Goal: Task Accomplishment & Management: Manage account settings

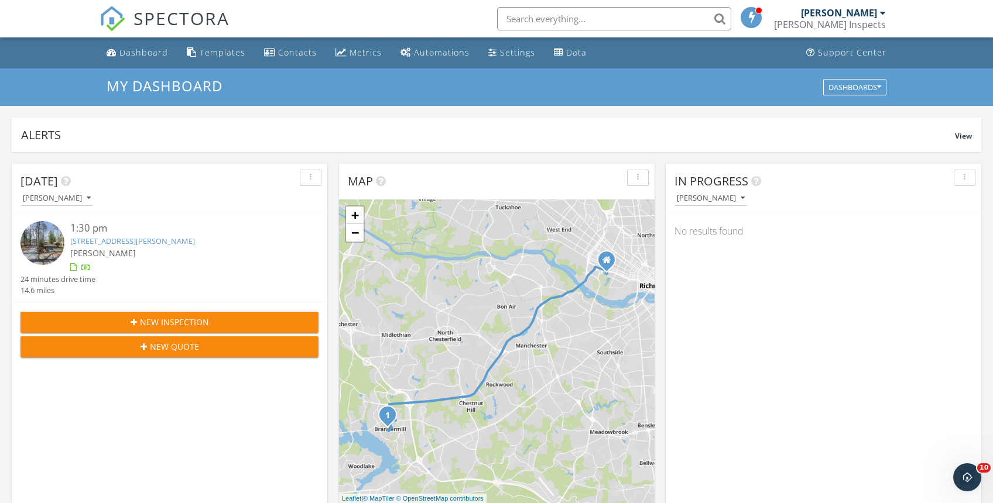
click at [205, 326] on span "New Inspection" at bounding box center [174, 322] width 69 height 12
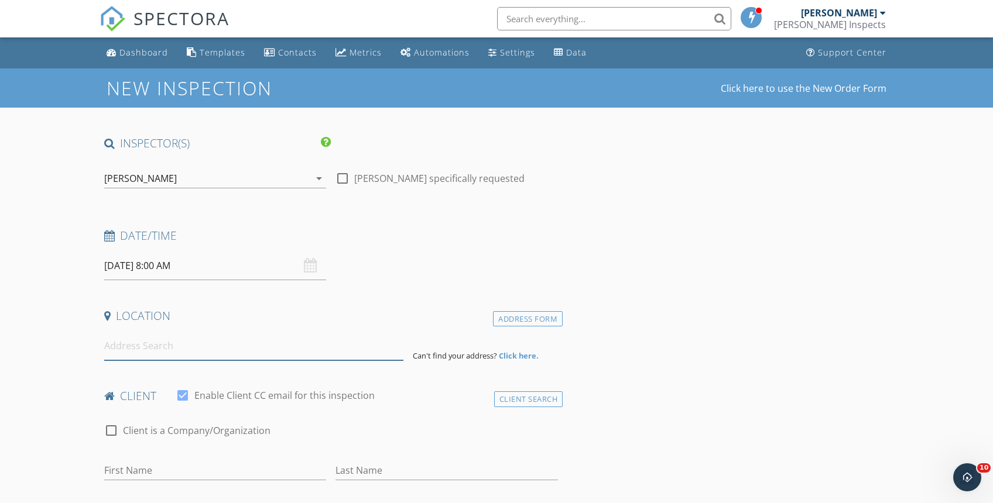
click at [180, 355] on input at bounding box center [254, 346] width 300 height 29
type input "3000 River Hills Terrace, Midlothian, VA, USA"
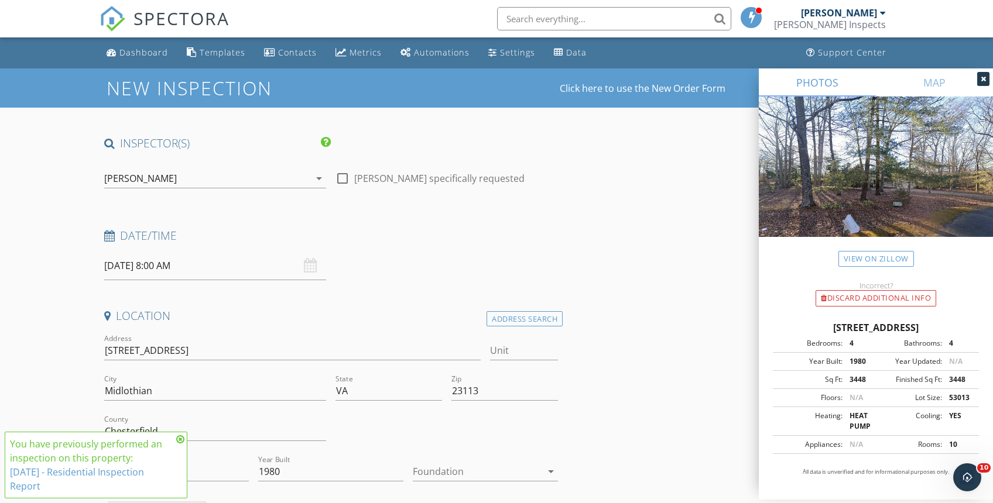
click at [463, 482] on div "Foundation arrow_drop_down" at bounding box center [485, 477] width 145 height 31
click at [463, 472] on div at bounding box center [477, 471] width 129 height 19
click at [456, 487] on div "Crawlspace" at bounding box center [485, 482] width 126 height 14
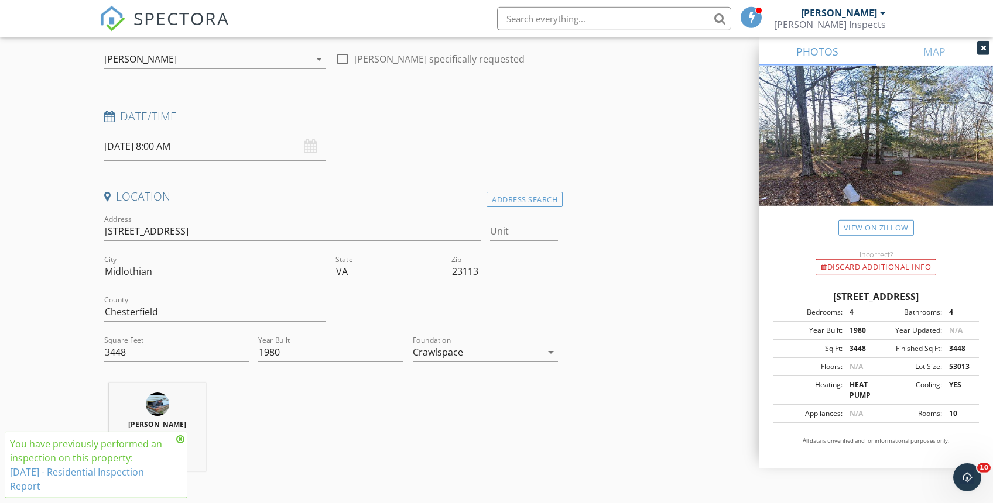
scroll to position [122, 0]
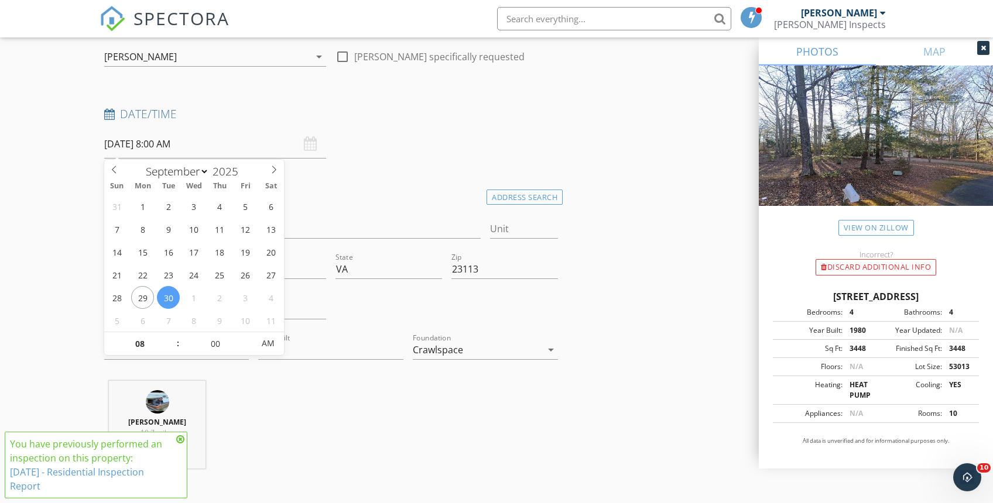
click at [186, 146] on input "09/30/2025 8:00 AM" at bounding box center [215, 144] width 222 height 29
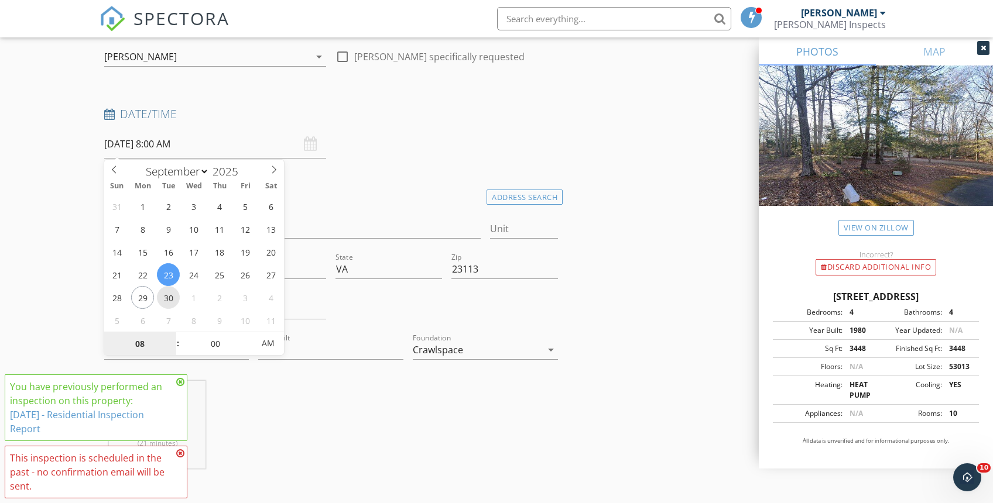
type input "09/30/2025 8:00 AM"
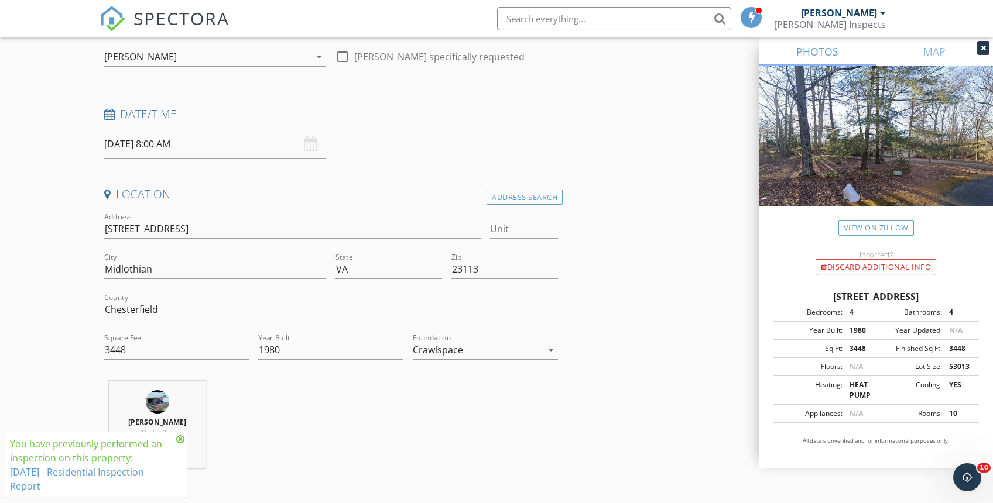
click at [181, 439] on icon at bounding box center [180, 439] width 8 height 9
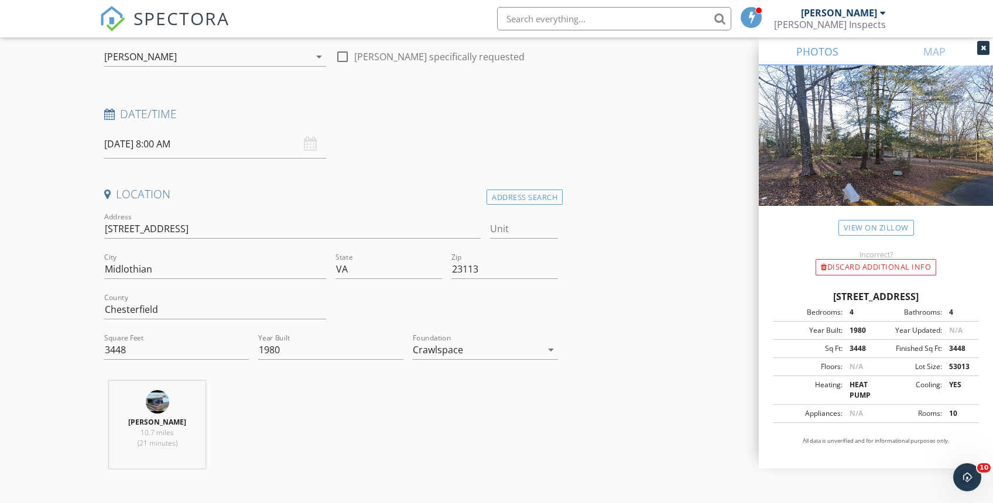
click at [228, 151] on input "09/30/2025 8:00 AM" at bounding box center [215, 144] width 222 height 29
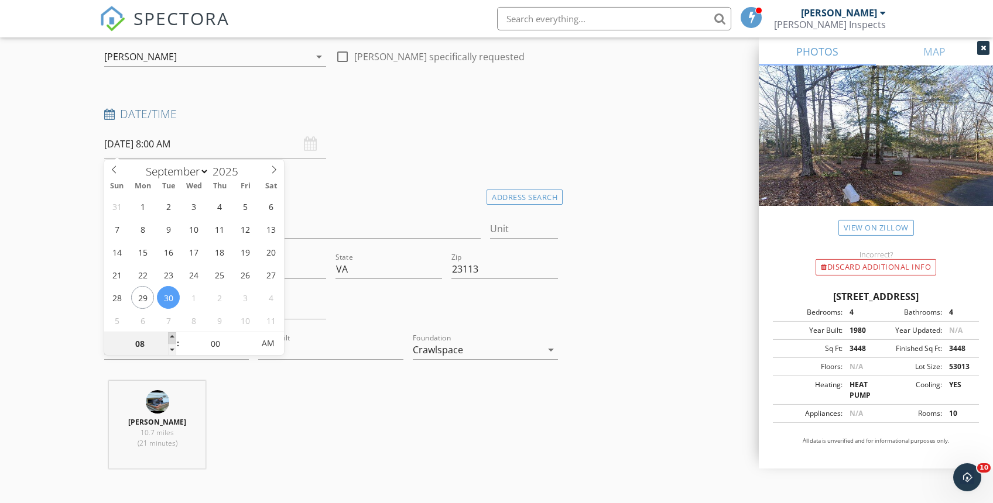
type input "09"
type input "09/30/2025 9:00 AM"
click at [173, 337] on span at bounding box center [172, 338] width 8 height 12
type input "10"
type input "09/30/2025 10:00 AM"
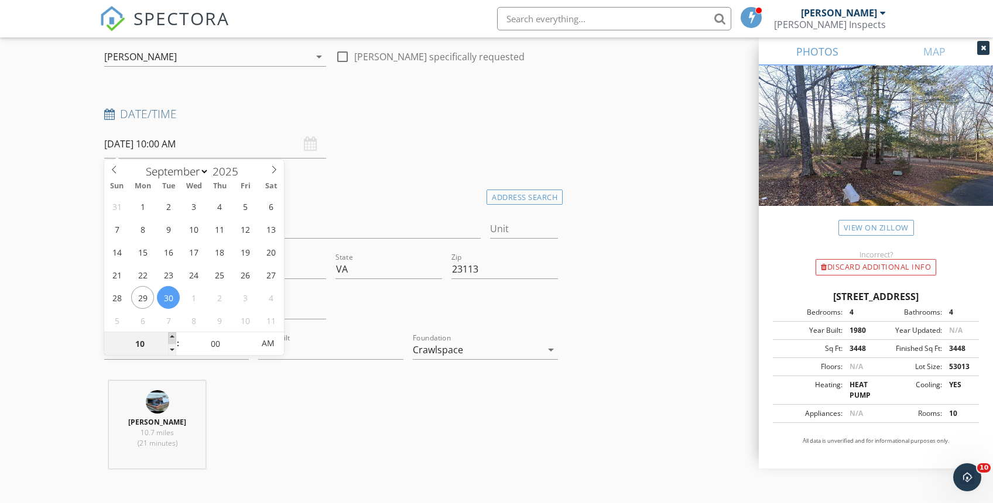
click at [173, 337] on span at bounding box center [172, 338] width 8 height 12
type input "11"
type input "09/30/2025 11:00 AM"
click at [173, 337] on span at bounding box center [172, 338] width 8 height 12
type input "12"
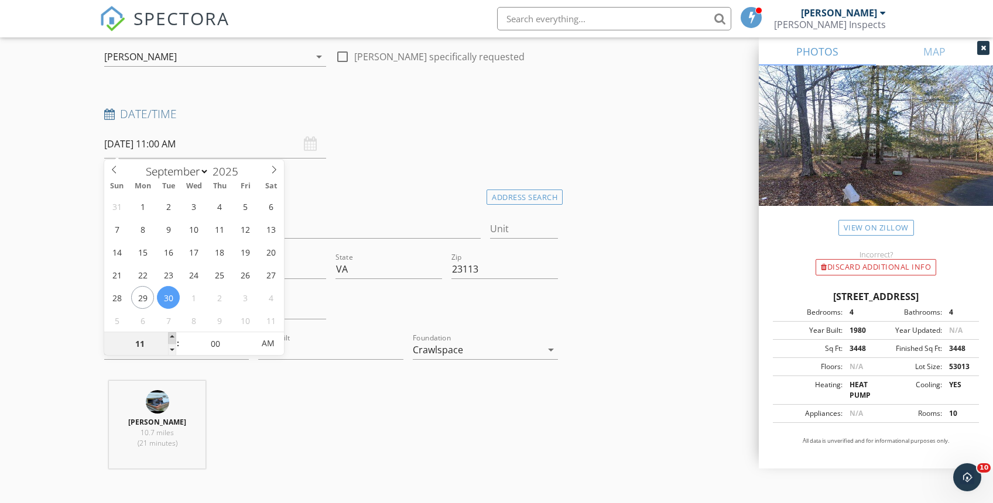
type input "09/30/2025 12:00 PM"
click at [173, 337] on span at bounding box center [172, 338] width 8 height 12
type input "01"
type input "09/30/2025 1:00 PM"
click at [173, 337] on span at bounding box center [172, 338] width 8 height 12
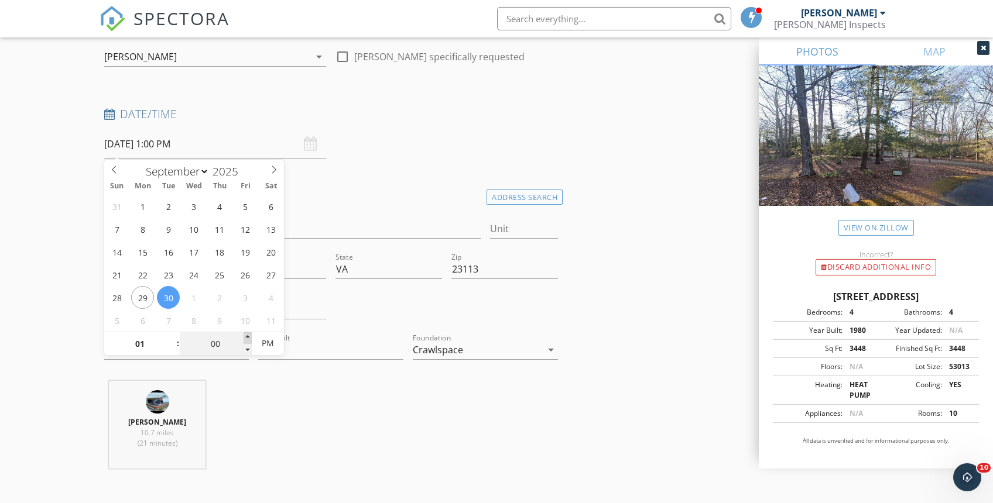
type input "05"
type input "09/30/2025 1:05 PM"
click at [248, 332] on span at bounding box center [247, 338] width 8 height 12
type input "10"
type input "[DATE] 1:10 PM"
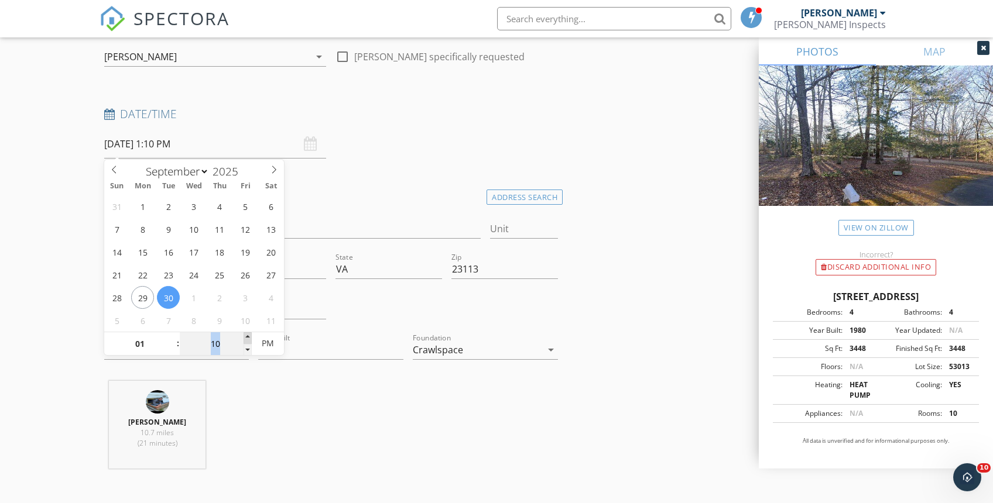
click at [248, 332] on span at bounding box center [247, 338] width 8 height 12
type input "15"
type input "09/30/2025 1:15 PM"
click at [248, 332] on span at bounding box center [247, 338] width 8 height 12
type input "20"
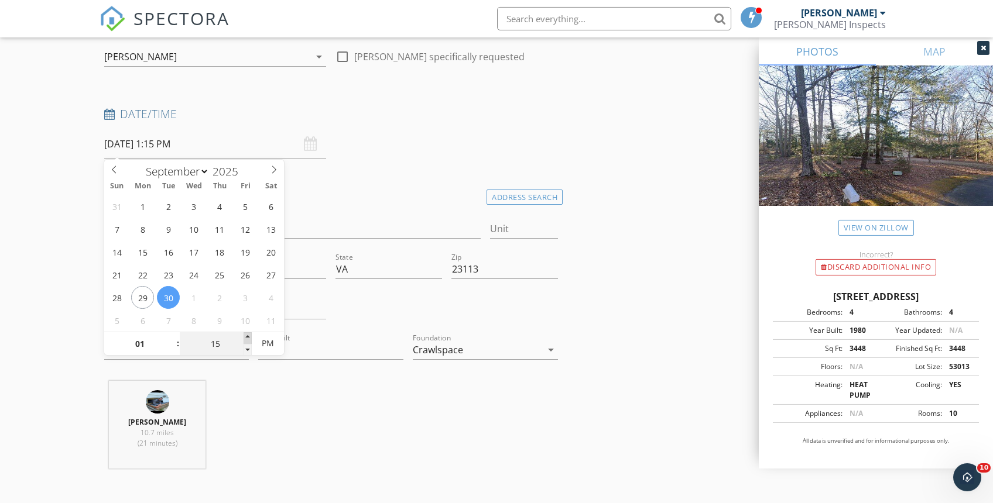
type input "09/30/2025 1:20 PM"
click at [248, 332] on span at bounding box center [247, 338] width 8 height 12
type input "25"
type input "09/30/2025 1:25 PM"
click at [248, 332] on span at bounding box center [247, 338] width 8 height 12
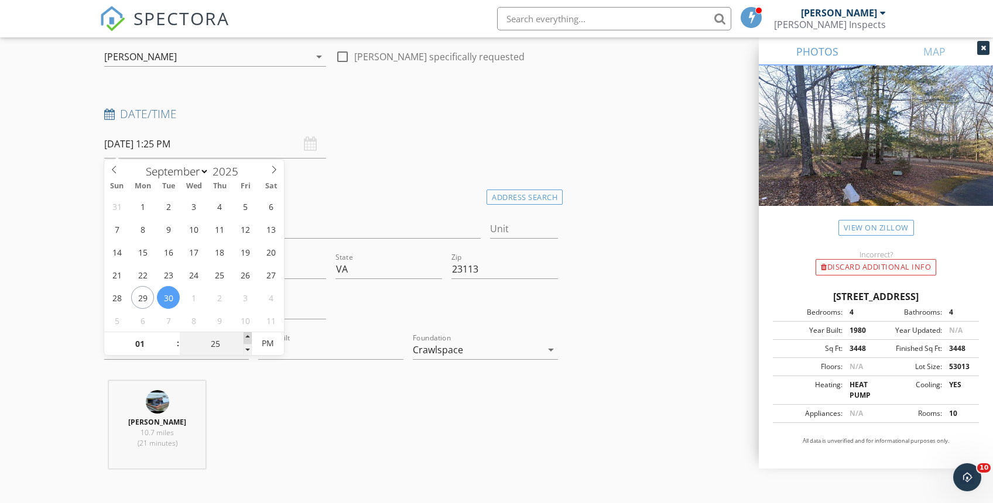
type input "30"
type input "[DATE] 1:30 PM"
click at [248, 332] on span at bounding box center [247, 338] width 8 height 12
click at [335, 386] on div "Chris dePolo 10.7 miles (21 minutes)" at bounding box center [330, 429] width 463 height 97
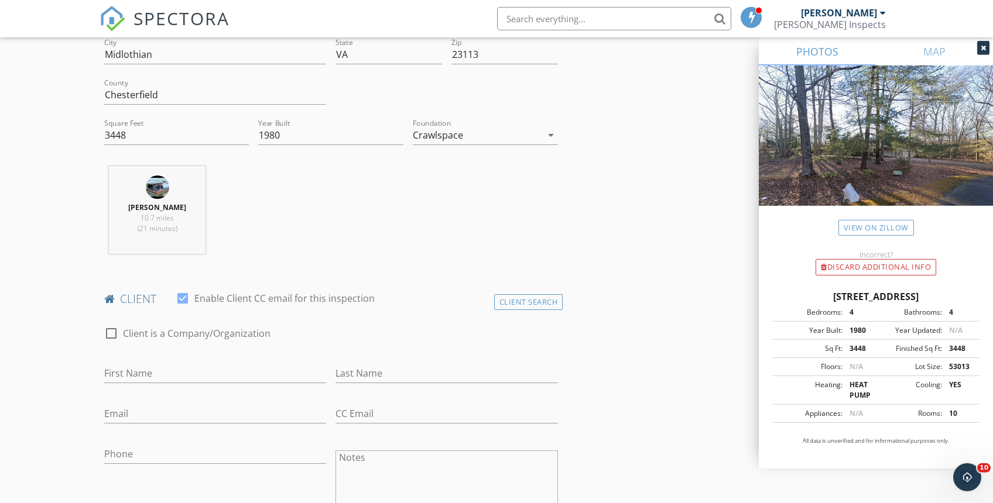
scroll to position [384, 0]
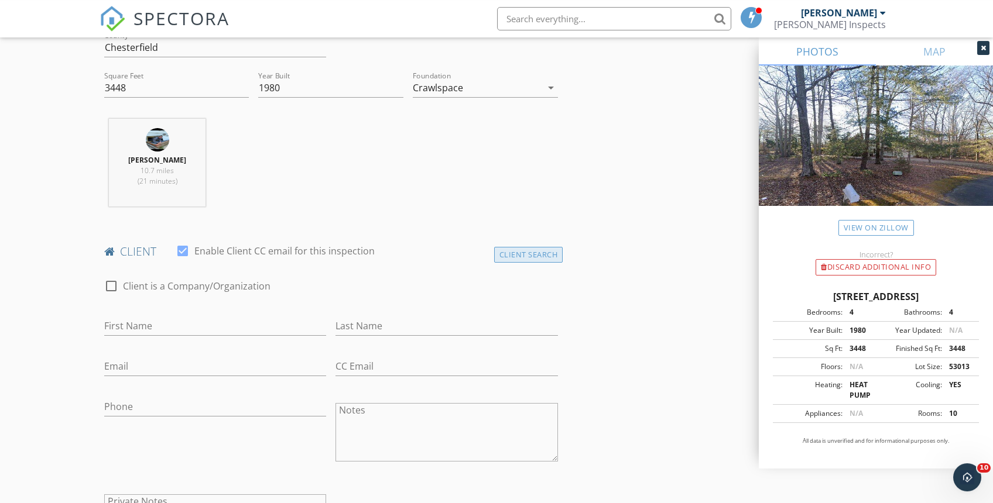
click at [544, 252] on div "Client Search" at bounding box center [528, 255] width 69 height 16
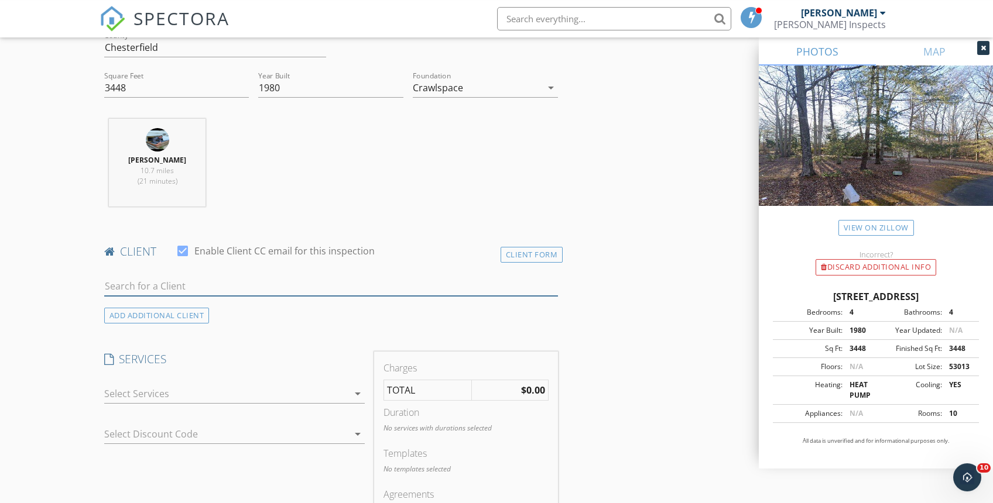
click at [205, 289] on input "text" at bounding box center [331, 286] width 454 height 19
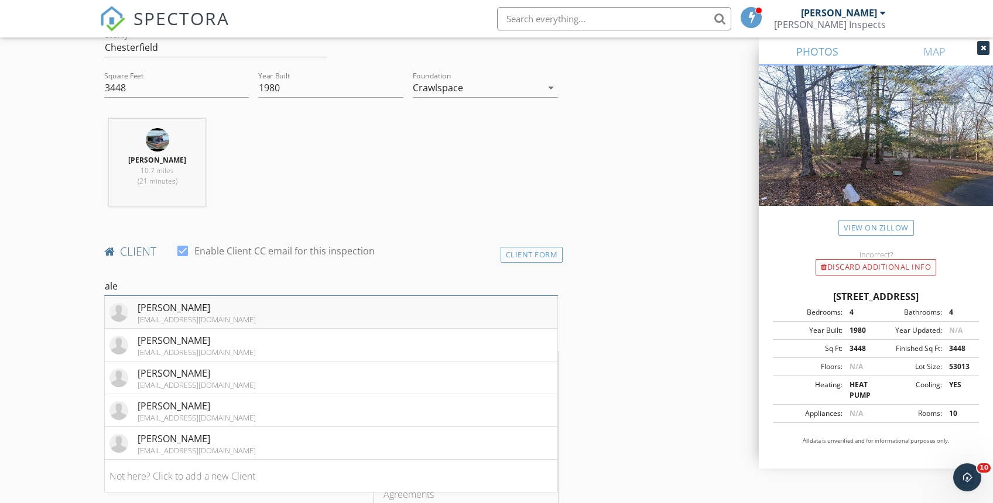
type input "ale"
click at [206, 315] on div "[EMAIL_ADDRESS][DOMAIN_NAME]" at bounding box center [197, 319] width 118 height 9
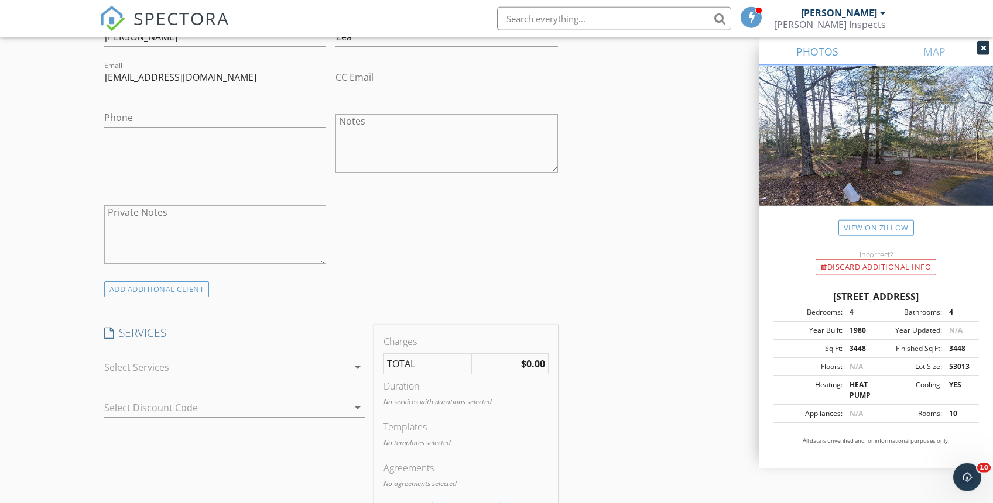
scroll to position [706, 0]
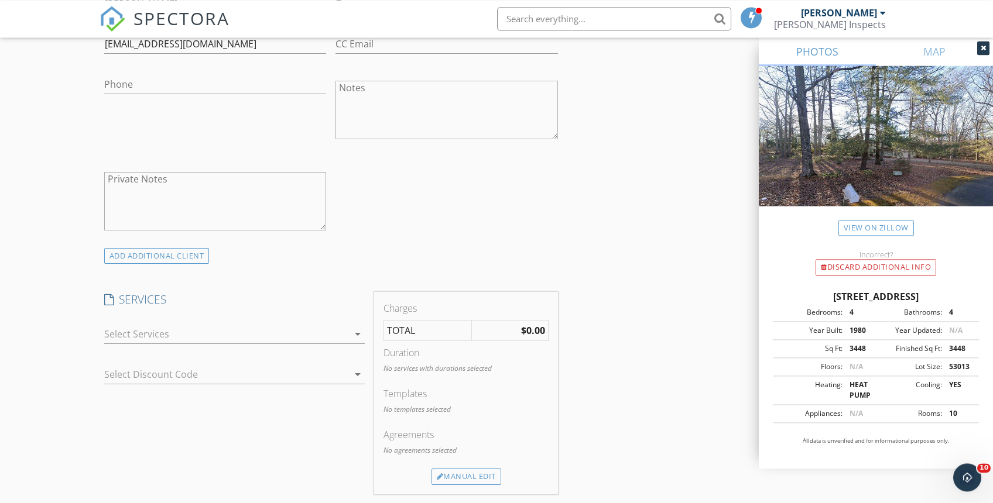
click at [322, 335] on div at bounding box center [226, 334] width 245 height 19
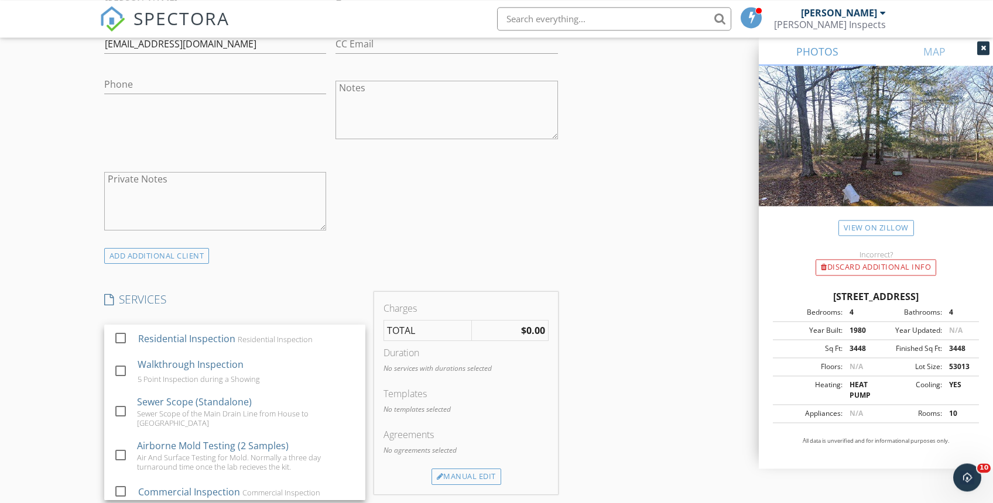
click at [474, 231] on div "check_box_outline_blank Client is a Company/Organization First Name Alex Last N…" at bounding box center [330, 96] width 463 height 303
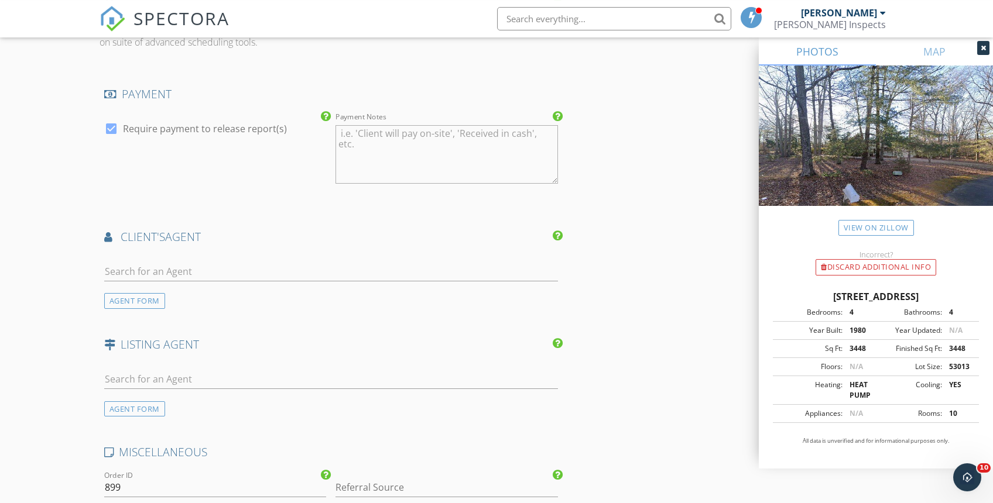
scroll to position [1236, 0]
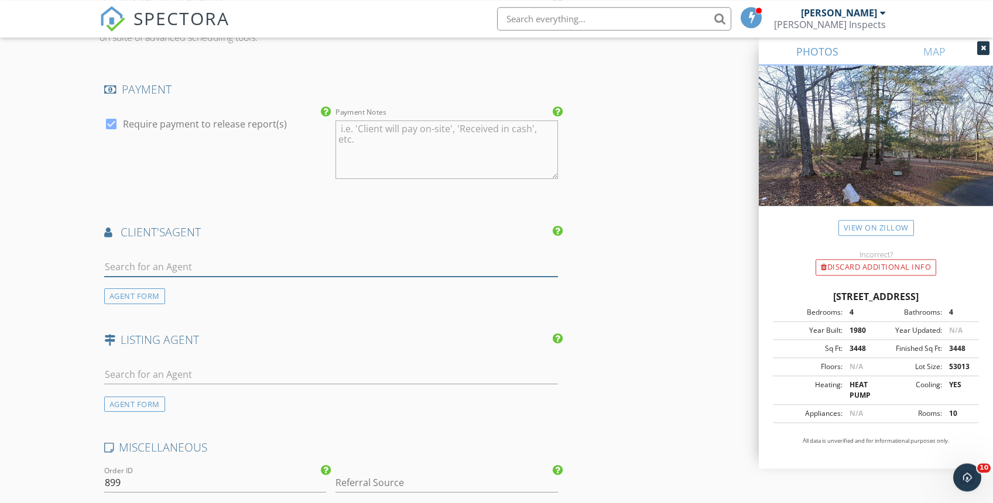
click at [184, 270] on input "text" at bounding box center [331, 266] width 454 height 19
type input "mat"
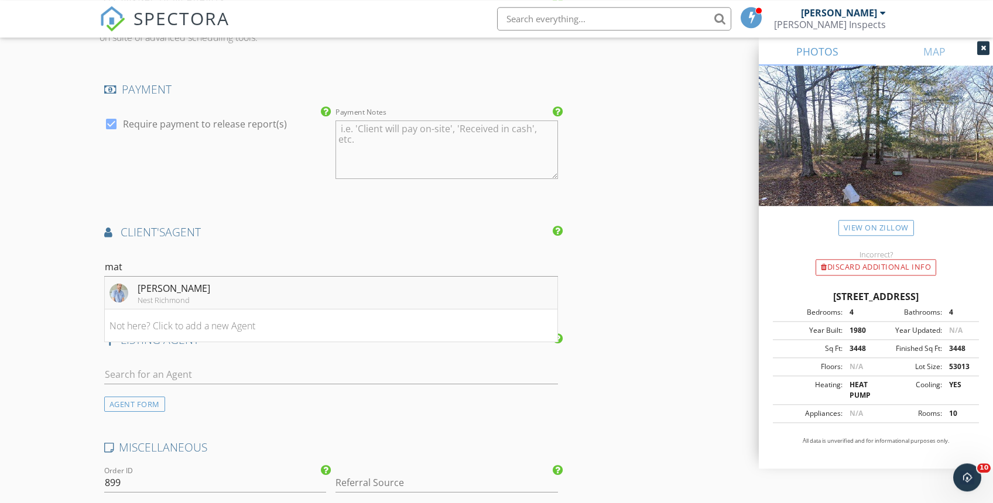
click at [174, 291] on div "[PERSON_NAME]" at bounding box center [174, 288] width 73 height 14
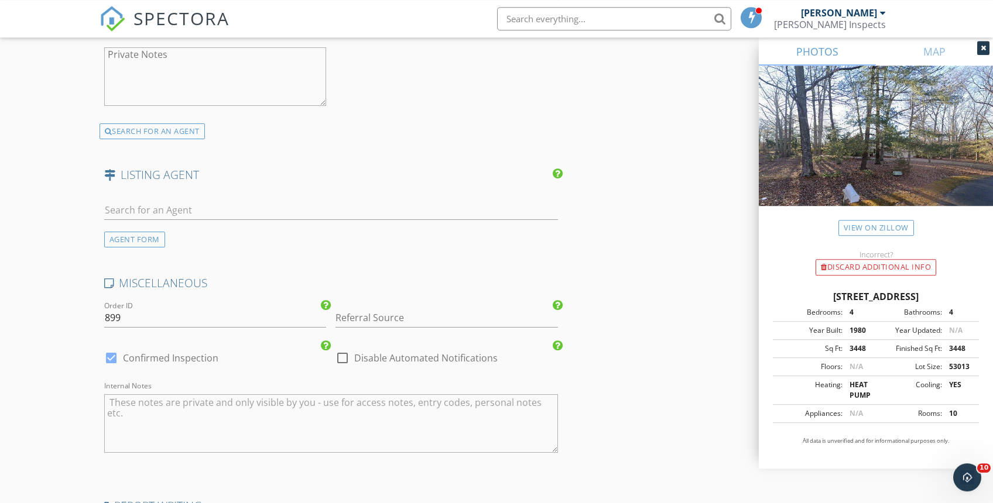
scroll to position [1668, 0]
click at [344, 353] on div at bounding box center [342, 357] width 20 height 20
checkbox input "true"
click at [114, 356] on div at bounding box center [111, 357] width 20 height 20
checkbox input "false"
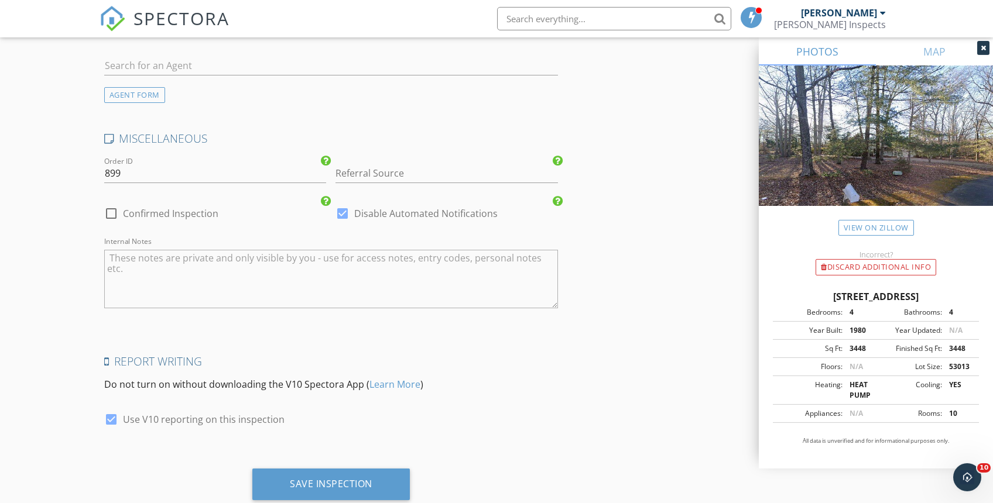
scroll to position [1844, 0]
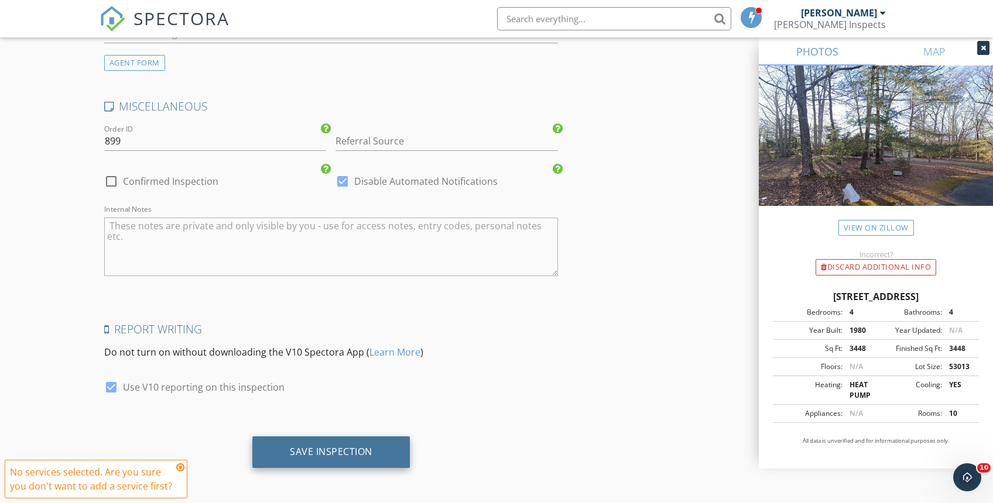
click at [367, 454] on div "Save Inspection" at bounding box center [331, 452] width 83 height 12
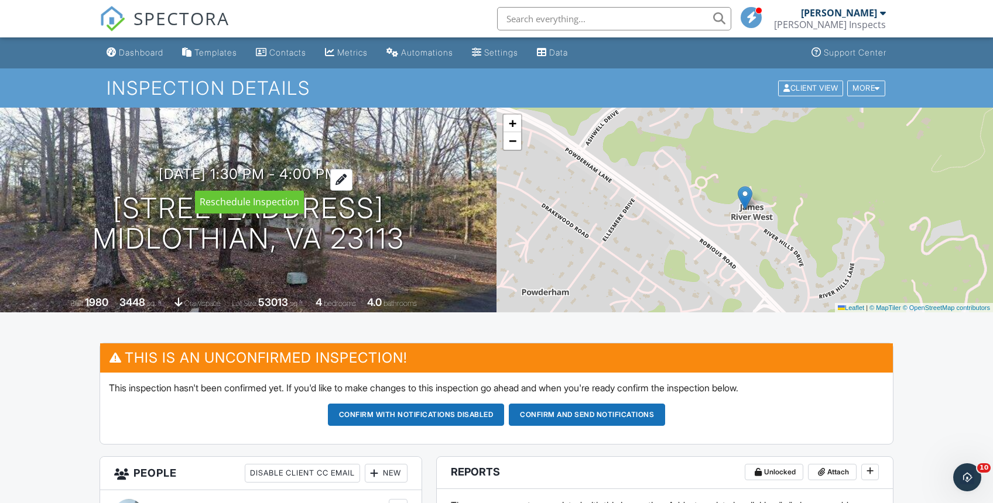
click at [352, 176] on div at bounding box center [341, 180] width 22 height 22
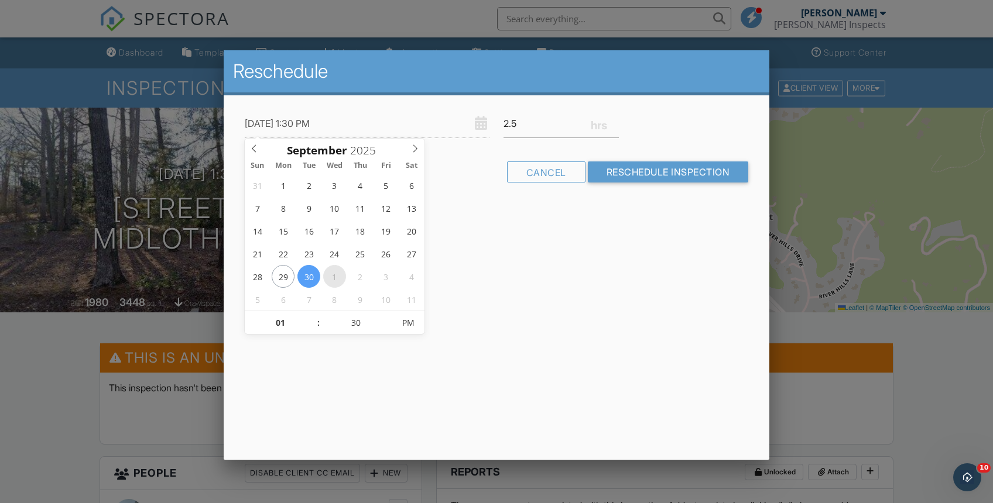
type input "10/01/2025 1:30 PM"
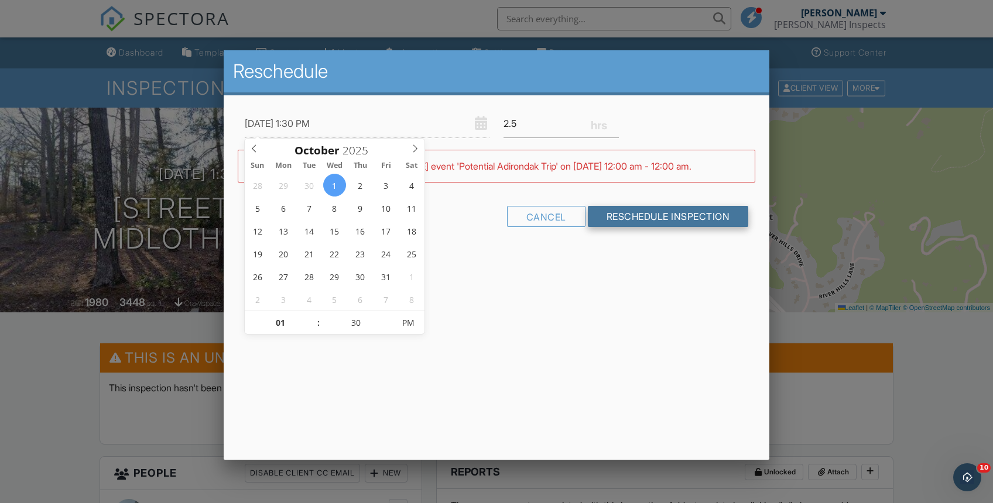
click at [660, 215] on input "Reschedule Inspection" at bounding box center [668, 216] width 161 height 21
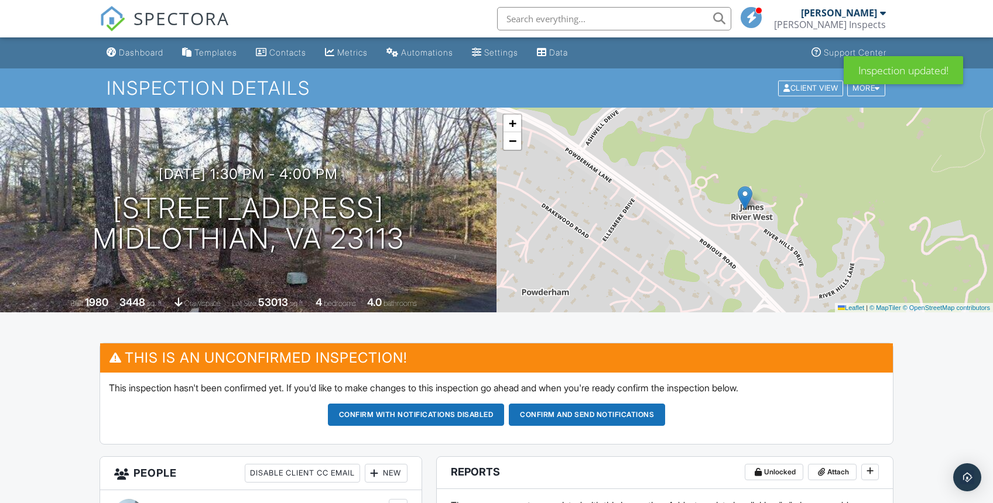
click at [172, 16] on span "SPECTORA" at bounding box center [181, 18] width 96 height 25
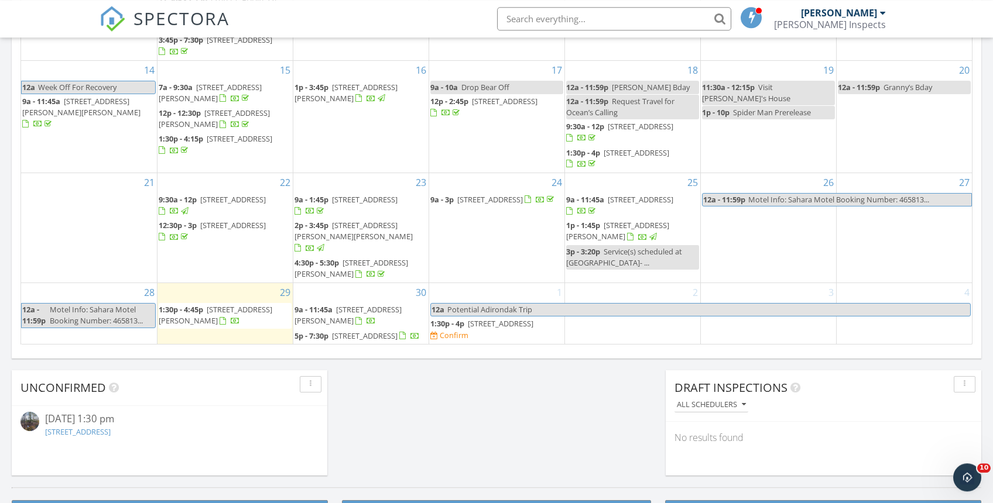
scroll to position [732, 0]
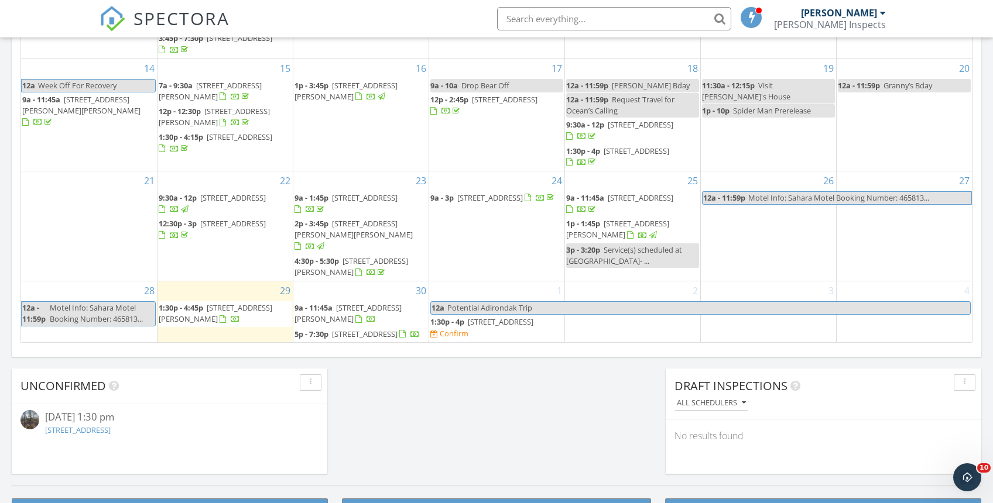
click at [566, 302] on span "Potential Adirondak Trip" at bounding box center [708, 308] width 523 height 12
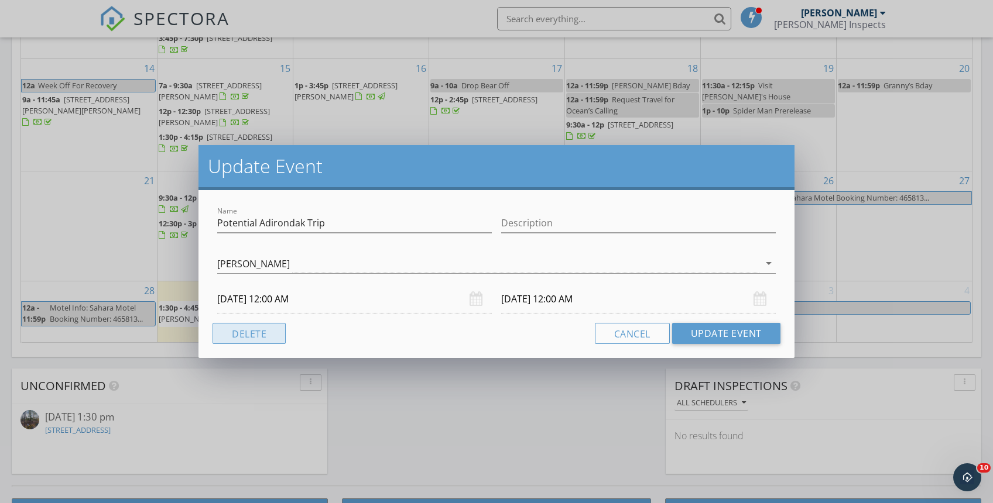
click at [256, 331] on button "Delete" at bounding box center [248, 333] width 73 height 21
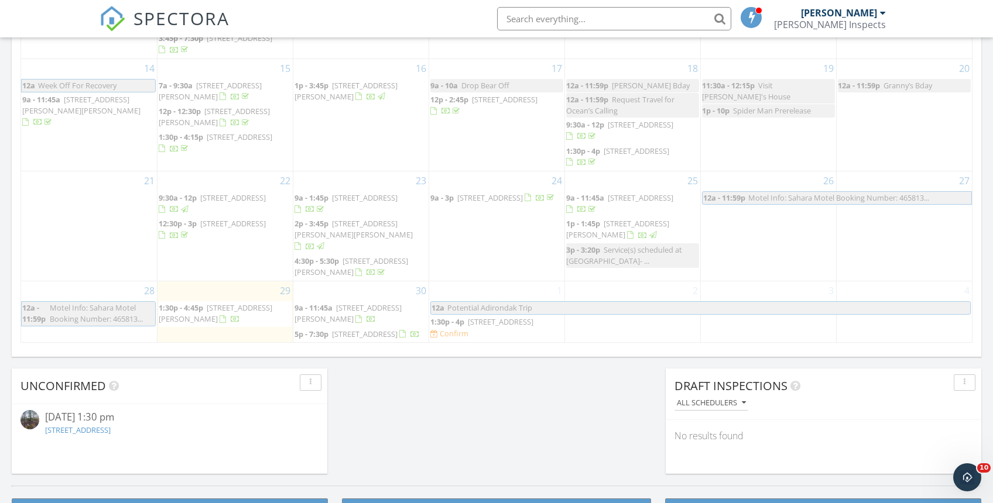
scroll to position [0, 0]
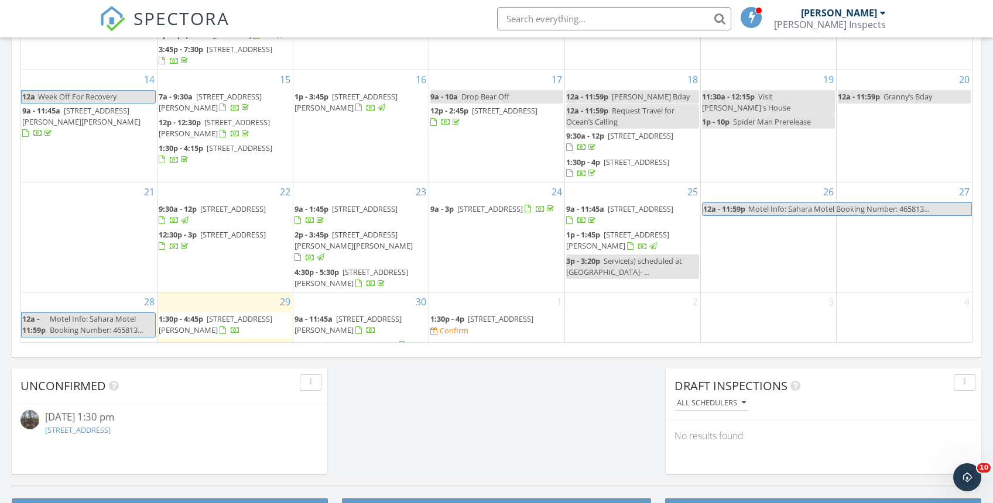
click at [389, 310] on div "30 9a - 11:45a [STREET_ADDRESS][PERSON_NAME] 5p - 7:30p [STREET_ADDRESS]" at bounding box center [360, 323] width 135 height 61
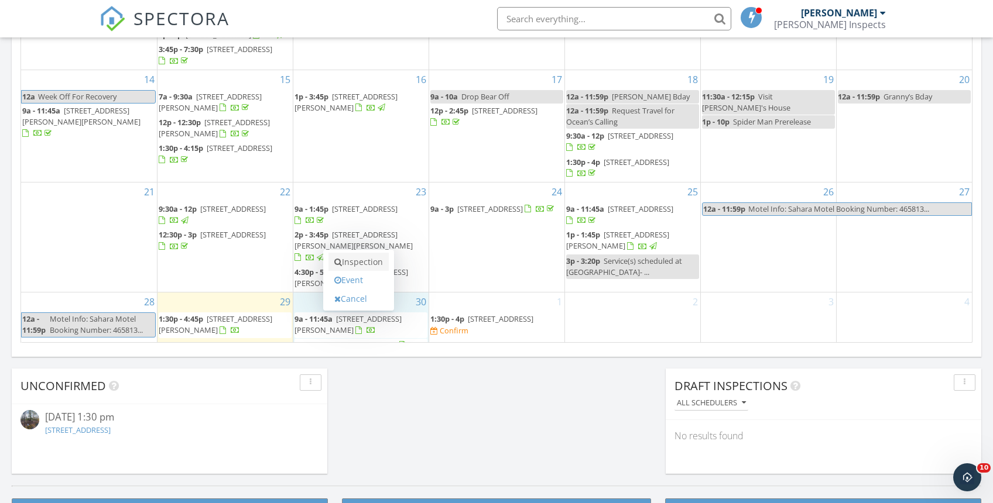
click at [371, 265] on link "Inspection" at bounding box center [358, 262] width 60 height 19
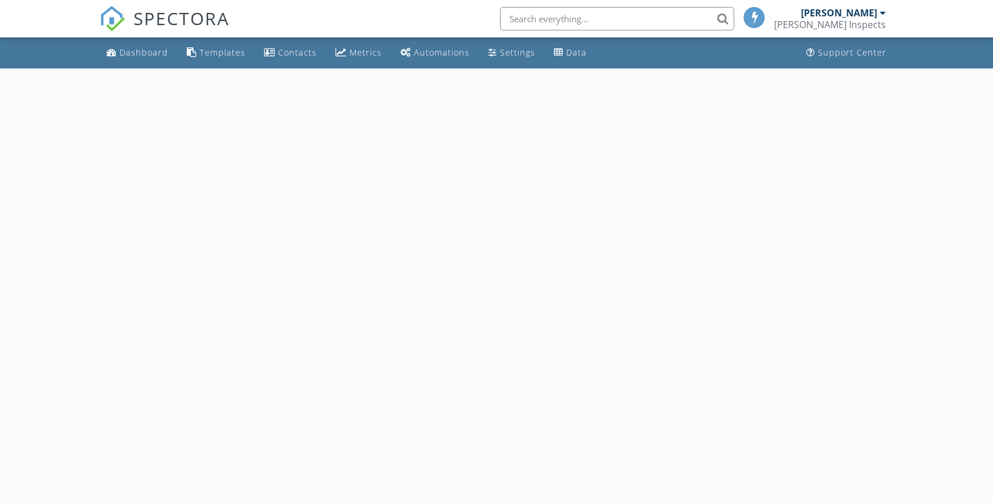
select select "8"
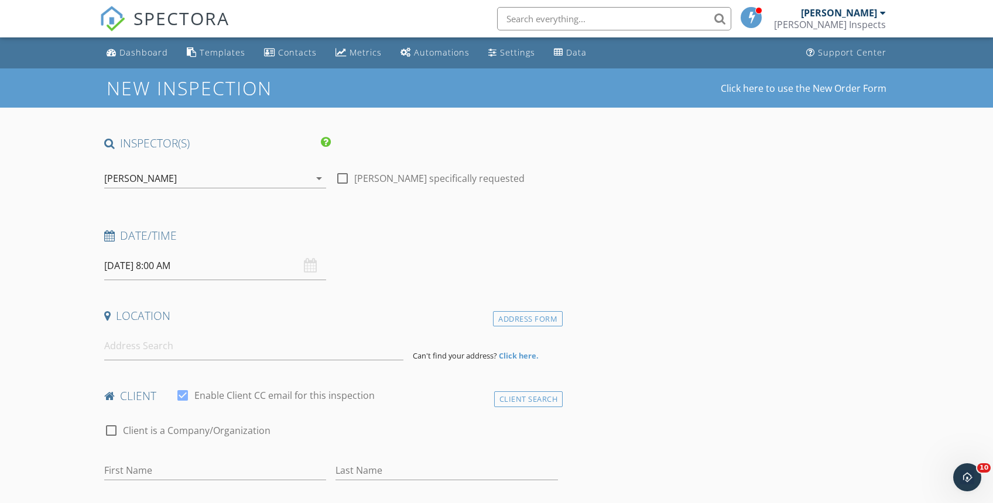
click at [174, 267] on input "09/30/2025 8:00 AM" at bounding box center [215, 266] width 222 height 29
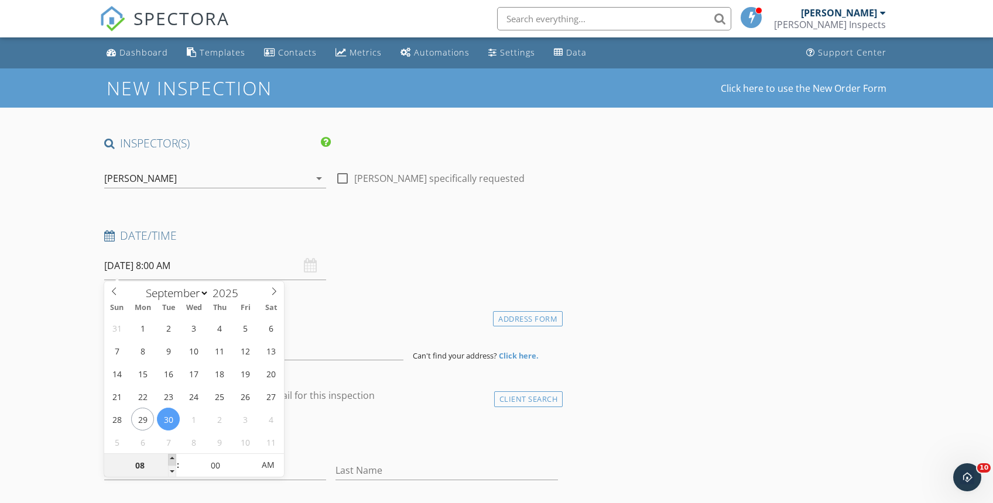
type input "09"
type input "09/30/2025 9:00 AM"
click at [173, 456] on span at bounding box center [172, 460] width 8 height 12
type input "10"
type input "09/30/2025 10:00 AM"
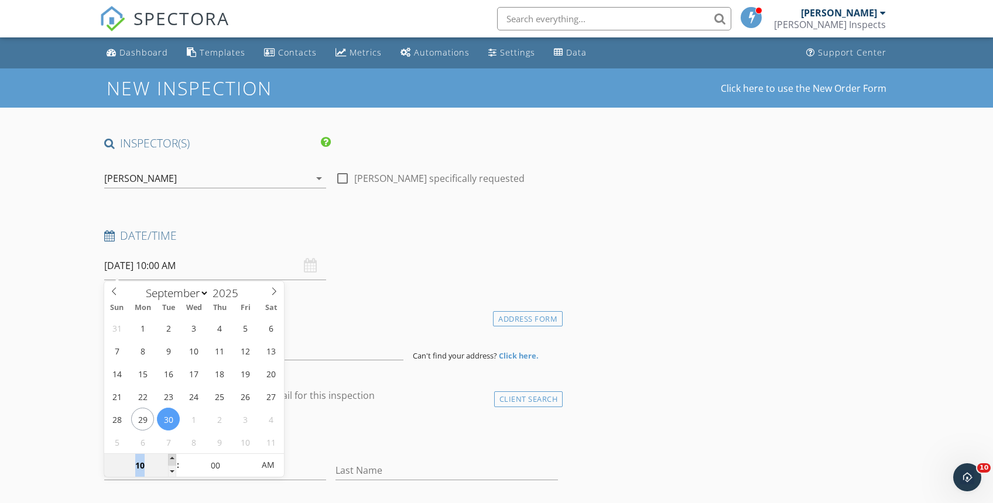
click at [173, 456] on span at bounding box center [172, 460] width 8 height 12
type input "11"
type input "09/30/2025 11:00 AM"
click at [173, 456] on span at bounding box center [172, 460] width 8 height 12
type input "12"
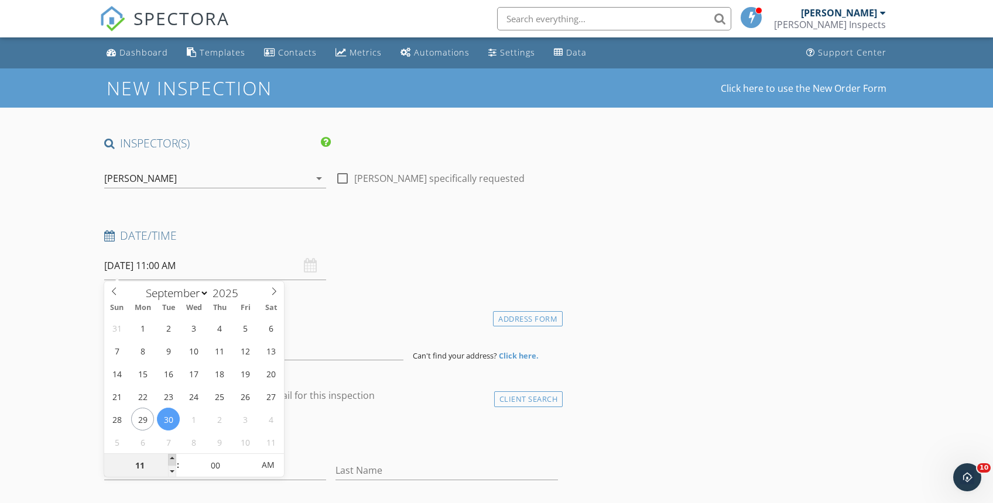
type input "09/30/2025 12:00 PM"
click at [173, 456] on span at bounding box center [172, 460] width 8 height 12
type input "01"
type input "09/30/2025 1:00 PM"
click at [173, 456] on span at bounding box center [172, 460] width 8 height 12
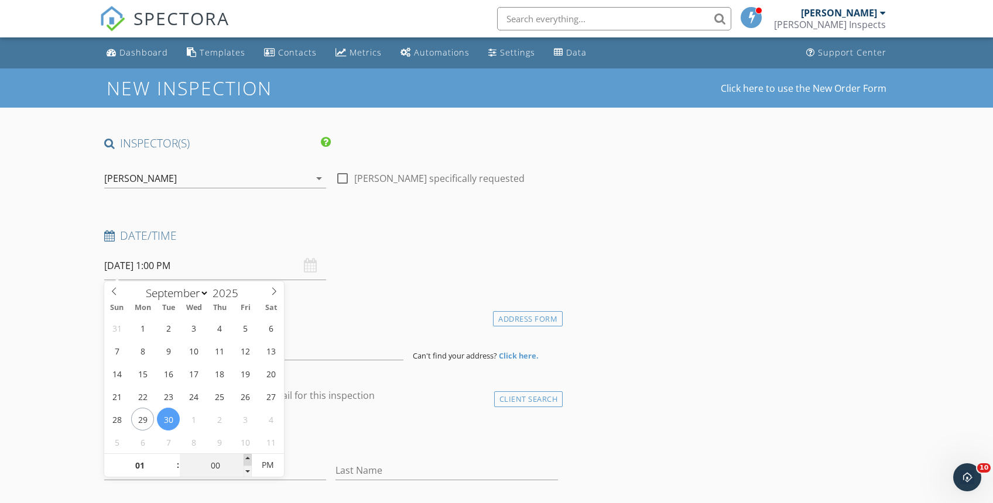
type input "05"
type input "09/30/2025 1:05 PM"
click at [249, 457] on span at bounding box center [247, 460] width 8 height 12
type input "10"
type input "09/30/2025 1:10 PM"
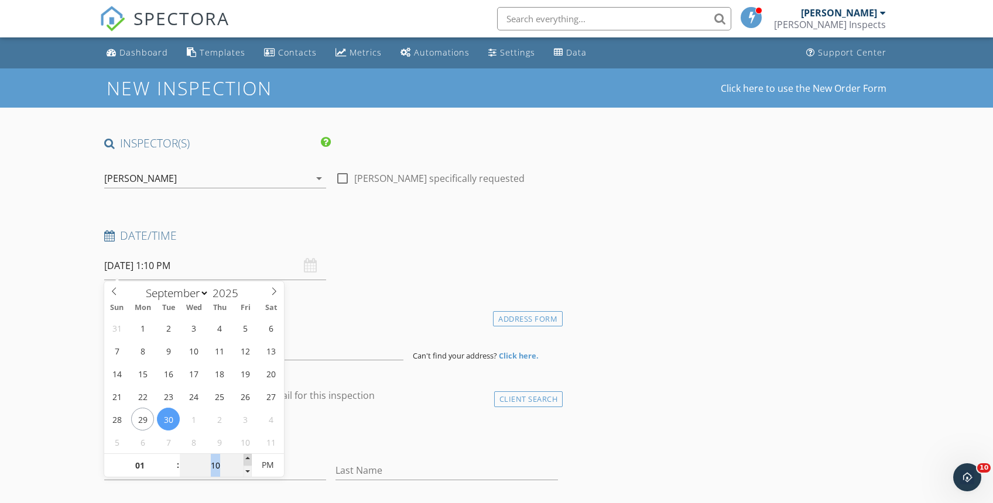
click at [249, 457] on span at bounding box center [247, 460] width 8 height 12
type input "15"
type input "09/30/2025 1:15 PM"
click at [249, 457] on span at bounding box center [247, 460] width 8 height 12
type input "20"
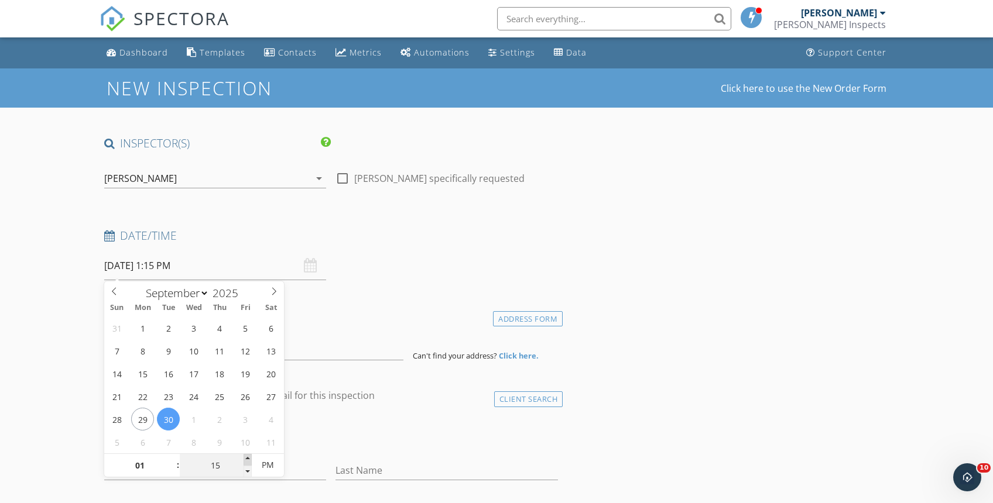
type input "09/30/2025 1:20 PM"
click at [248, 458] on span at bounding box center [247, 460] width 8 height 12
type input "25"
type input "09/30/2025 1:25 PM"
click at [247, 458] on span at bounding box center [247, 460] width 8 height 12
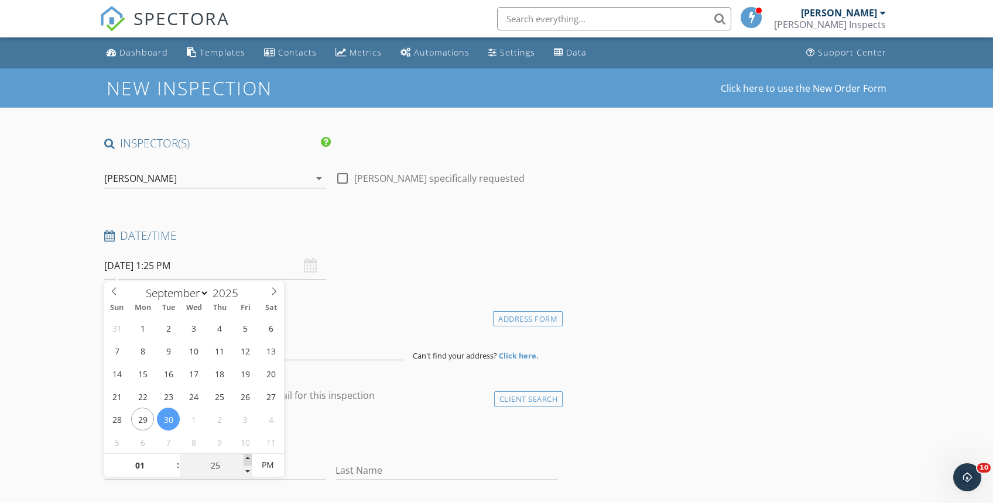
type input "30"
type input "09/30/2025 1:30 PM"
click at [246, 458] on span at bounding box center [247, 460] width 8 height 12
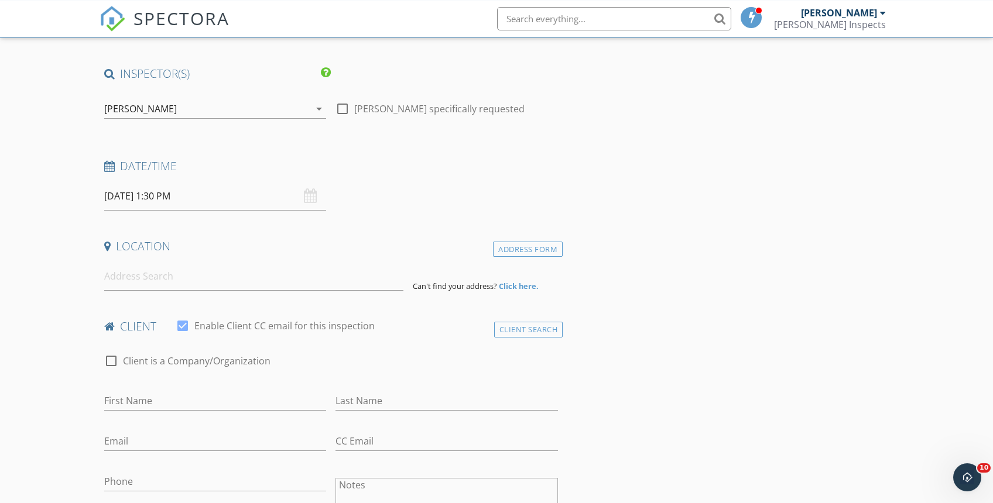
scroll to position [70, 0]
click at [298, 279] on input at bounding box center [254, 276] width 300 height 29
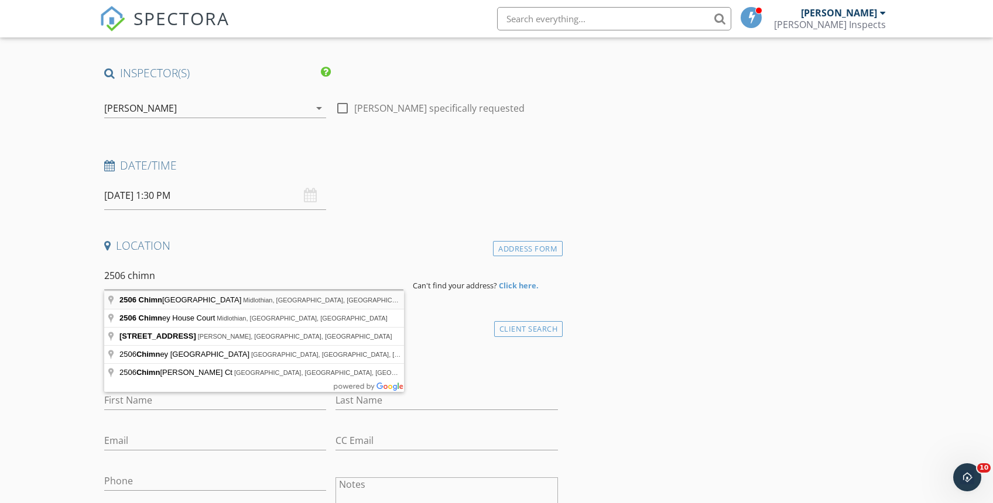
type input "2506 Chimney House Place, Midlothian, VA, USA"
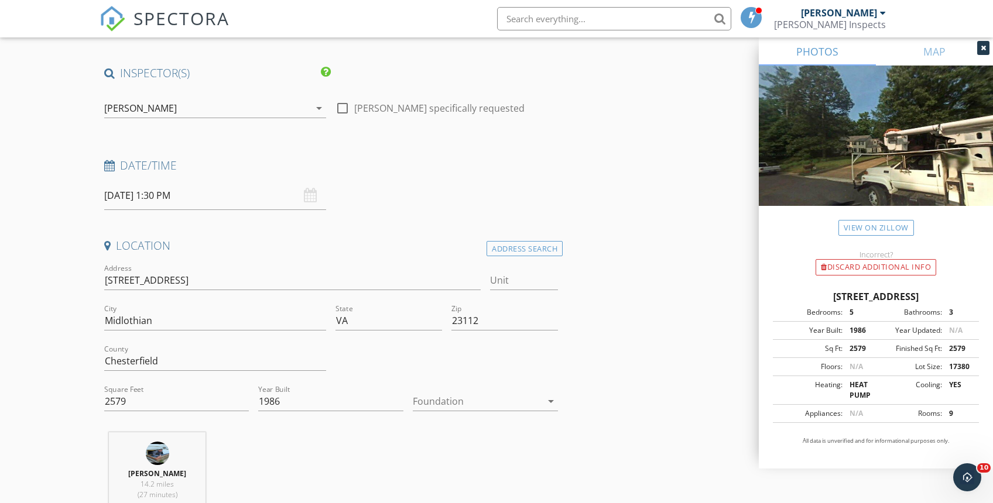
click at [438, 403] on div at bounding box center [477, 401] width 129 height 19
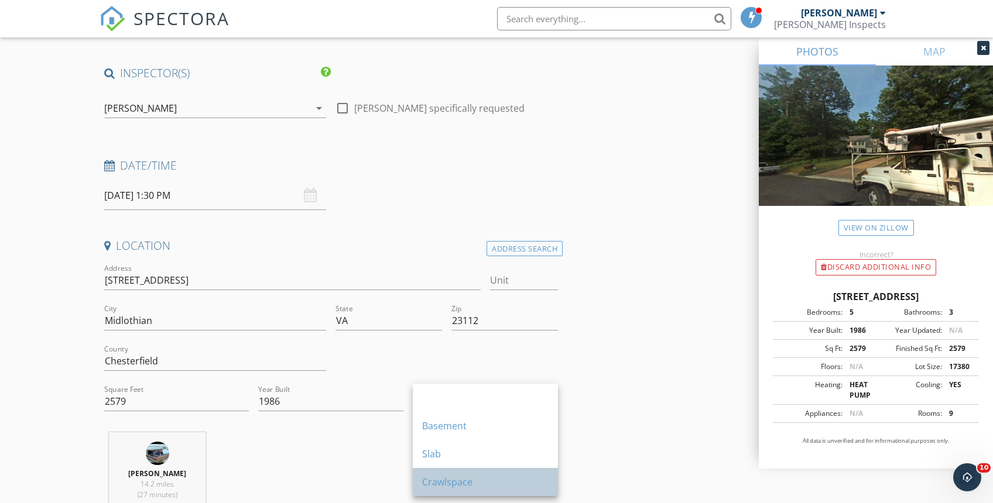
click at [442, 476] on div "Crawlspace" at bounding box center [485, 482] width 126 height 14
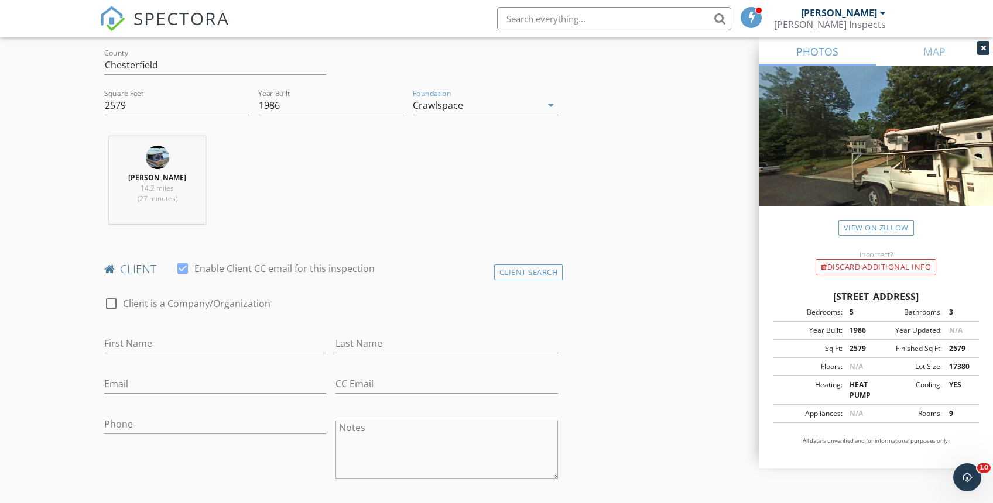
scroll to position [367, 0]
click at [157, 341] on input "First Name" at bounding box center [215, 343] width 222 height 19
type input "Kirill & [PERSON_NAME]"
type input "[PERSON_NAME]"
click at [213, 388] on input "Email" at bounding box center [215, 383] width 222 height 19
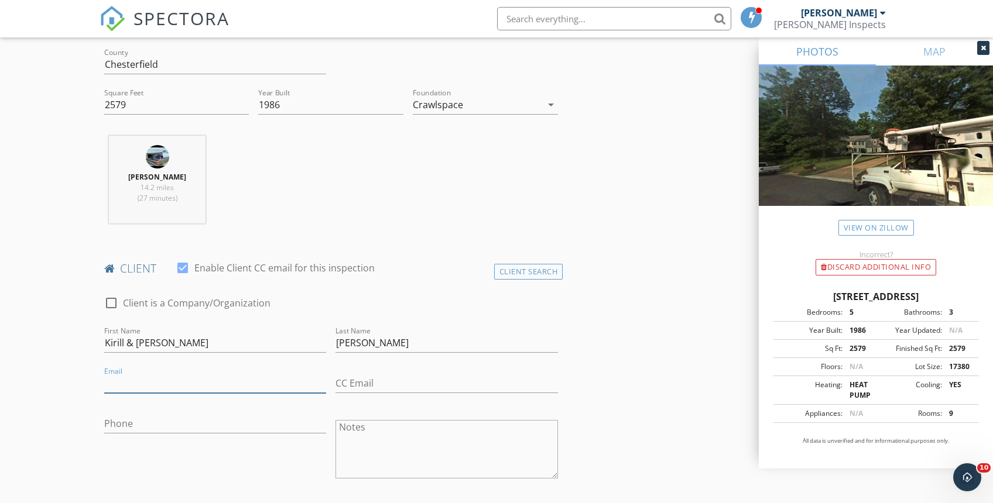
paste input "[EMAIL_ADDRESS][DOMAIN_NAME]"
type input "[EMAIL_ADDRESS][DOMAIN_NAME]"
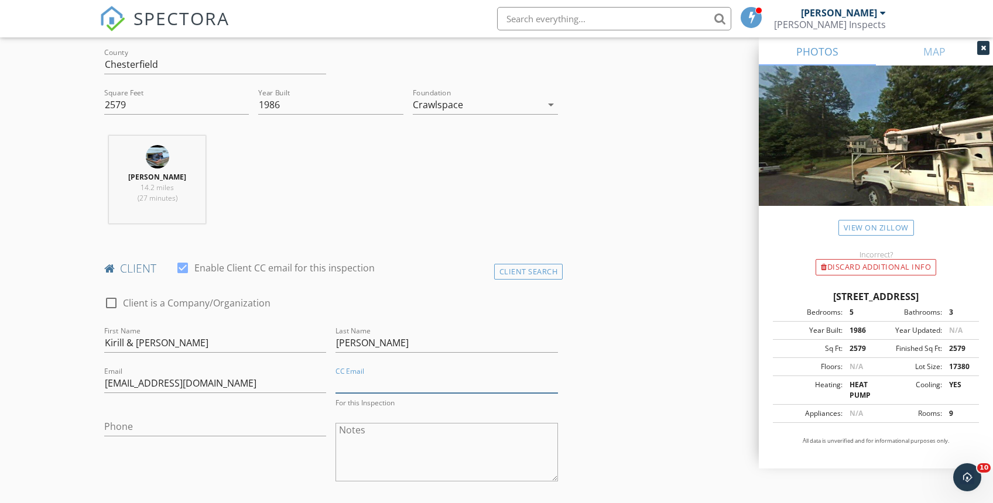
click at [377, 380] on input "CC Email" at bounding box center [446, 383] width 222 height 19
paste input "[EMAIL_ADDRESS][DOMAIN_NAME]"
type input "[EMAIL_ADDRESS][DOMAIN_NAME]"
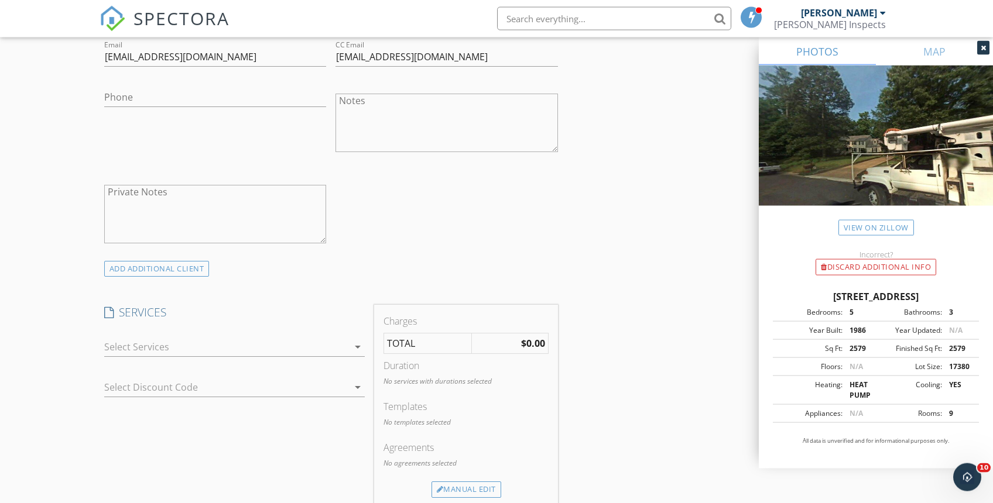
scroll to position [695, 0]
click at [164, 346] on div at bounding box center [226, 345] width 245 height 19
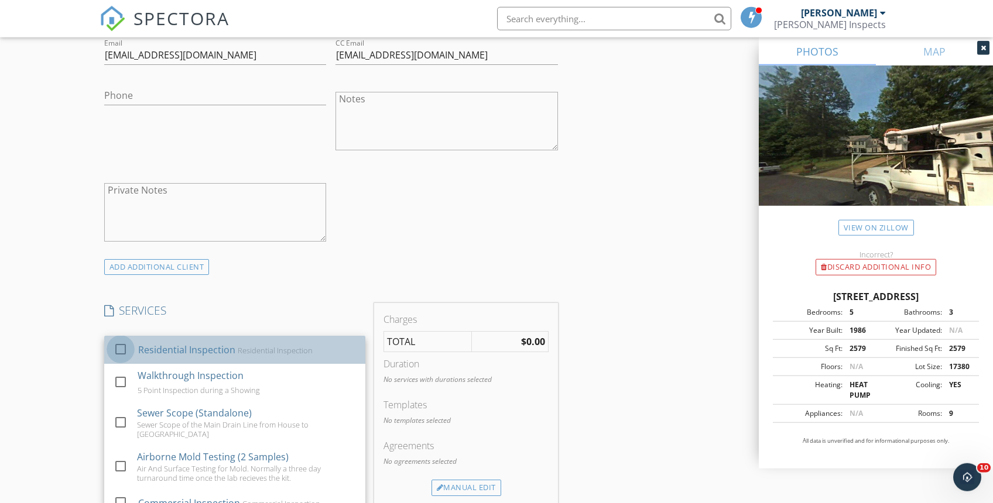
click at [122, 348] on div at bounding box center [121, 349] width 20 height 20
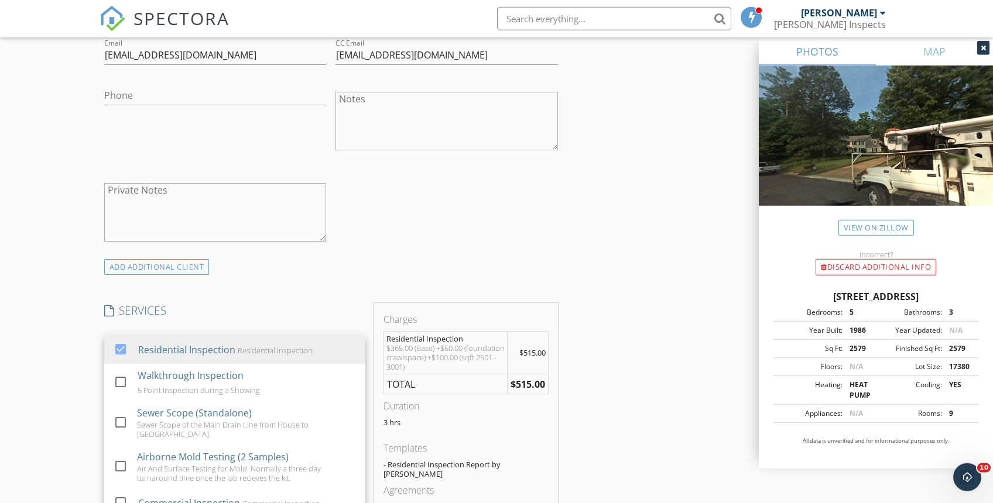
click at [626, 372] on div "INSPECTOR(S) check_box Chris dePolo PRIMARY Chris dePolo arrow_drop_down check_…" at bounding box center [496, 418] width 794 height 1955
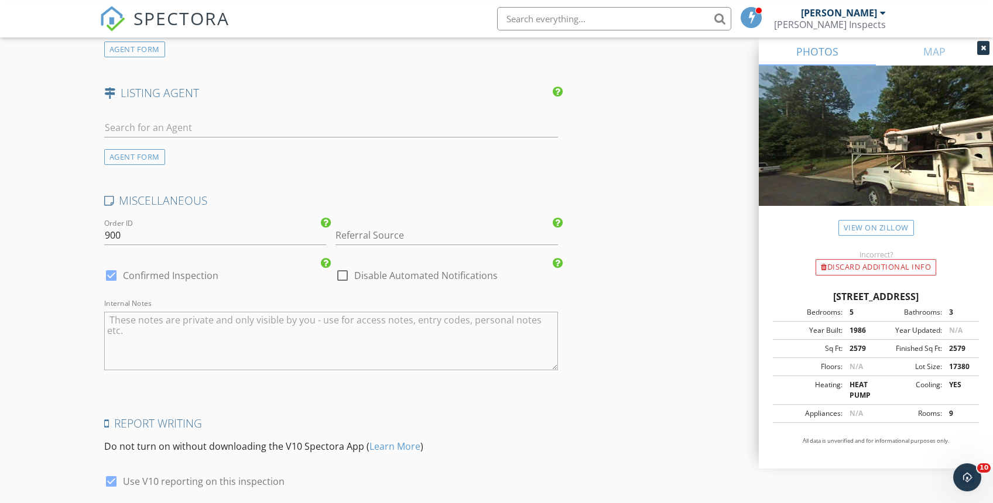
scroll to position [1615, 0]
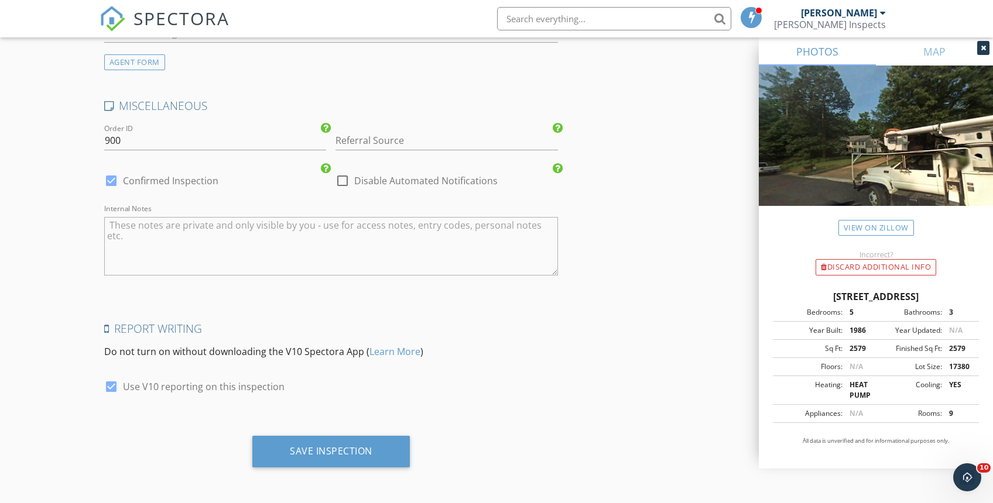
click at [343, 183] on div at bounding box center [342, 181] width 20 height 20
checkbox input "true"
click at [108, 182] on div at bounding box center [111, 181] width 20 height 20
checkbox input "false"
click at [328, 455] on div "Save Inspection" at bounding box center [331, 451] width 83 height 12
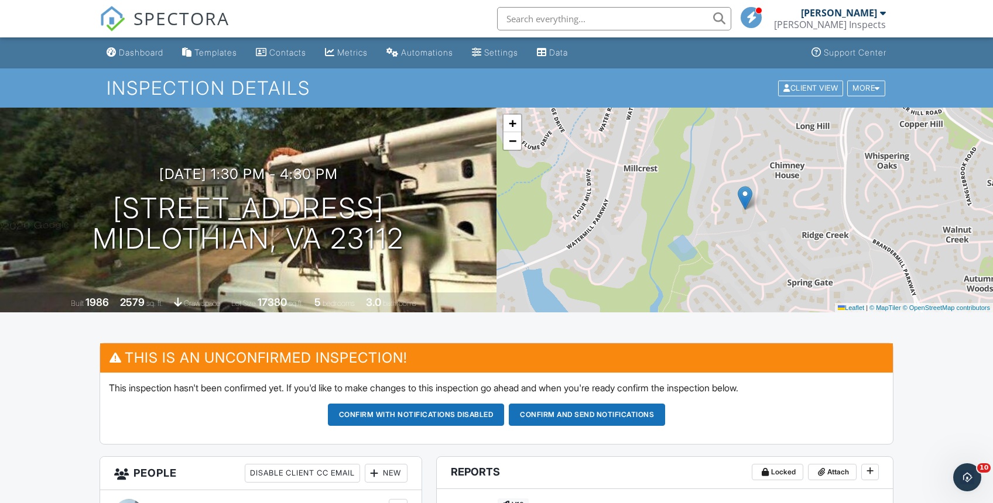
click at [169, 25] on span "SPECTORA" at bounding box center [181, 18] width 96 height 25
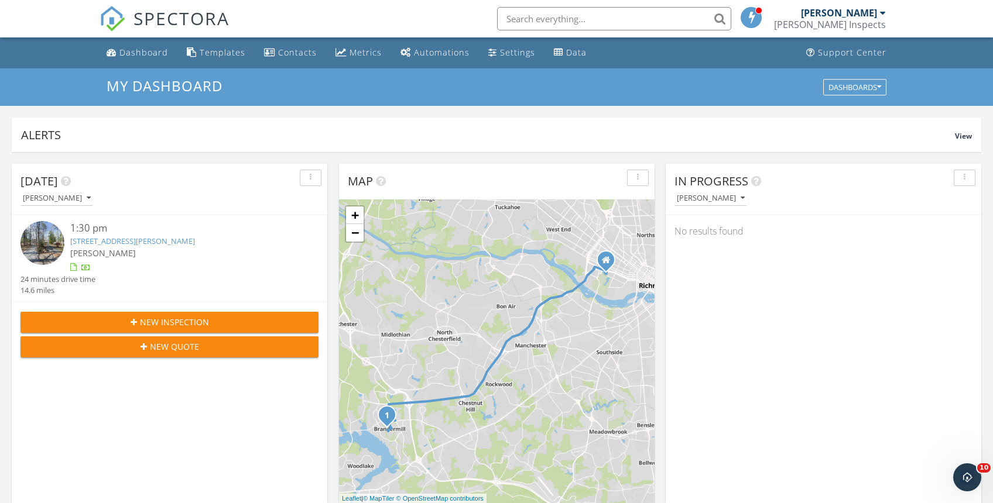
click at [574, 19] on input "text" at bounding box center [614, 18] width 234 height 23
paste input "[STREET_ADDRESS][PERSON_NAME]"
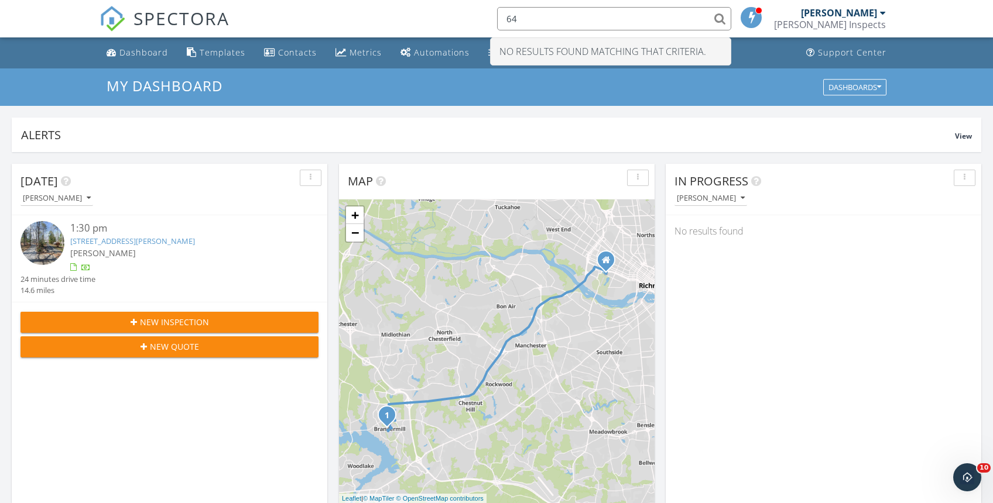
type input "6"
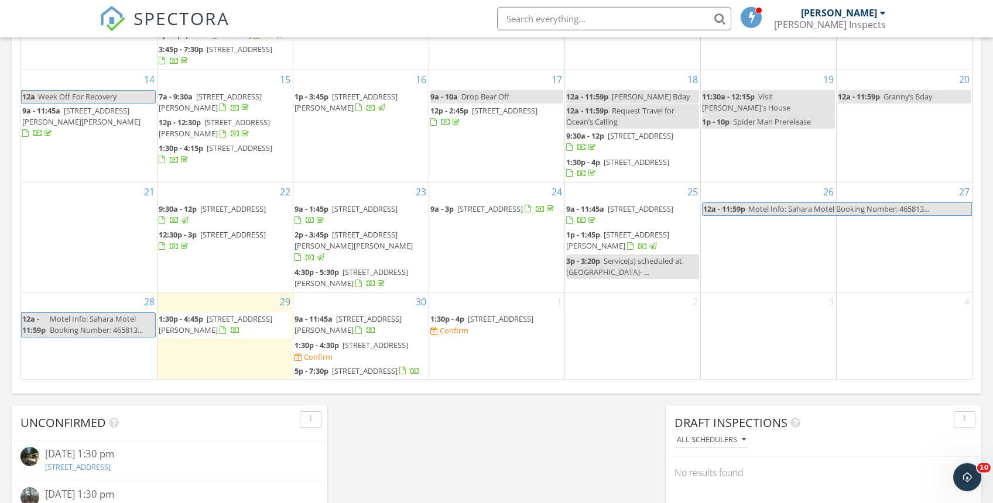
scroll to position [699, 0]
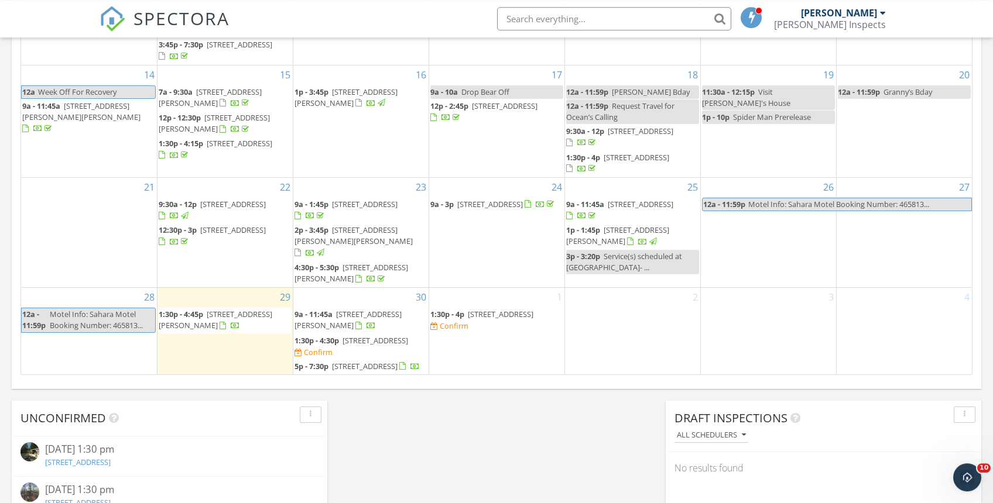
click at [511, 288] on div "1 1:30p - 4p [STREET_ADDRESS] Confirm" at bounding box center [496, 331] width 135 height 87
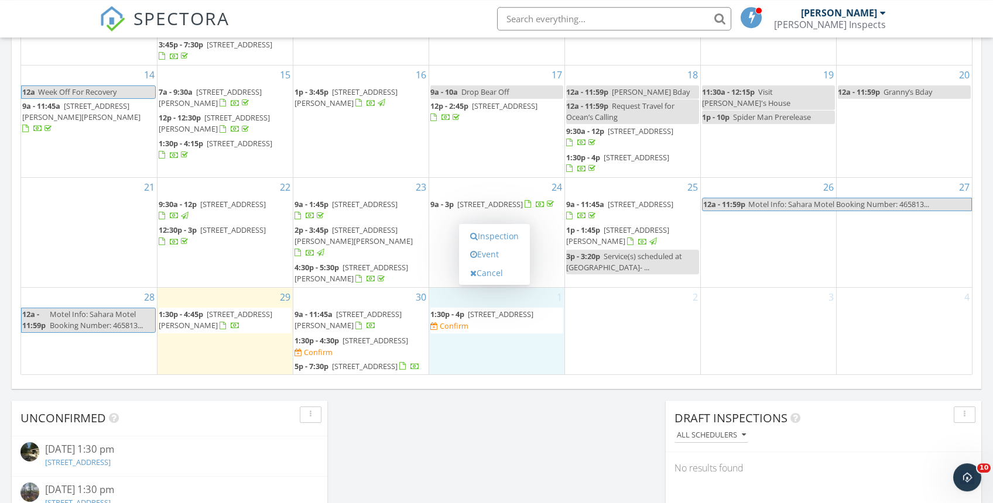
click at [511, 284] on div "Inspection Event Cancel" at bounding box center [494, 254] width 71 height 61
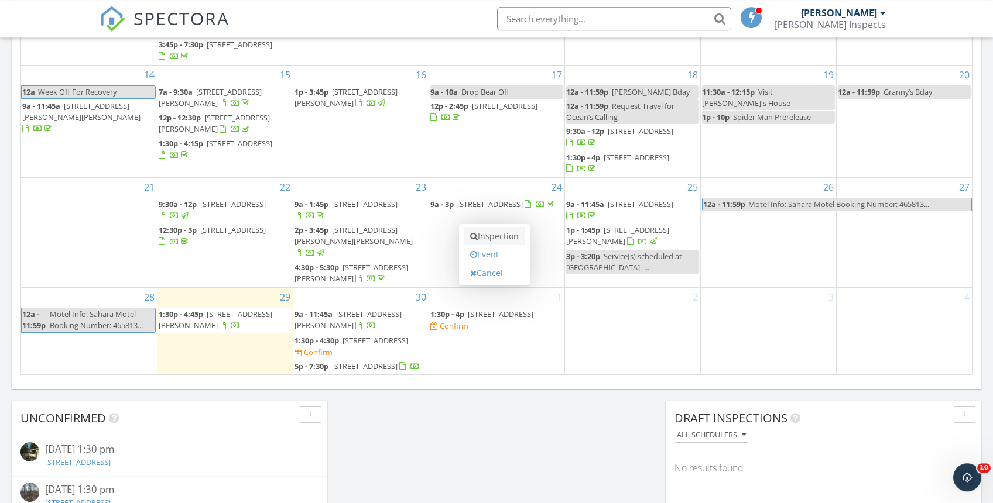
click at [504, 235] on link "Inspection" at bounding box center [494, 236] width 60 height 19
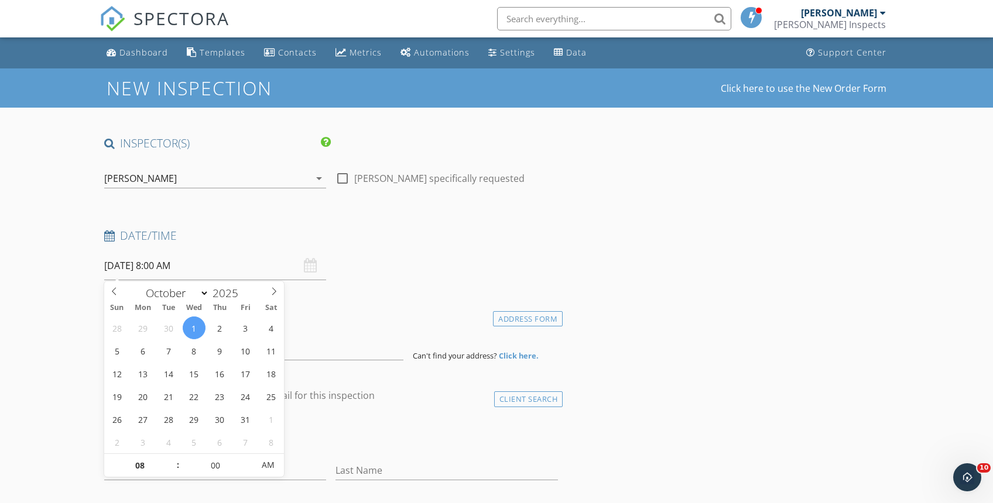
click at [209, 272] on input "10/01/2025 8:00 AM" at bounding box center [215, 266] width 222 height 29
type input "09"
type input "10/01/2025 9:00 AM"
click at [172, 459] on span at bounding box center [172, 460] width 8 height 12
drag, startPoint x: 723, startPoint y: 363, endPoint x: 413, endPoint y: 362, distance: 310.2
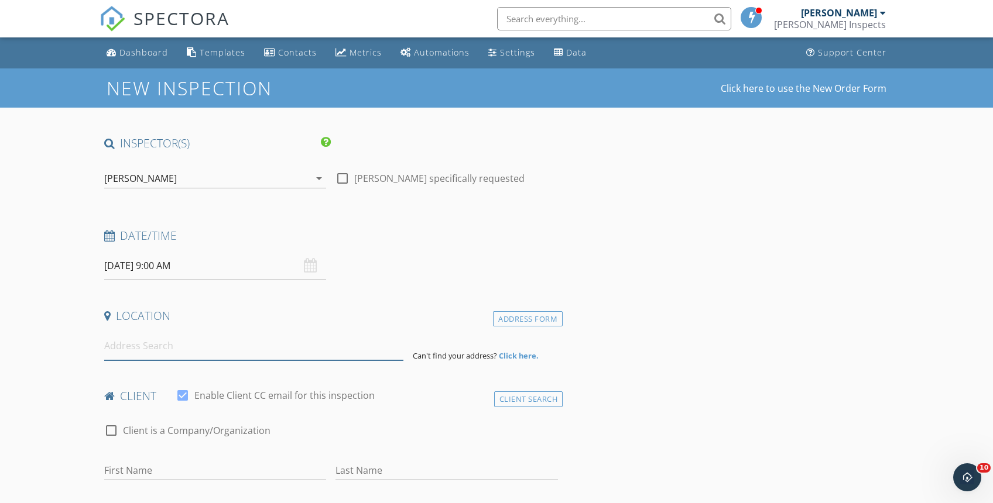
click at [250, 350] on input at bounding box center [254, 346] width 300 height 29
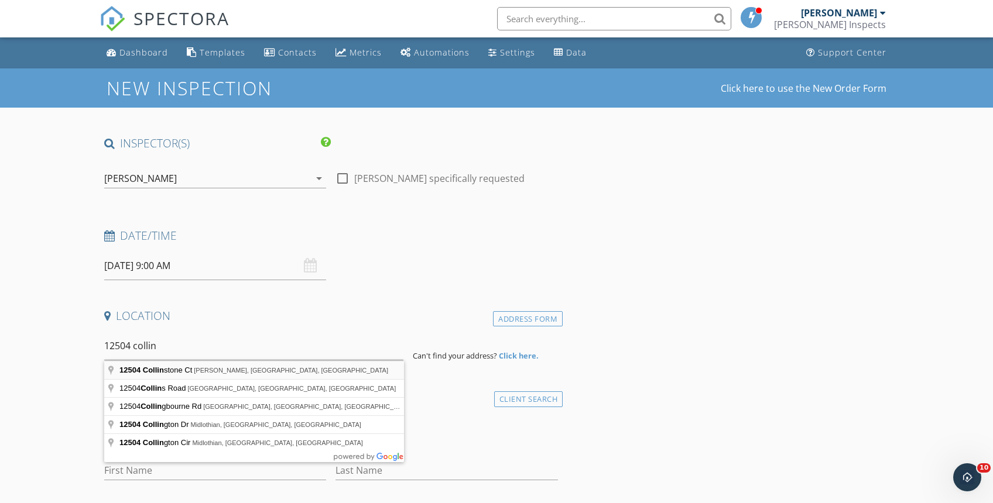
type input "12504 Collinstone Ct, Glen Allen, VA, USA"
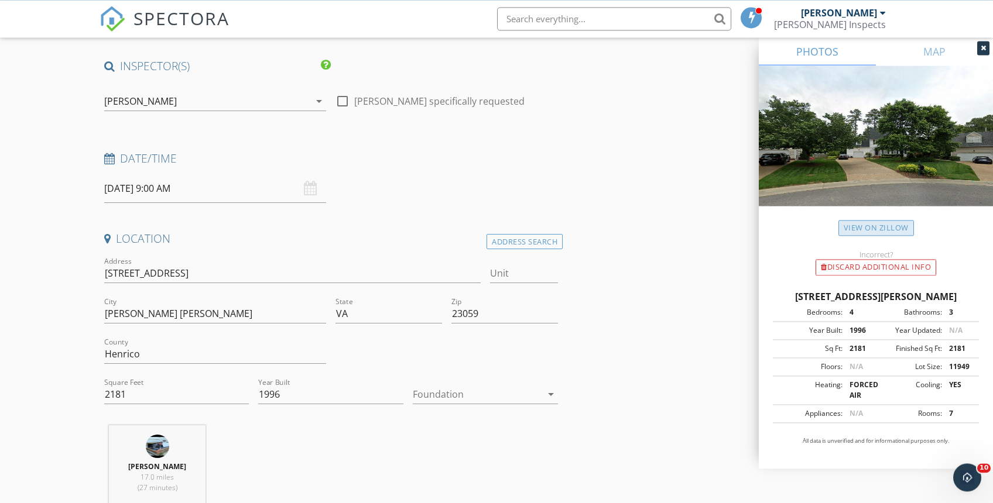
scroll to position [94, 0]
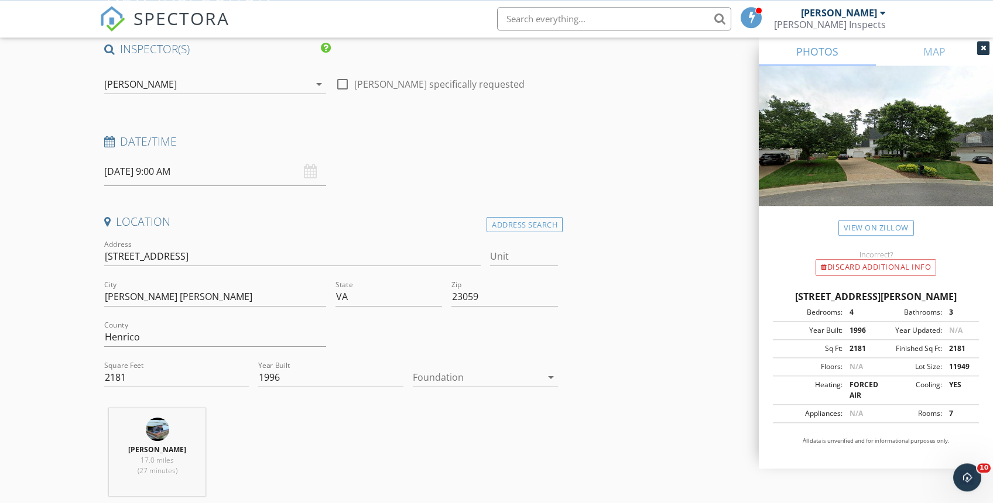
click at [449, 383] on div at bounding box center [477, 377] width 129 height 19
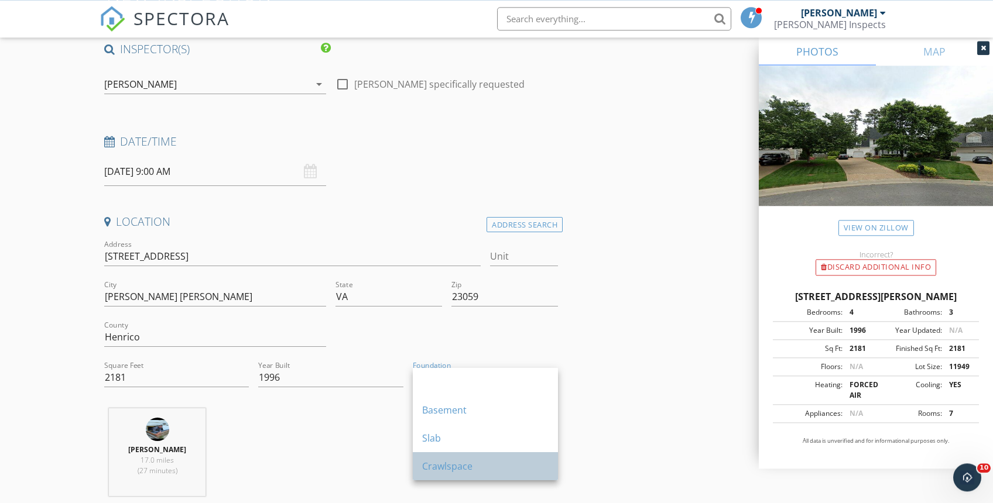
click at [457, 467] on div "Crawlspace" at bounding box center [485, 466] width 126 height 14
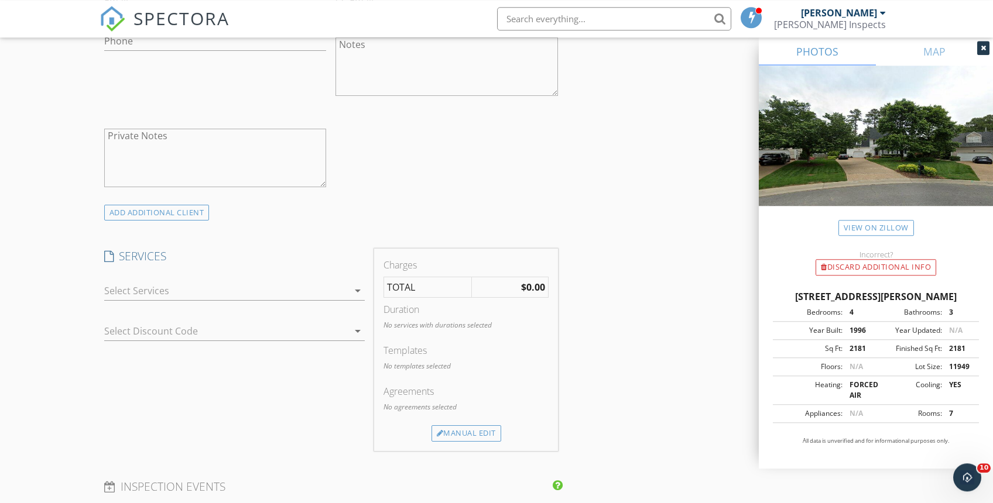
scroll to position [750, 0]
click at [205, 289] on div at bounding box center [226, 290] width 245 height 19
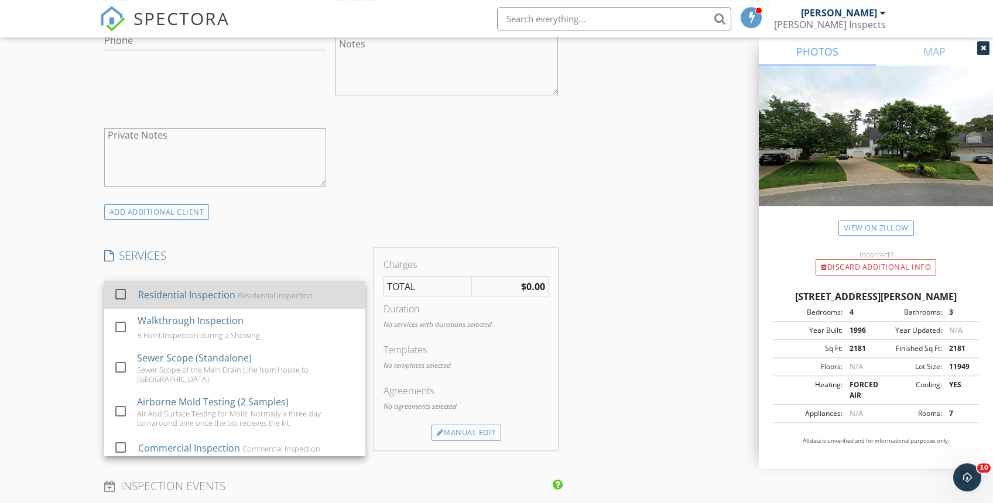
click at [119, 294] on div at bounding box center [121, 294] width 20 height 20
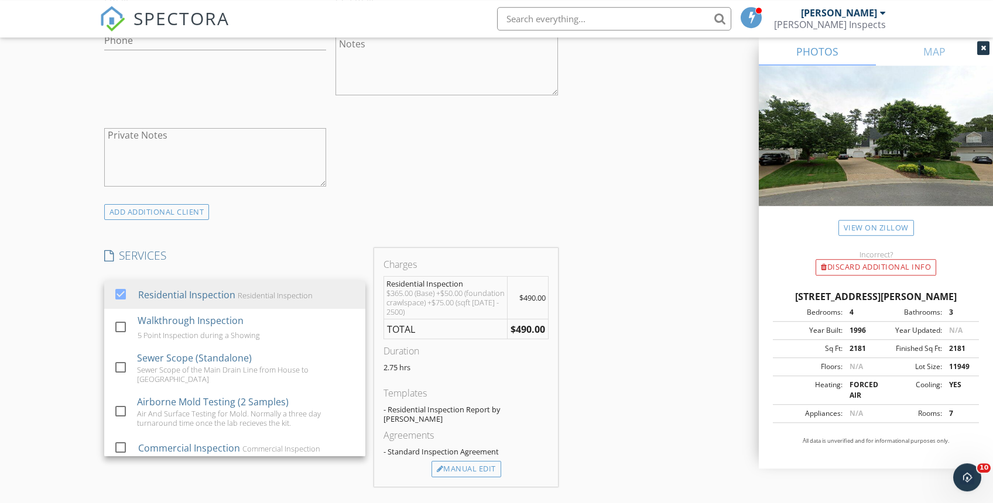
click at [600, 349] on div "INSPECTOR(S) check_box Chris dePolo PRIMARY Chris dePolo arrow_drop_down check_…" at bounding box center [496, 363] width 794 height 1955
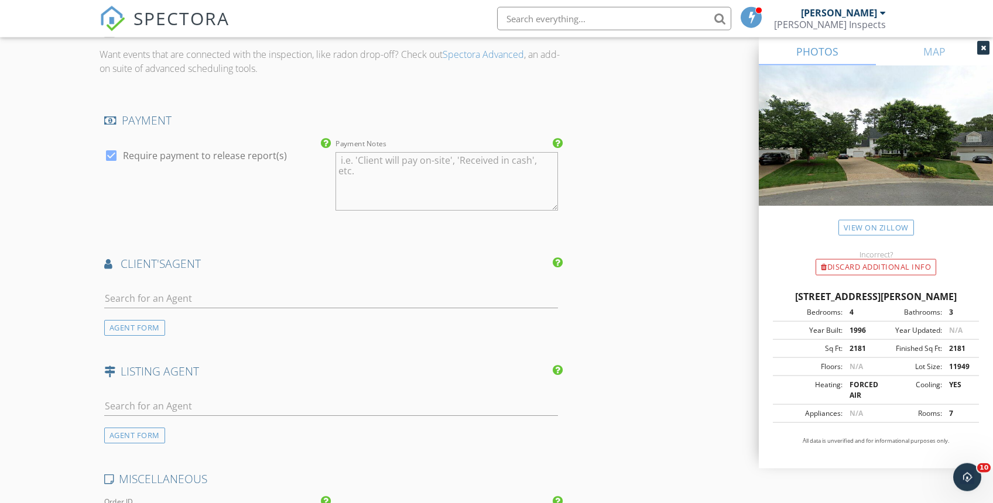
scroll to position [1286, 0]
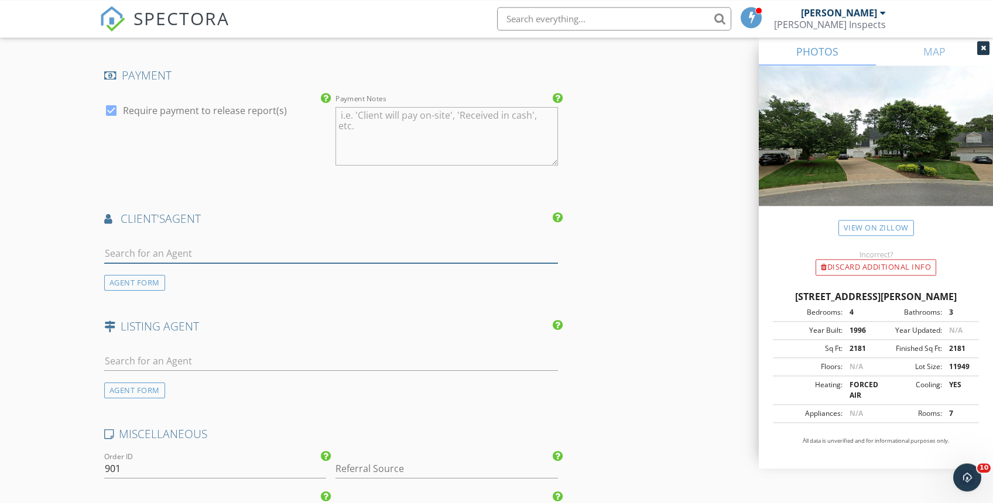
click at [191, 249] on input "text" at bounding box center [331, 253] width 454 height 19
type input "katie"
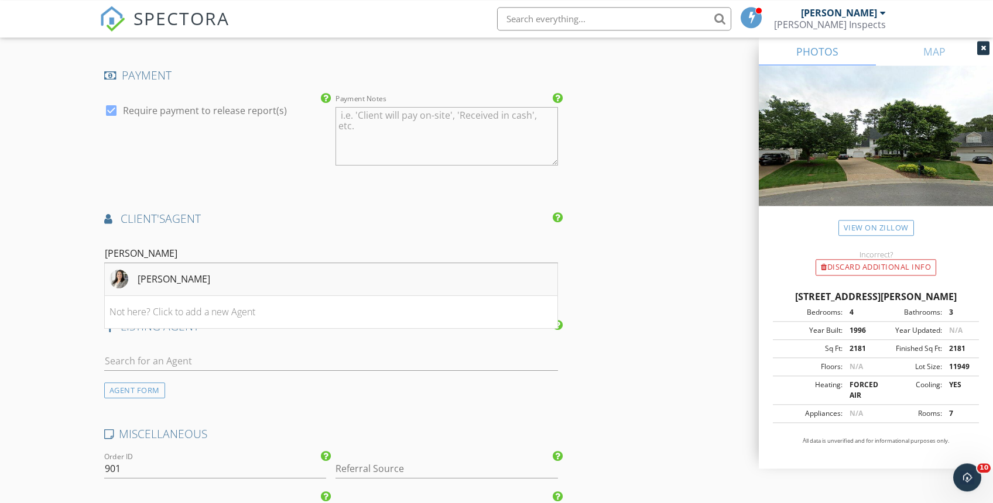
click at [162, 279] on div "Katie Humrich" at bounding box center [174, 279] width 73 height 14
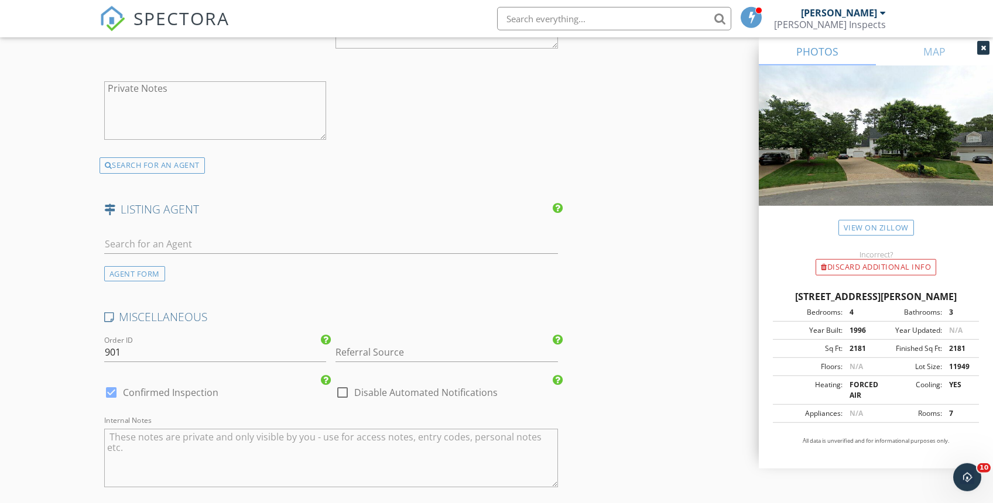
scroll to position [1880, 0]
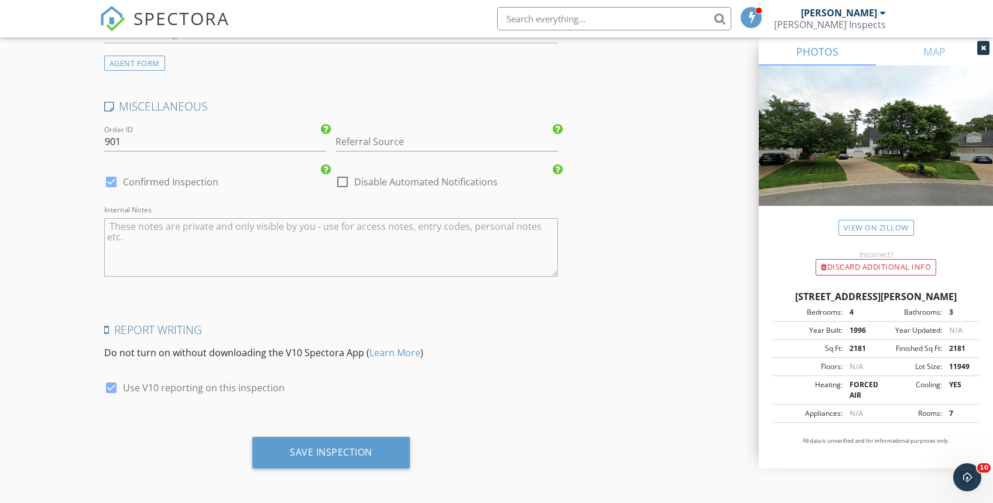
click at [342, 179] on div at bounding box center [342, 182] width 20 height 20
checkbox input "true"
click at [116, 184] on div at bounding box center [111, 182] width 20 height 20
checkbox input "false"
click at [362, 452] on div "Save Inspection" at bounding box center [331, 453] width 83 height 12
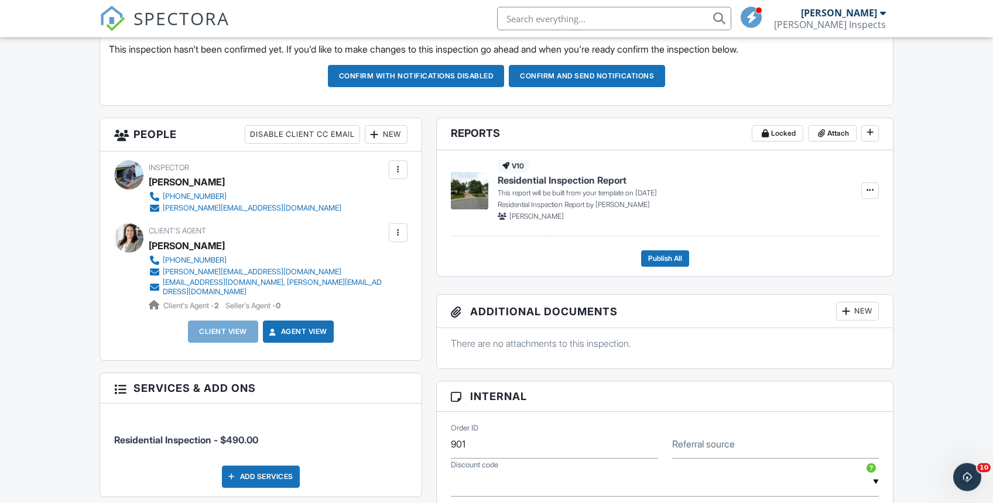
scroll to position [338, 0]
click at [178, 16] on span "SPECTORA" at bounding box center [181, 18] width 96 height 25
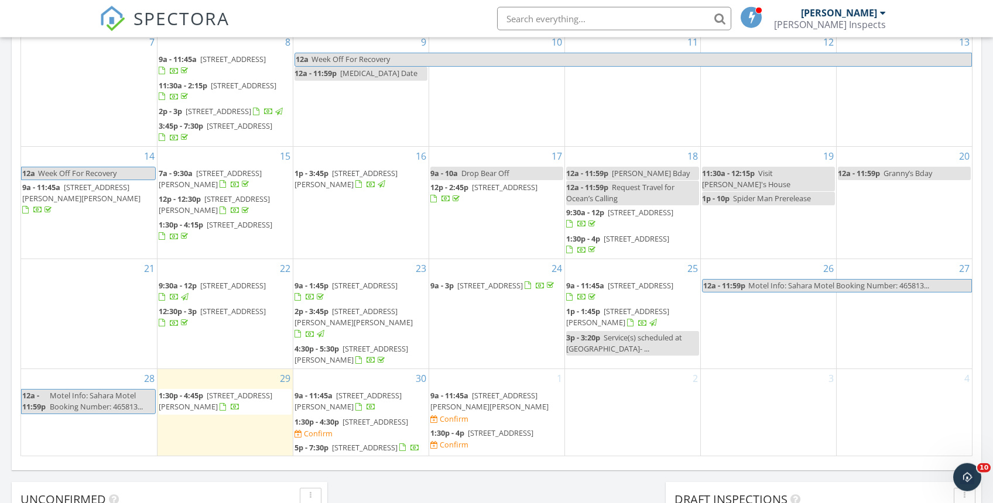
scroll to position [636, 0]
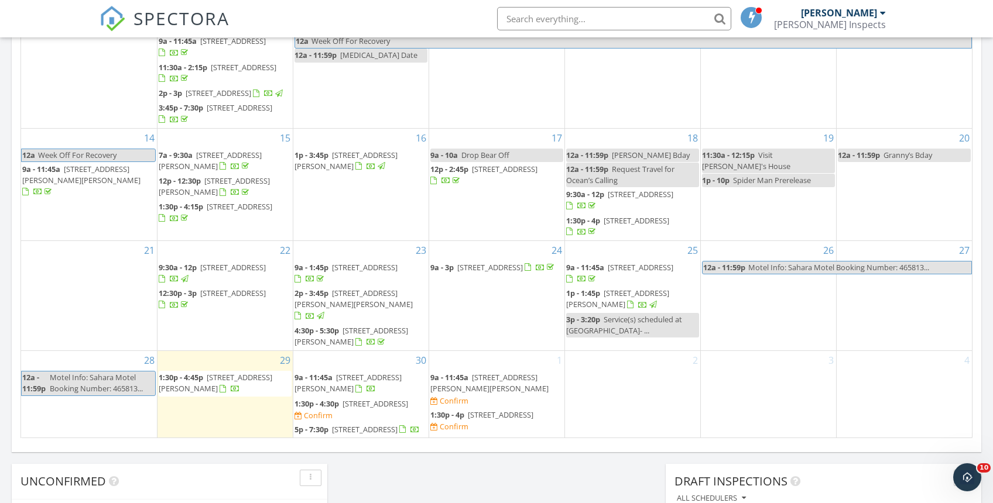
click at [371, 399] on span "2506 Chimney House Pl, Midlothian 23112" at bounding box center [375, 404] width 66 height 11
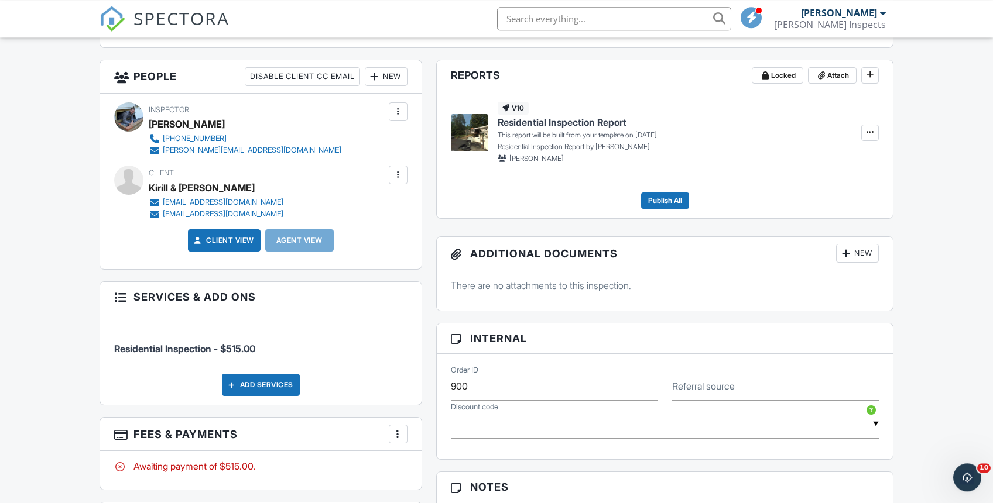
scroll to position [406, 0]
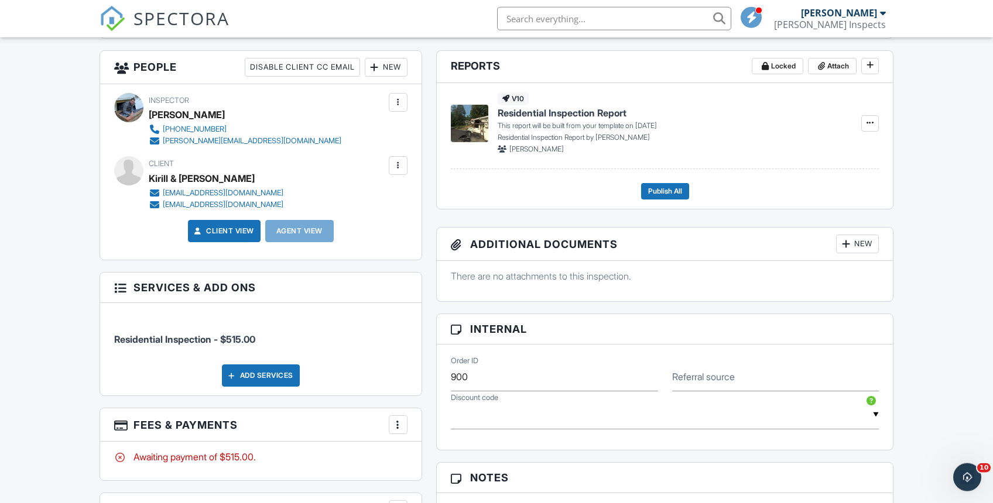
click at [392, 64] on div "New" at bounding box center [386, 67] width 43 height 19
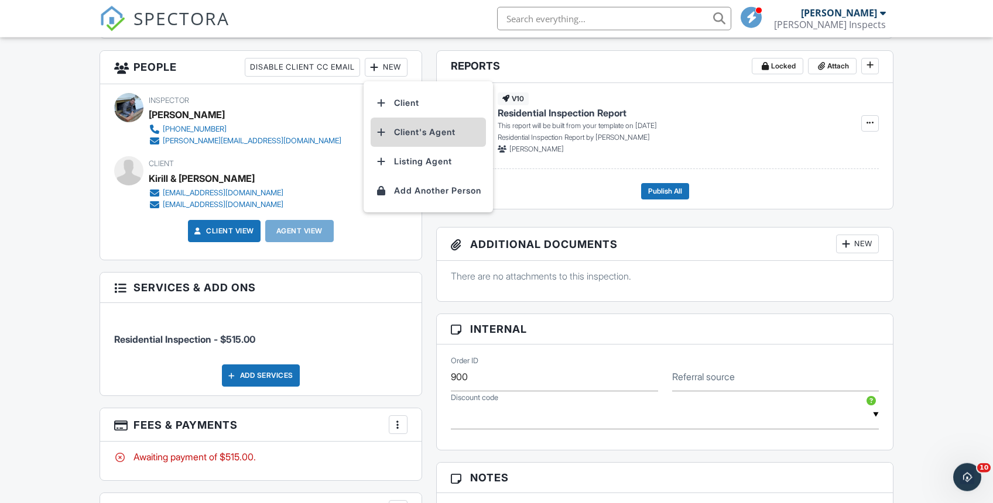
click at [429, 132] on li "Client's Agent" at bounding box center [427, 132] width 115 height 29
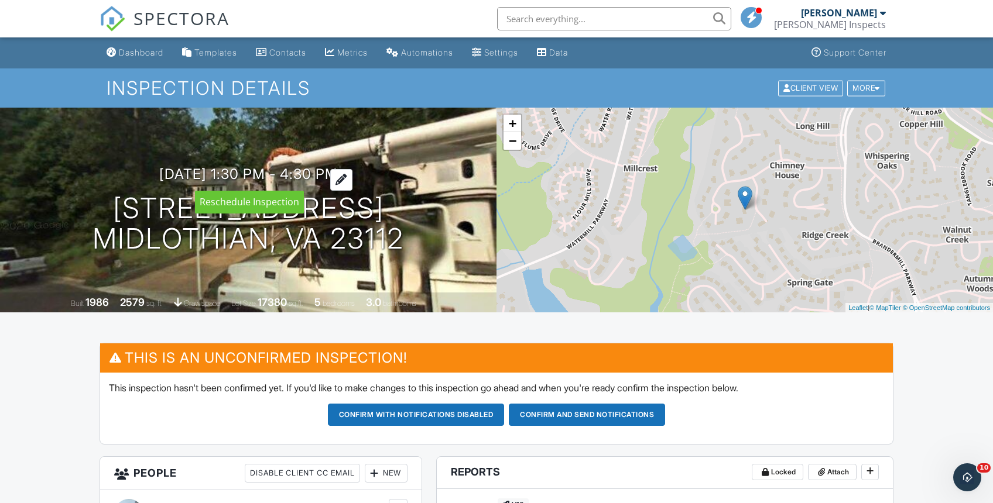
click at [352, 181] on div at bounding box center [341, 180] width 22 height 22
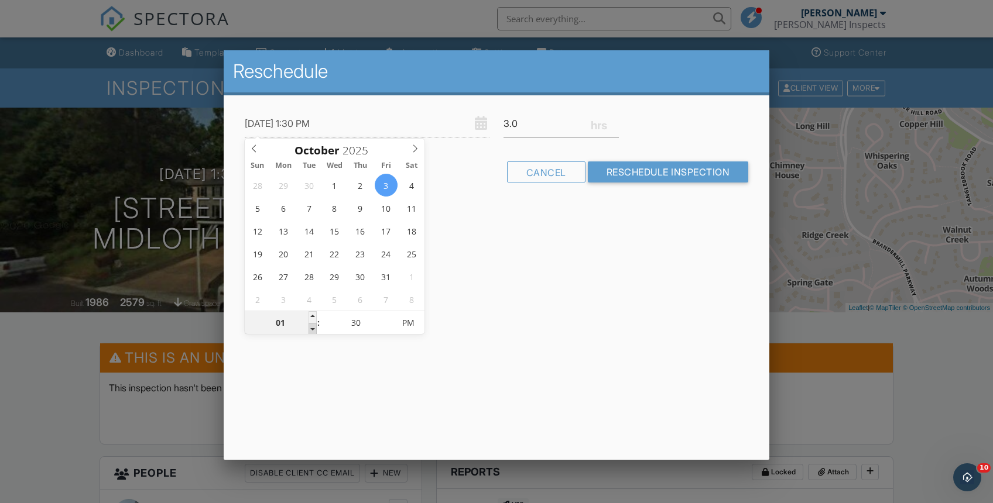
type input "[DATE] 12:30 PM"
type input "12"
click at [312, 328] on span at bounding box center [312, 329] width 8 height 12
type input "10/03/2025 11:30 AM"
type input "11"
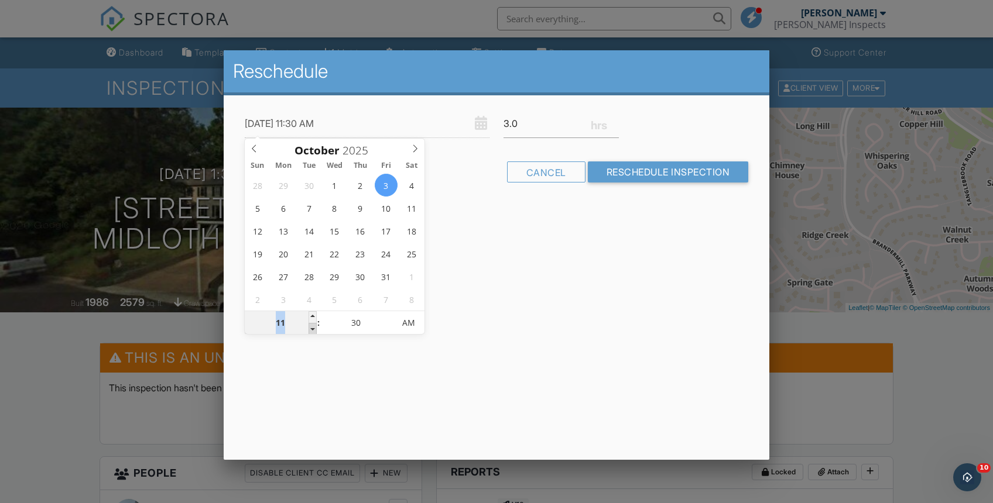
click at [312, 328] on span at bounding box center [312, 329] width 8 height 12
type input "10/03/2025 10:30 AM"
type input "10"
click at [312, 328] on span at bounding box center [312, 329] width 8 height 12
type input "10/03/2025 9:30 AM"
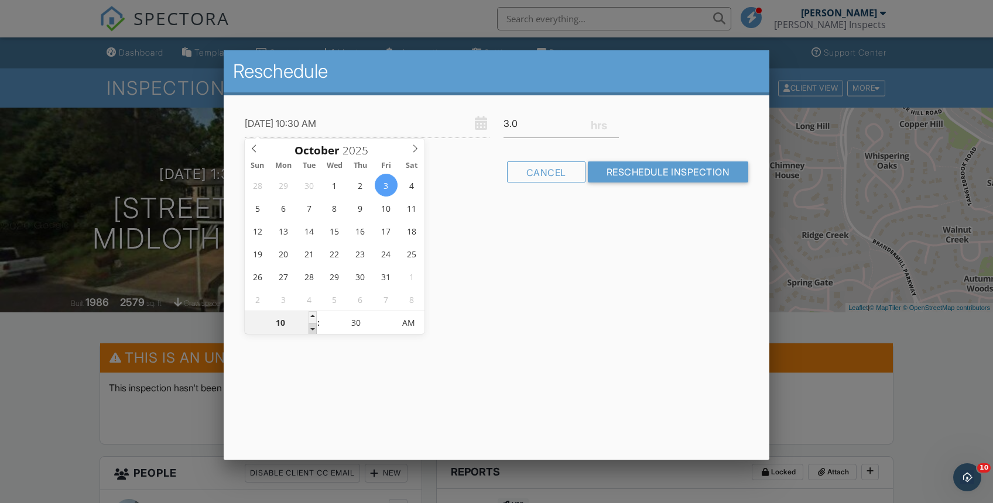
type input "09"
click at [312, 328] on span at bounding box center [312, 329] width 8 height 12
type input "10/03/2025 8:30 AM"
type input "08"
click at [312, 328] on span at bounding box center [312, 329] width 8 height 12
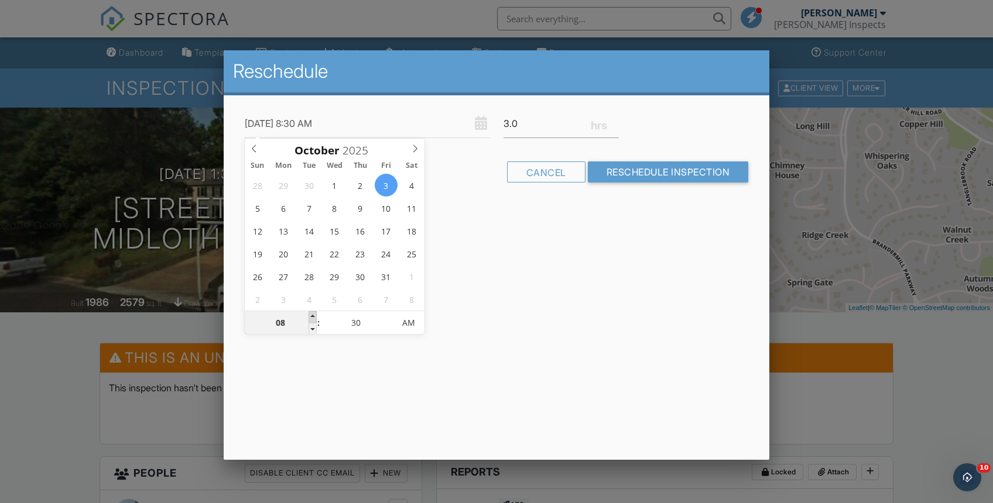
type input "10/03/2025 9:30 AM"
type input "09"
click at [311, 316] on span at bounding box center [312, 317] width 8 height 12
type input "10/03/2025 9:25 AM"
type input "25"
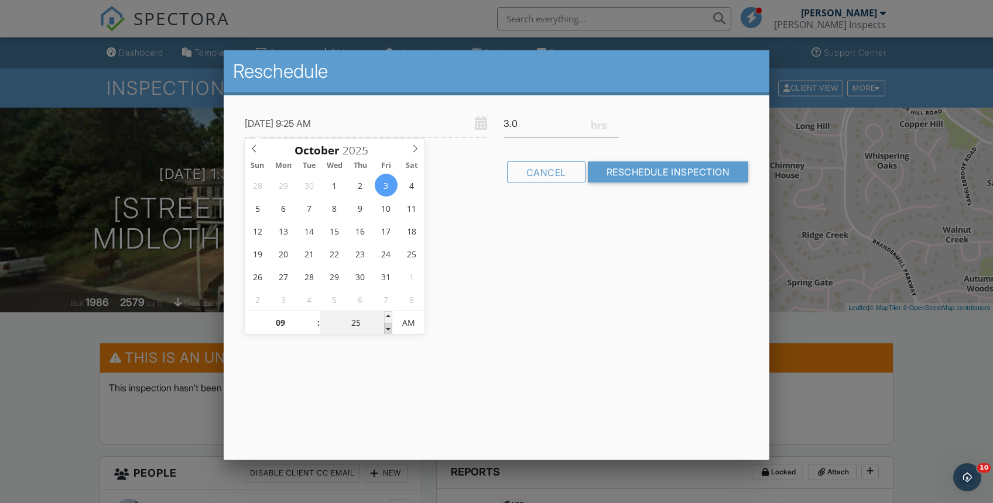
click at [390, 329] on span at bounding box center [388, 329] width 8 height 12
type input "10/03/2025 9:20 AM"
type input "20"
click at [390, 329] on span at bounding box center [388, 329] width 8 height 12
type input "10/03/2025 9:15 AM"
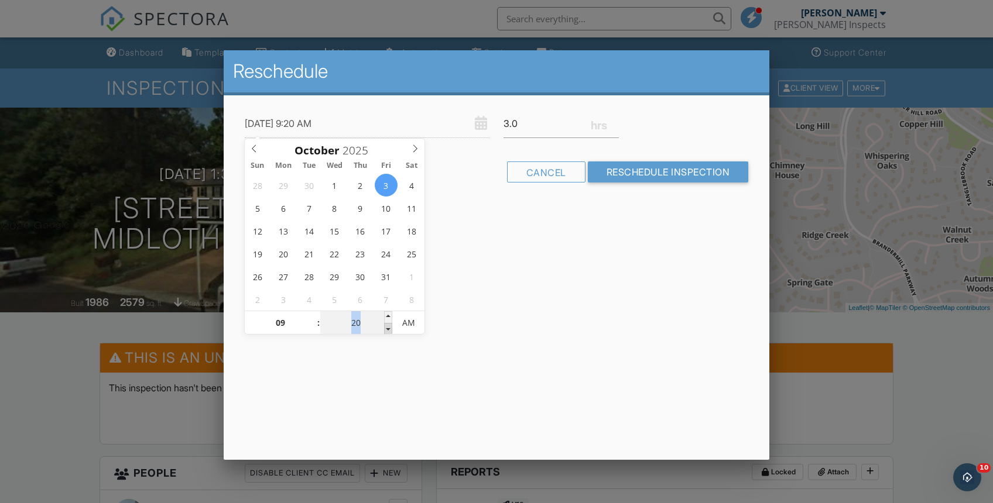
type input "15"
click at [390, 329] on span at bounding box center [388, 329] width 8 height 12
type input "10/03/2025 9:10 AM"
type input "10"
click at [390, 329] on span at bounding box center [388, 329] width 8 height 12
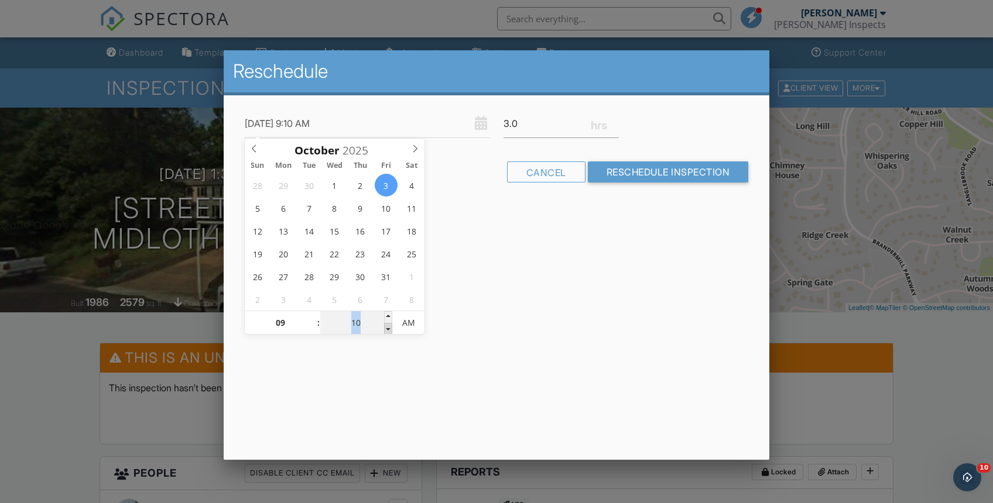
type input "10/03/2025 9:05 AM"
type input "05"
click at [390, 329] on span at bounding box center [388, 329] width 8 height 12
type input "10/03/2025 9:00 AM"
type input "00"
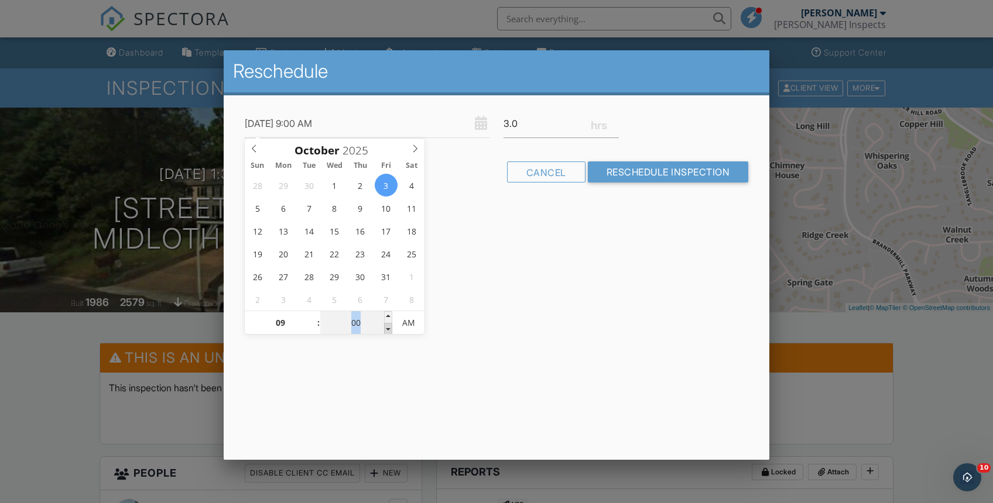
click at [390, 329] on span at bounding box center [388, 329] width 8 height 12
click at [480, 293] on div "Reschedule 10/03/2025 9:00 AM 3.0 Warning: this date/time is in the past. Cance…" at bounding box center [497, 255] width 546 height 410
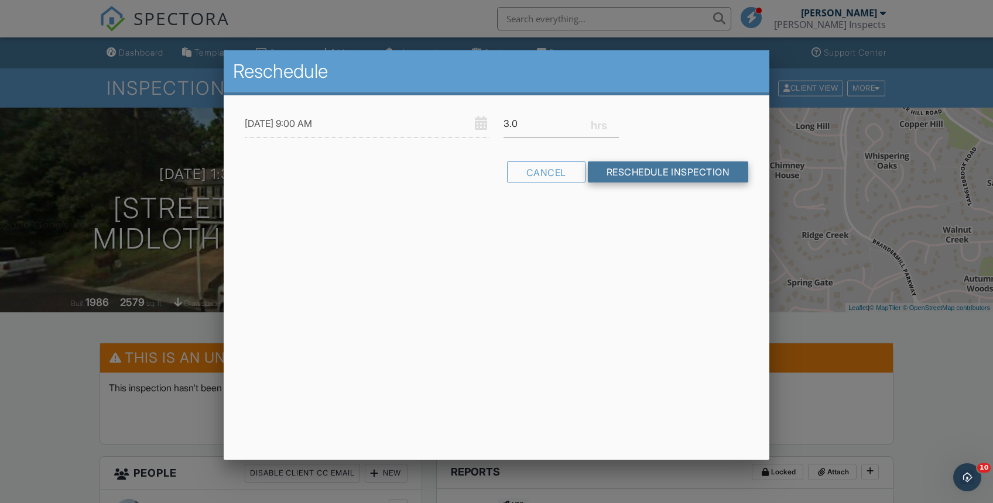
click at [659, 173] on input "Reschedule Inspection" at bounding box center [668, 172] width 161 height 21
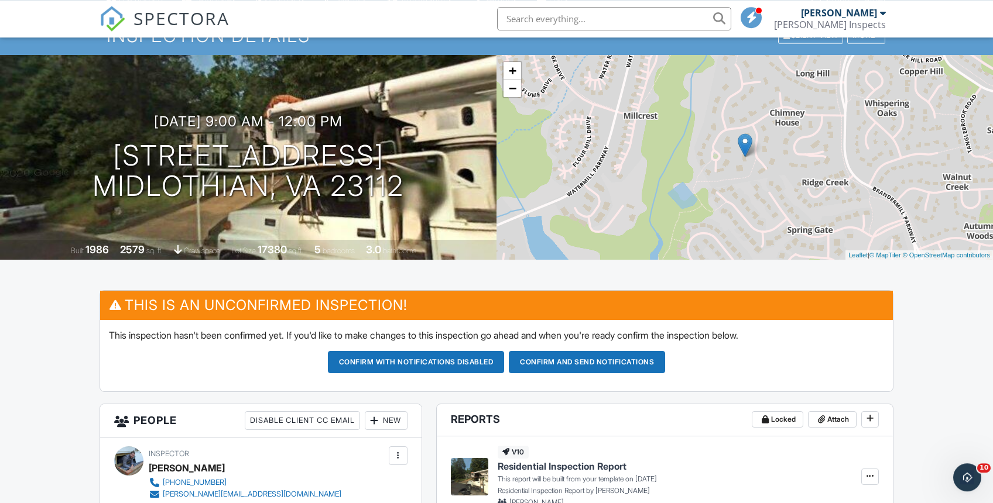
scroll to position [52, 0]
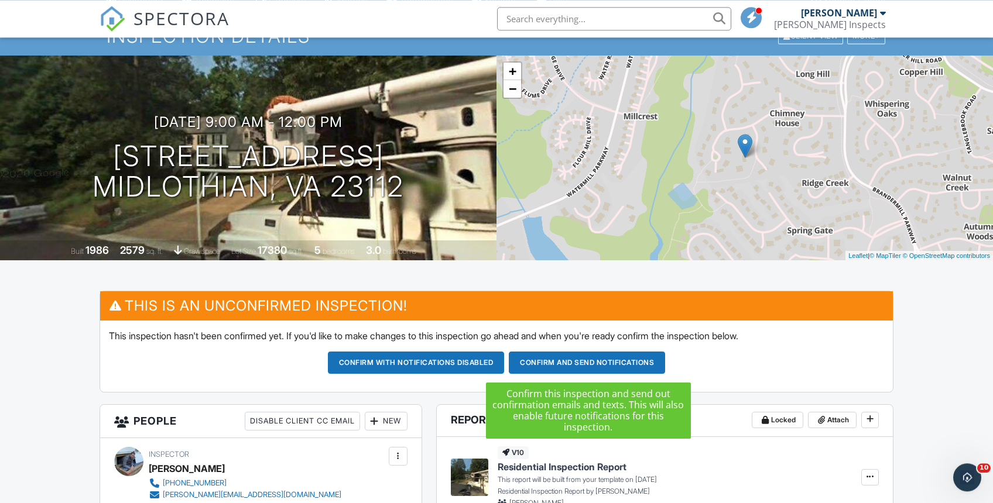
click at [631, 366] on button "Confirm and send notifications" at bounding box center [587, 363] width 156 height 22
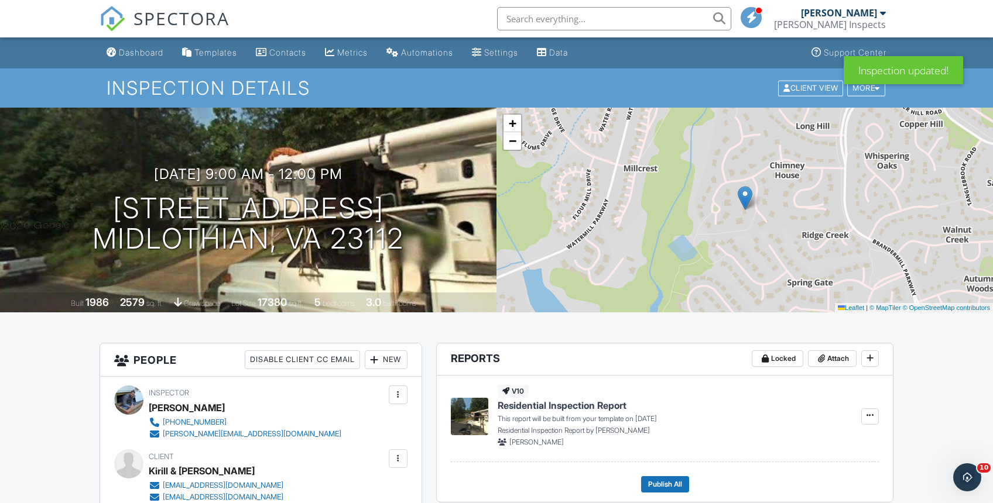
click at [159, 9] on span "SPECTORA" at bounding box center [181, 18] width 96 height 25
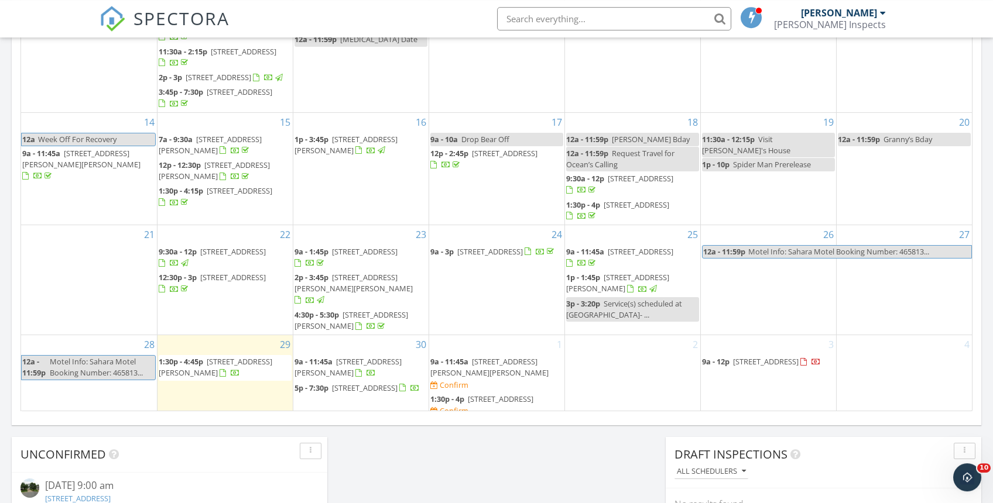
scroll to position [664, 0]
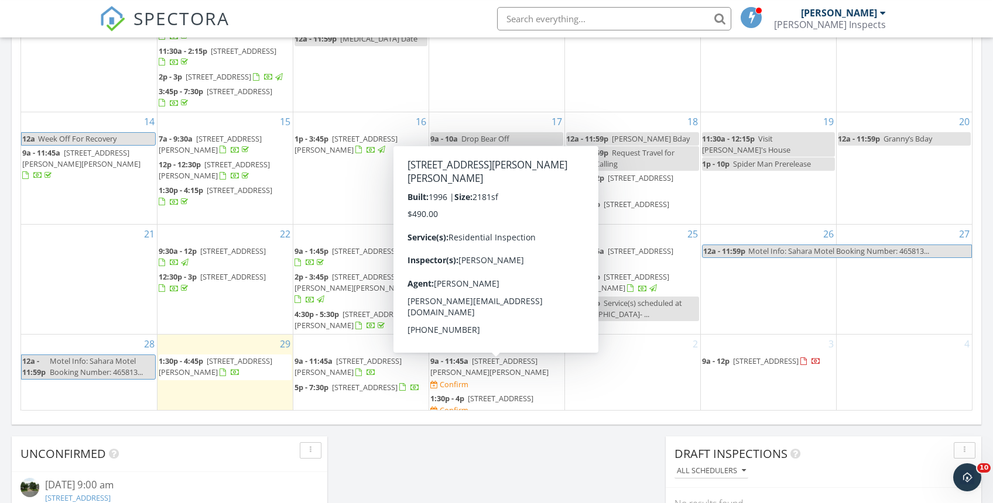
click at [516, 365] on span "[STREET_ADDRESS][PERSON_NAME][PERSON_NAME]" at bounding box center [489, 367] width 118 height 22
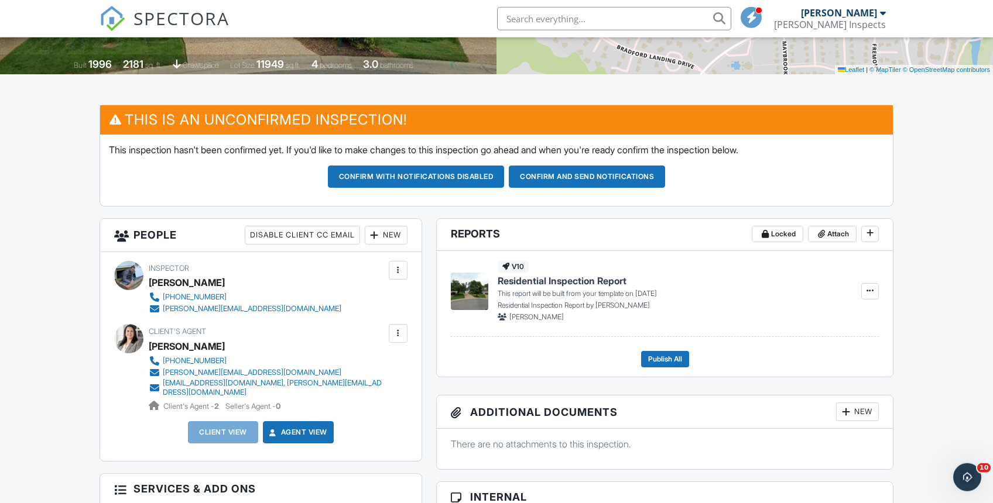
click at [392, 235] on div "New" at bounding box center [386, 235] width 43 height 19
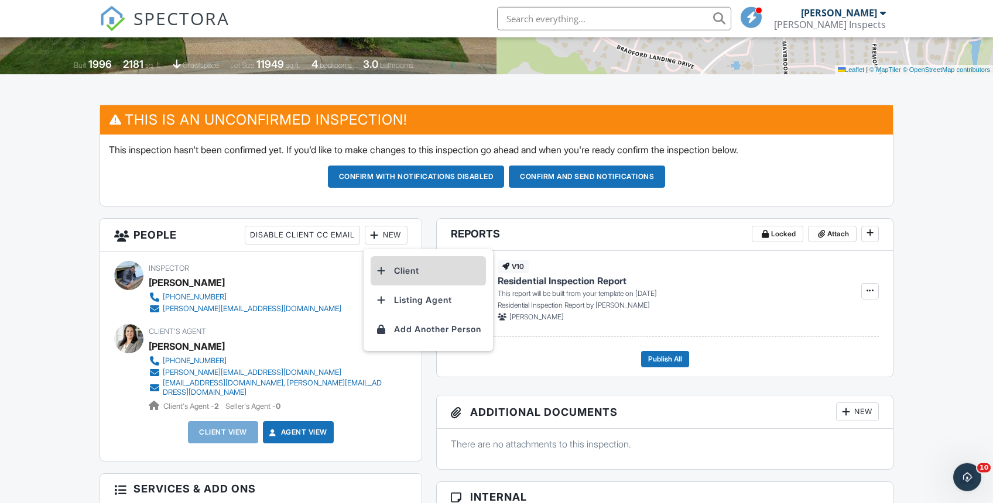
click at [406, 269] on li "Client" at bounding box center [427, 270] width 115 height 29
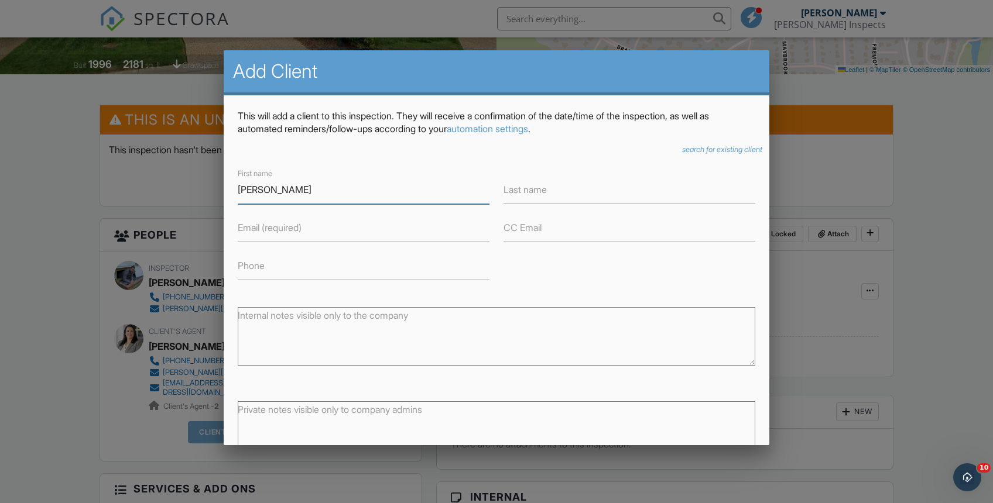
type input "[PERSON_NAME]"
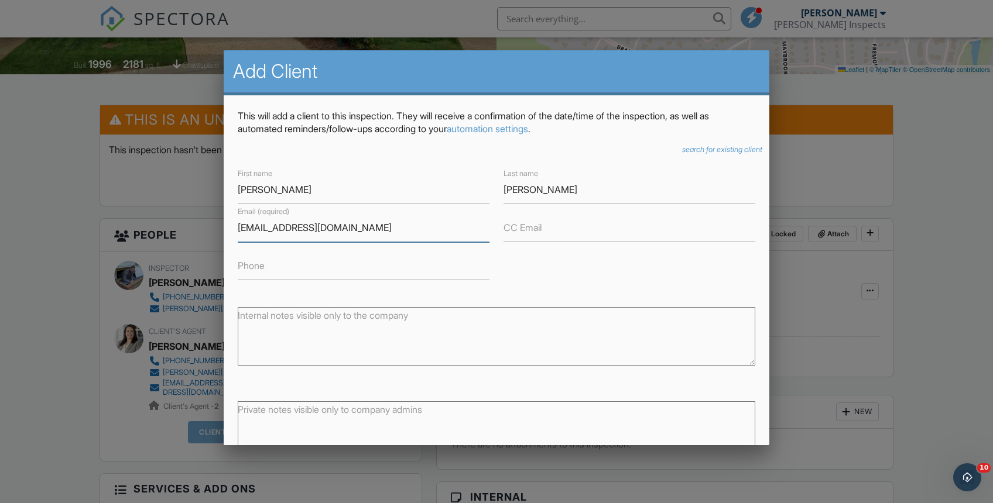
type input "[EMAIL_ADDRESS][DOMAIN_NAME]"
drag, startPoint x: 695, startPoint y: 264, endPoint x: 661, endPoint y: 352, distance: 94.5
click at [694, 264] on div "First name Brian Last name Watson Email (required) blw1991@gmail.com CC Email P…" at bounding box center [497, 223] width 532 height 114
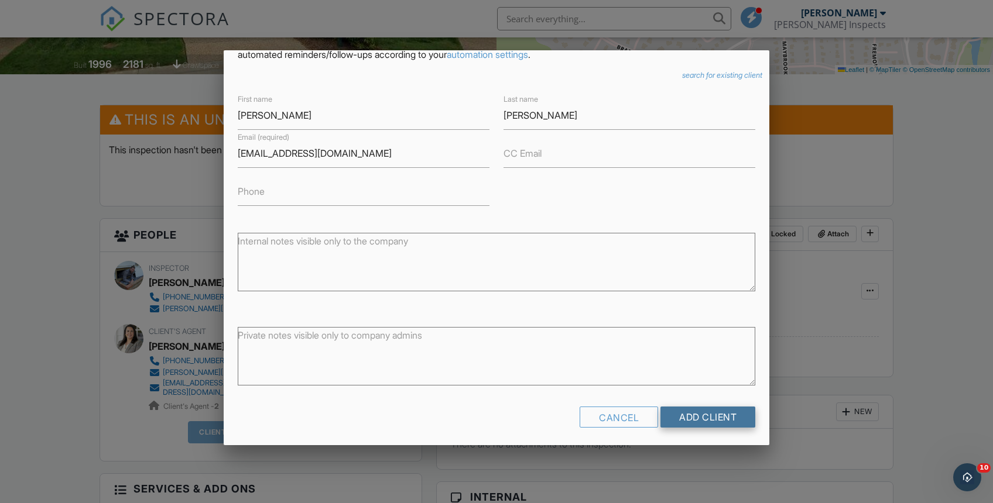
click at [723, 408] on input "Add Client" at bounding box center [707, 417] width 95 height 21
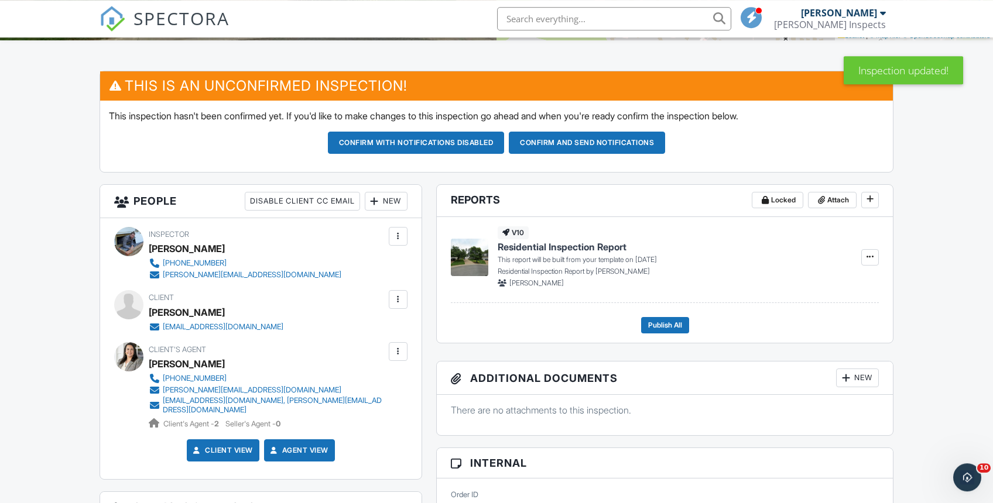
click at [397, 204] on div "New" at bounding box center [386, 201] width 43 height 19
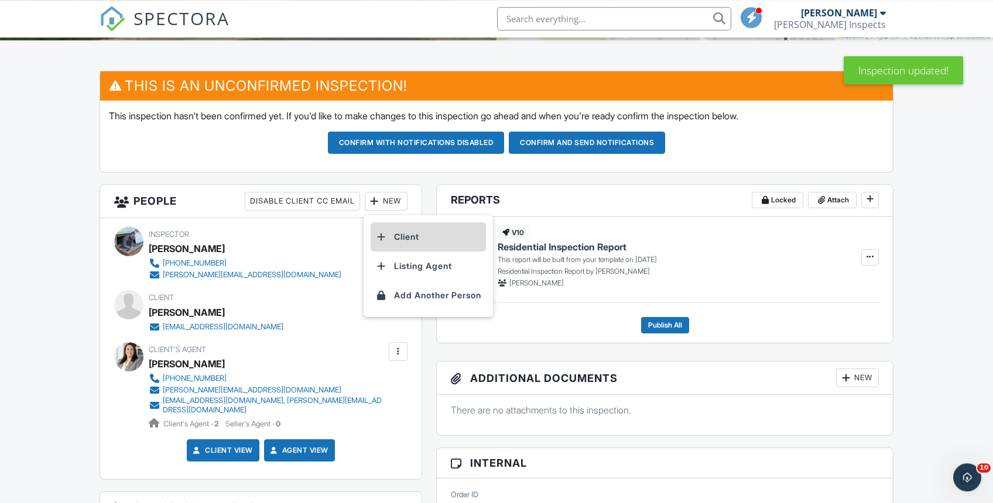
click at [400, 232] on li "Client" at bounding box center [427, 236] width 115 height 29
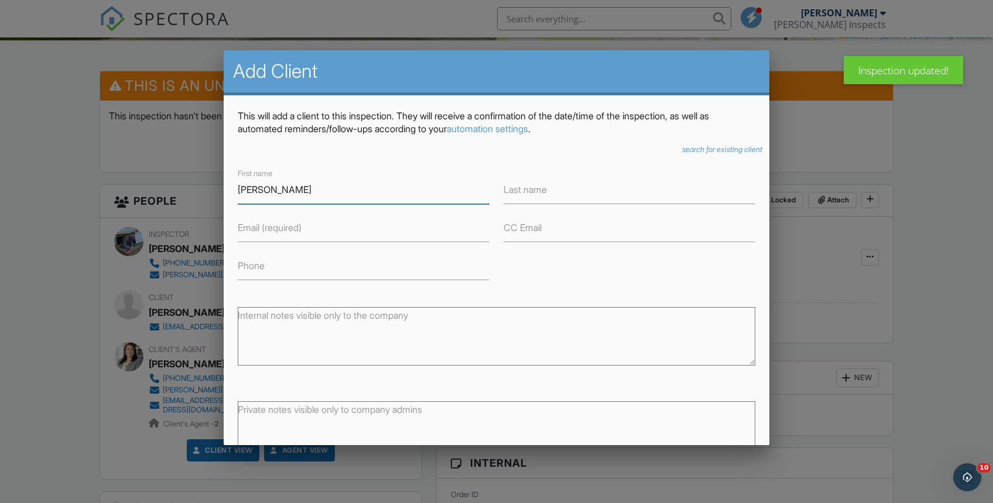
type input "[PERSON_NAME]"
type input "Spinner"
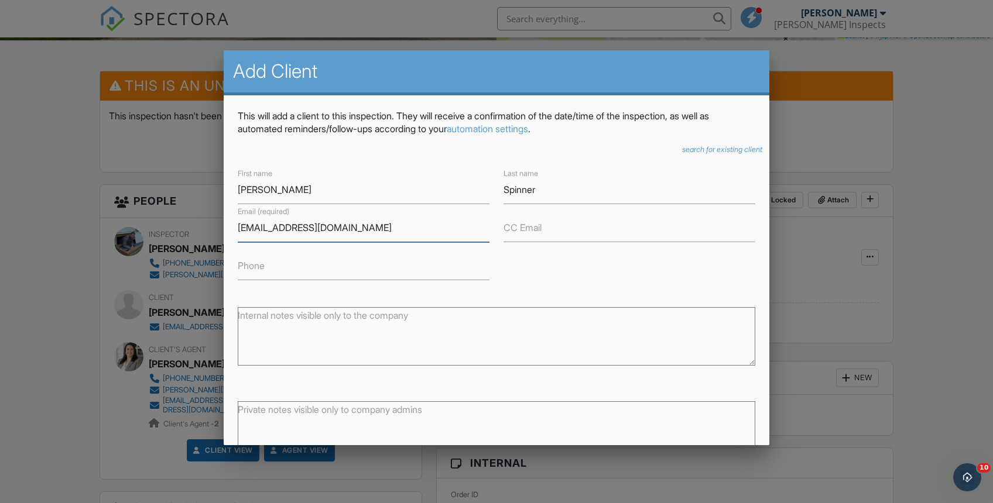
type input "[EMAIL_ADDRESS][DOMAIN_NAME]"
click at [549, 279] on div "First name Sarah Last name Spinner Email (required) spinnerknows@gmail.com CC E…" at bounding box center [497, 223] width 532 height 114
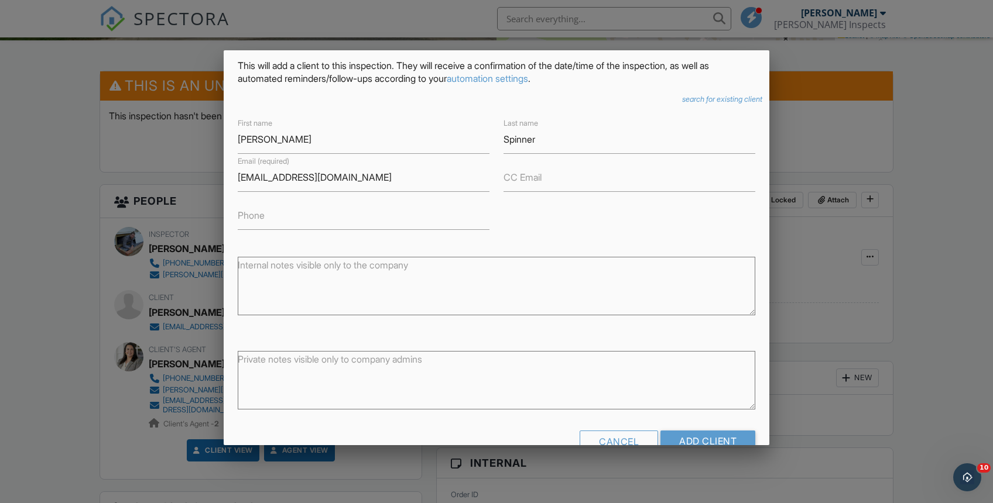
scroll to position [74, 0]
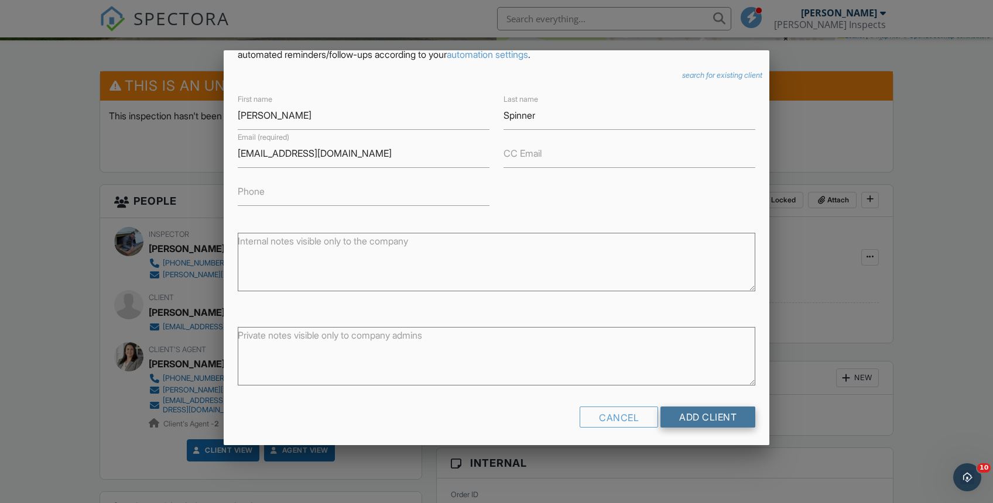
click at [696, 414] on input "Add Client" at bounding box center [707, 417] width 95 height 21
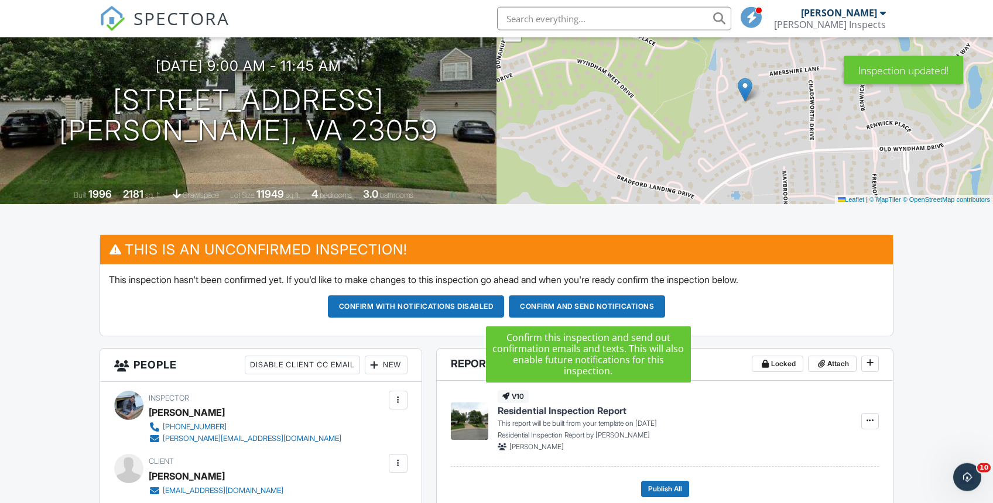
scroll to position [109, 0]
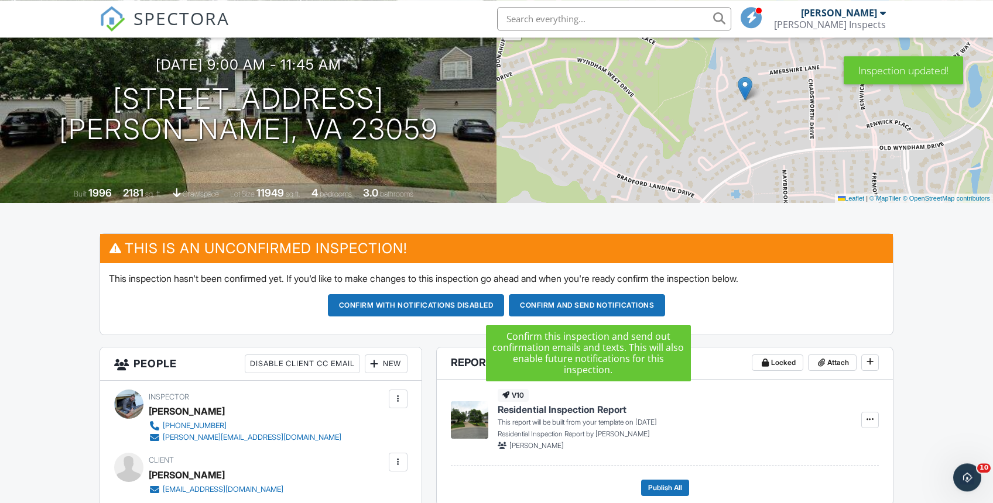
click at [654, 306] on button "Confirm and send notifications" at bounding box center [587, 305] width 156 height 22
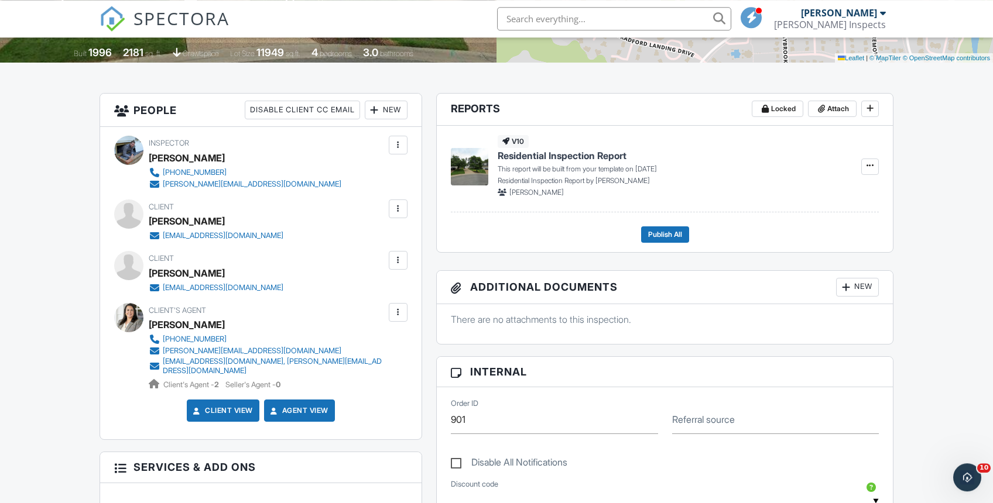
scroll to position [250, 0]
click at [167, 20] on span "SPECTORA" at bounding box center [181, 18] width 96 height 25
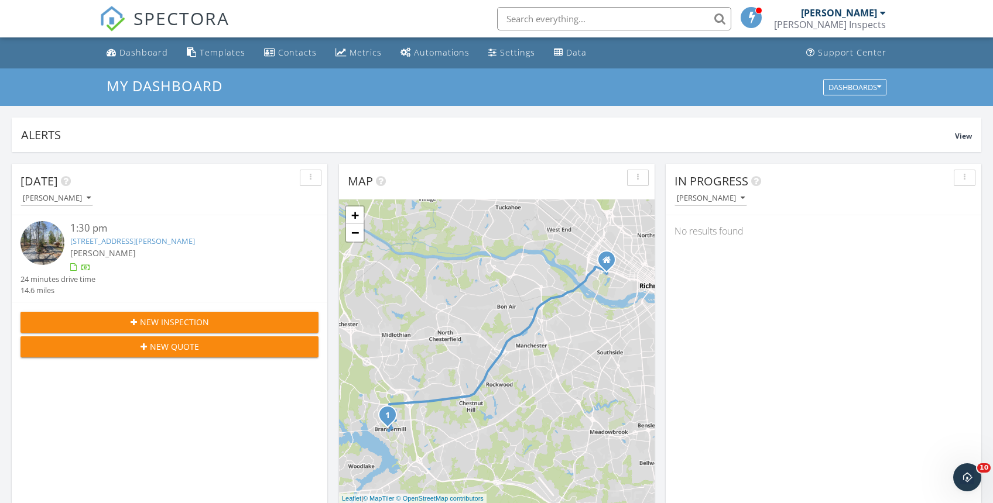
click at [599, 24] on input "text" at bounding box center [614, 18] width 234 height 23
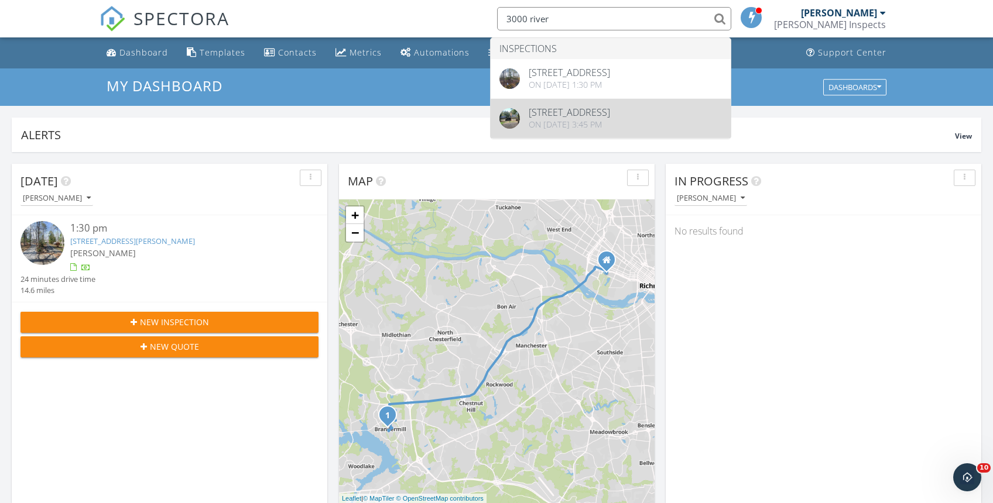
type input "3000 river"
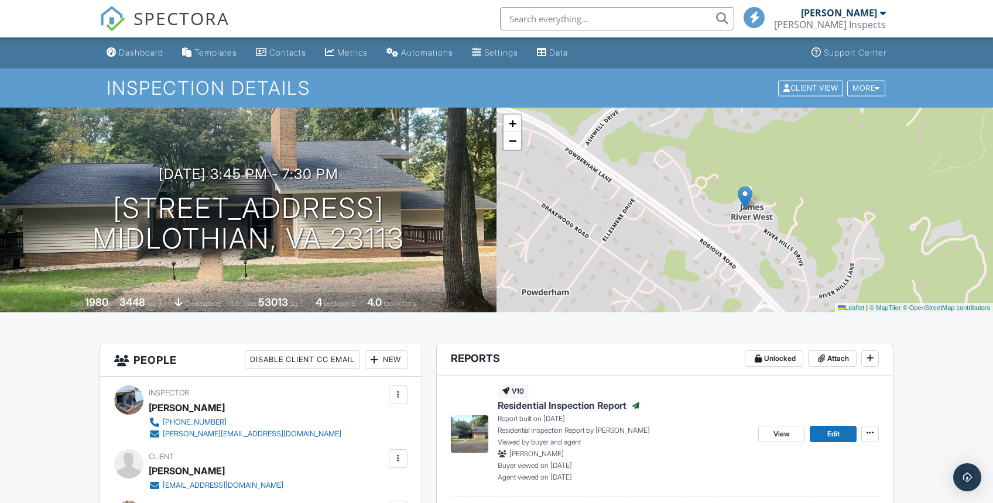
scroll to position [133, 0]
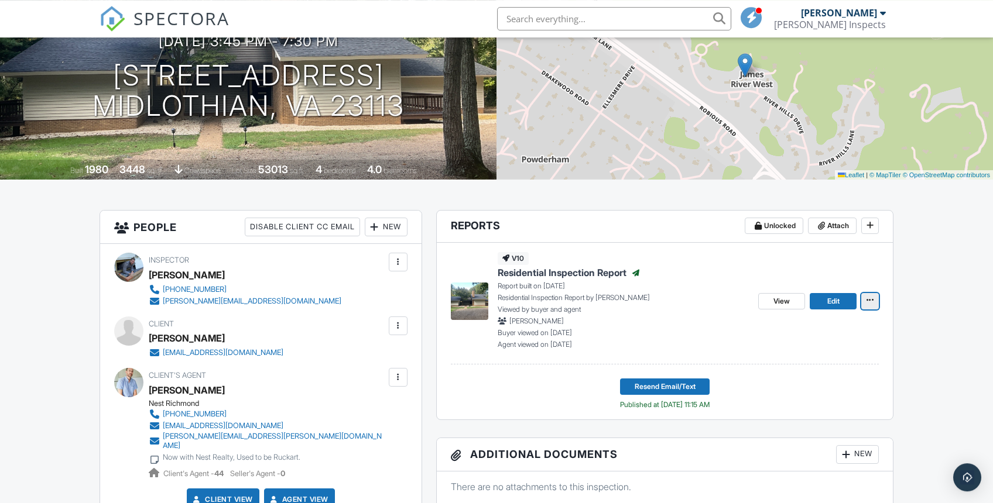
click at [870, 301] on icon at bounding box center [869, 300] width 7 height 8
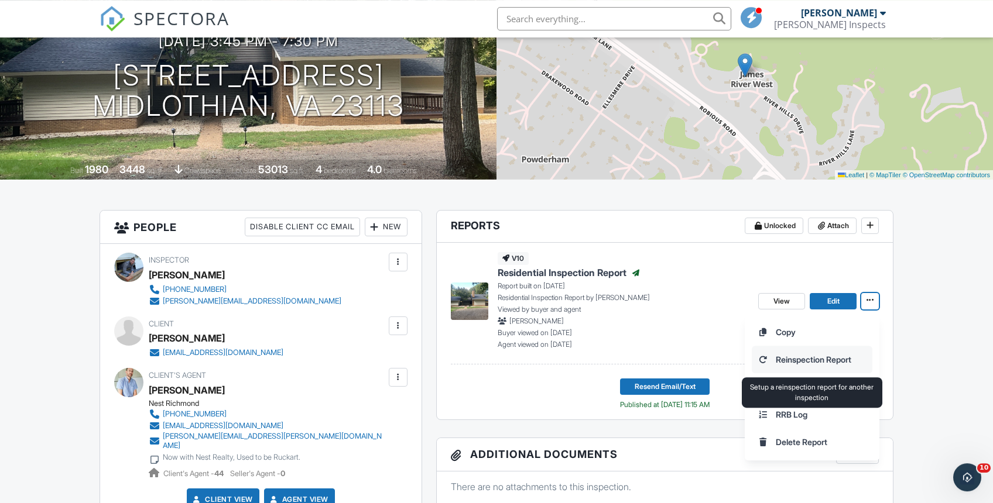
click at [827, 357] on input "Reinspection Report" at bounding box center [811, 359] width 119 height 26
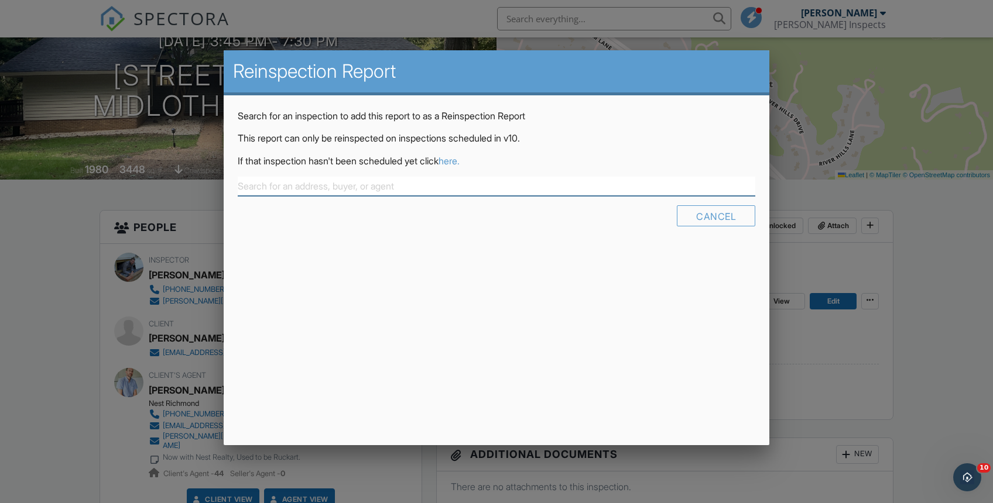
click at [374, 188] on input "text" at bounding box center [497, 186] width 518 height 19
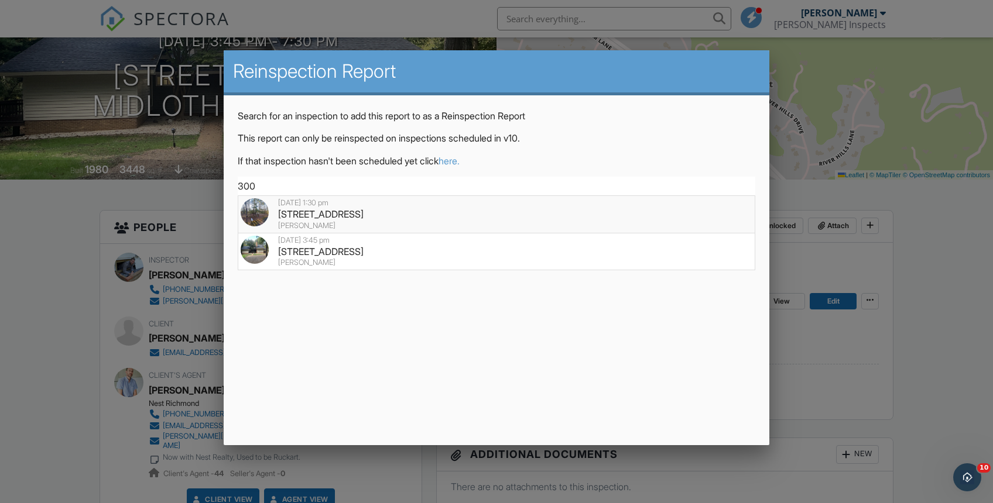
click at [444, 211] on div "3000 River Hills Terrace, Midlothian, VA 23113" at bounding box center [497, 214] width 512 height 13
type input "3000 River Hills Terrace, Midlothian, VA 23113"
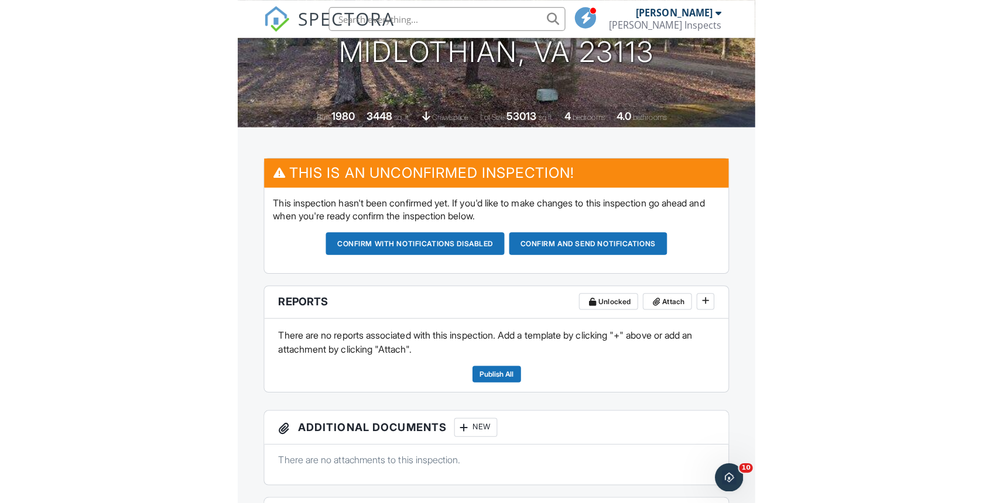
scroll to position [198, 0]
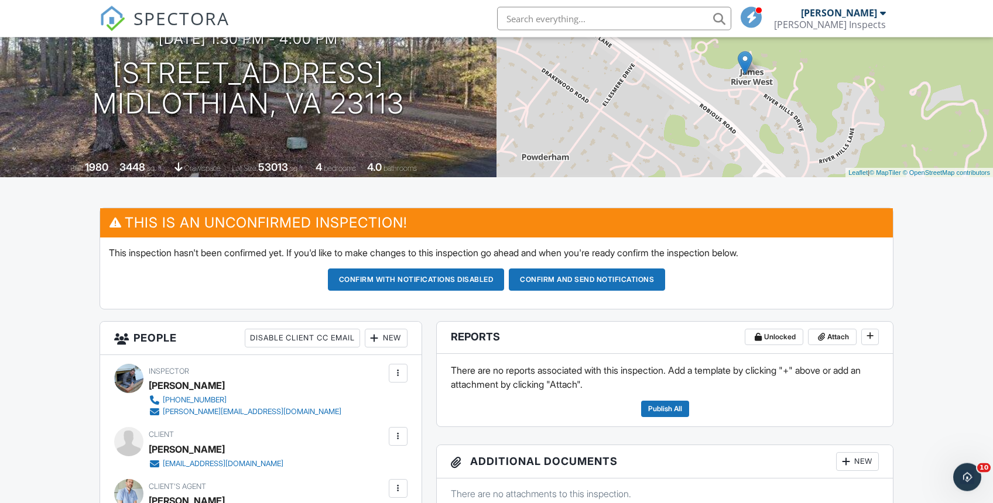
scroll to position [160, 0]
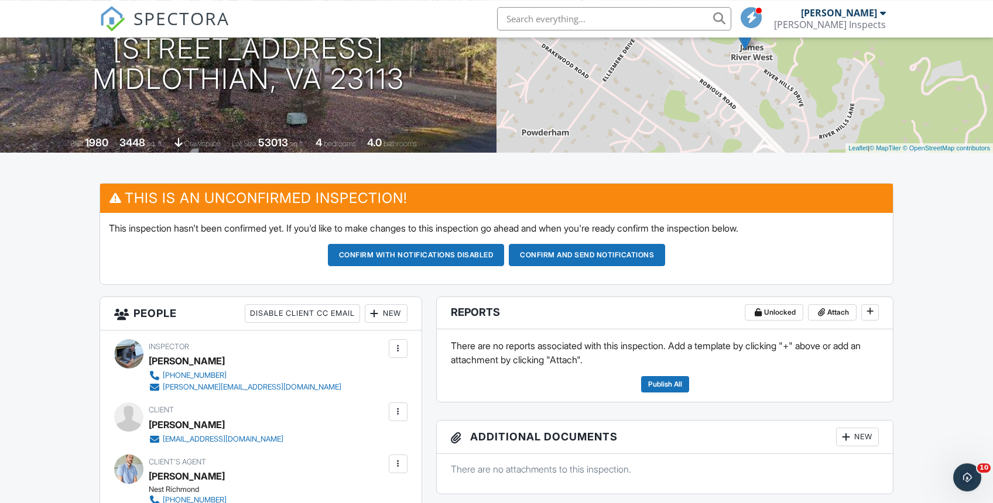
click at [971, 478] on icon "Open Intercom Messenger" at bounding box center [966, 477] width 19 height 19
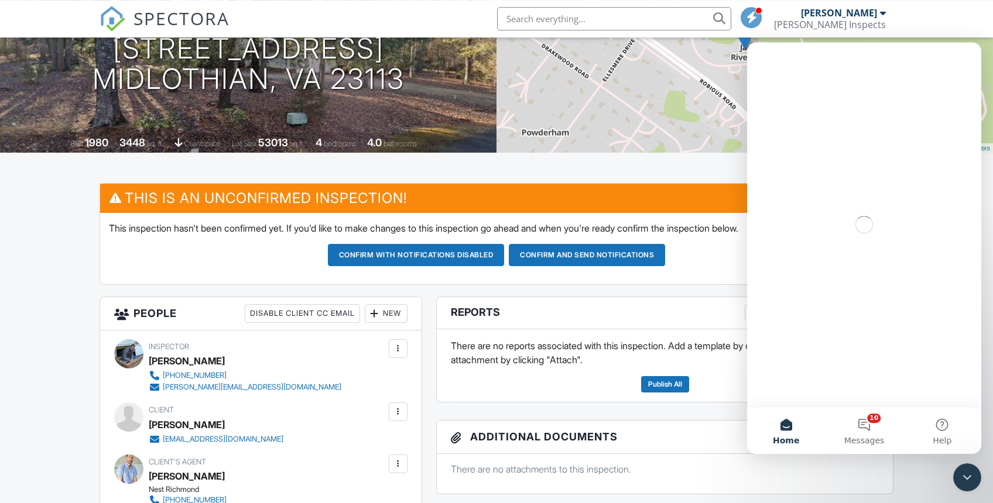
scroll to position [0, 0]
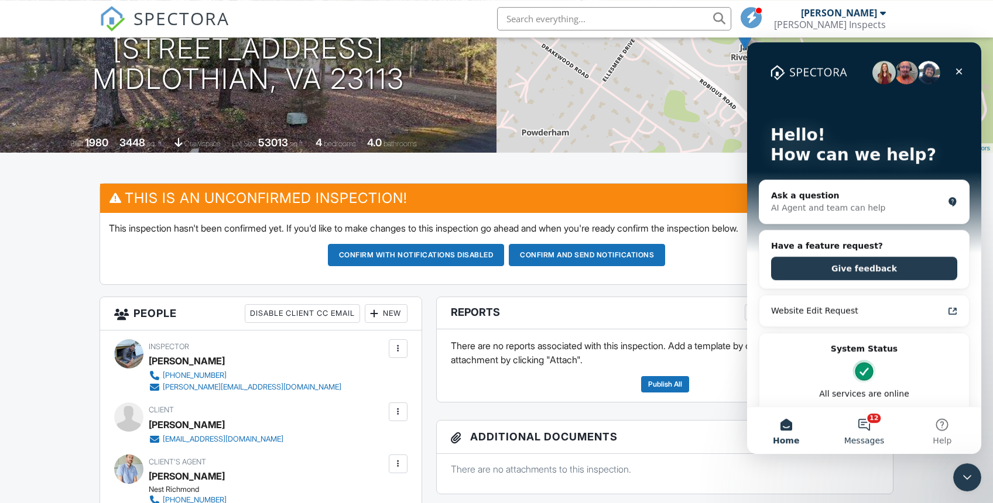
click at [864, 423] on button "12 Messages" at bounding box center [864, 430] width 78 height 47
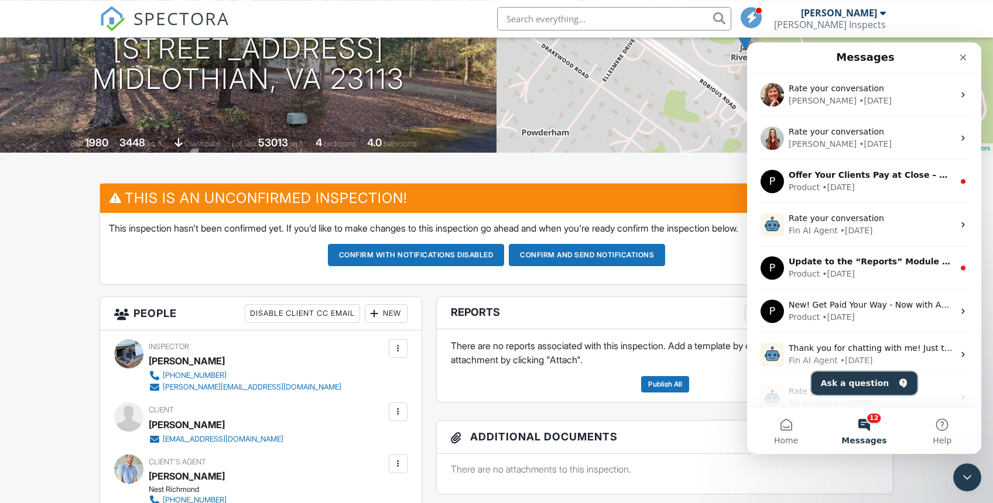
click at [853, 386] on button "Ask a question" at bounding box center [864, 383] width 106 height 23
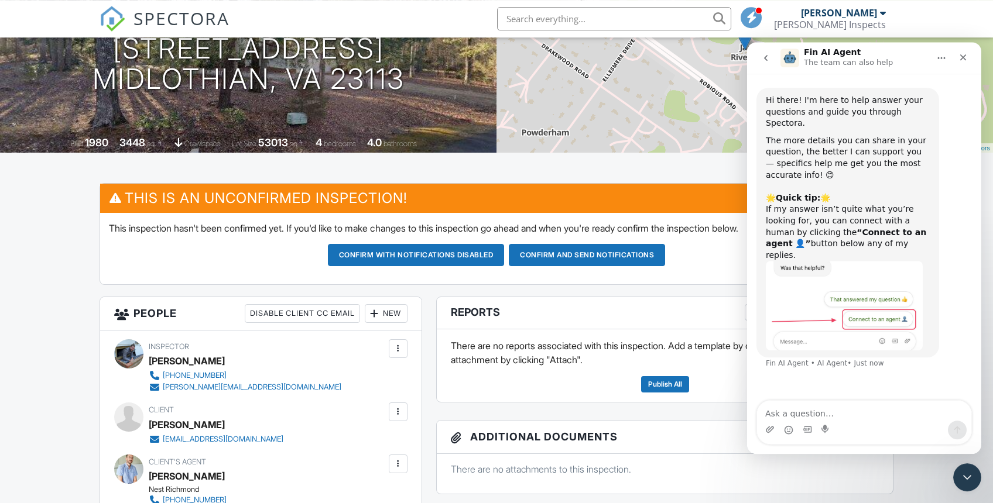
click at [800, 411] on textarea "Ask a question…" at bounding box center [864, 411] width 214 height 20
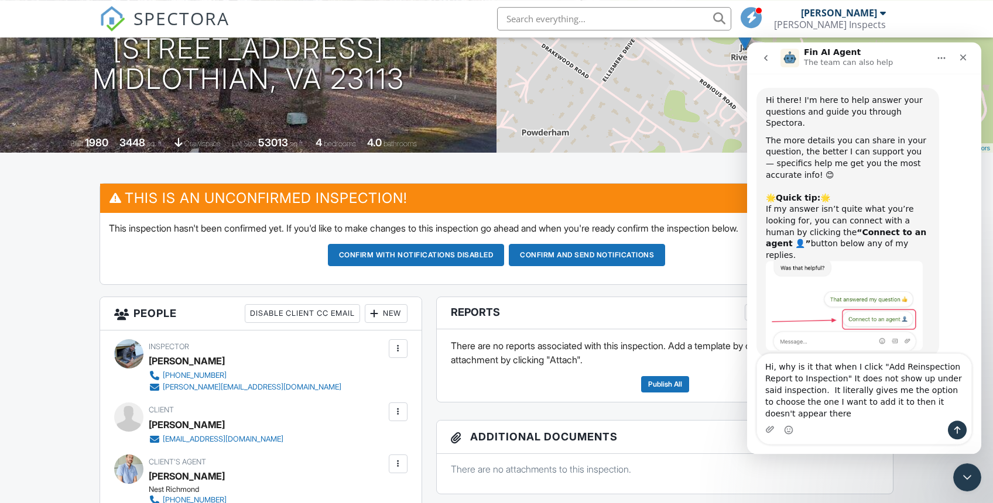
type textarea "Hi, why is it that when I click "Add Reinspection Report to Inspection" It does…"
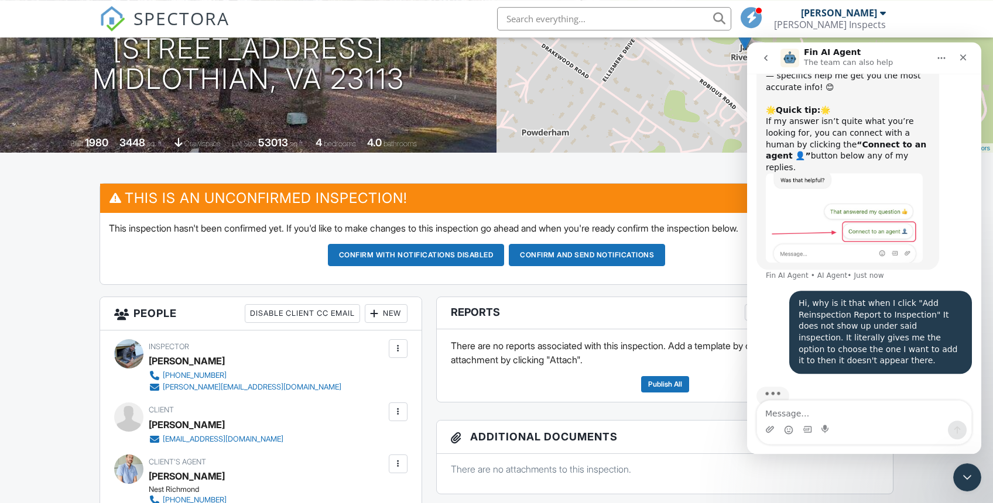
scroll to position [88, 0]
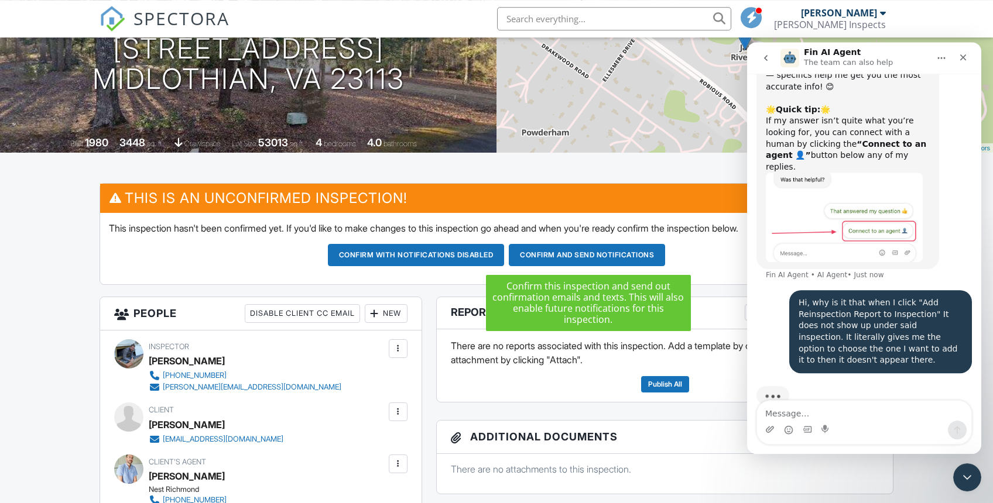
click at [602, 257] on button "Confirm and send notifications" at bounding box center [587, 255] width 156 height 22
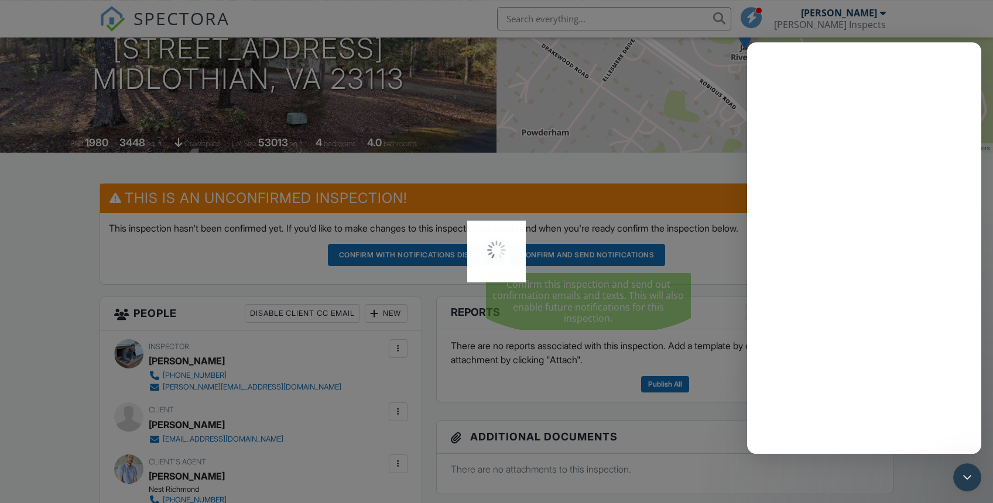
scroll to position [0, 0]
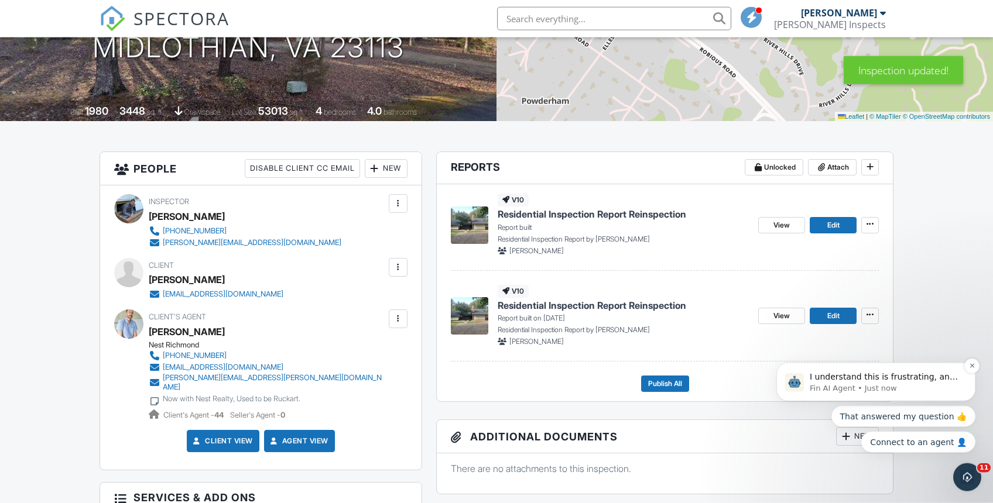
click at [903, 387] on p "Fin AI Agent • Just now" at bounding box center [884, 388] width 151 height 11
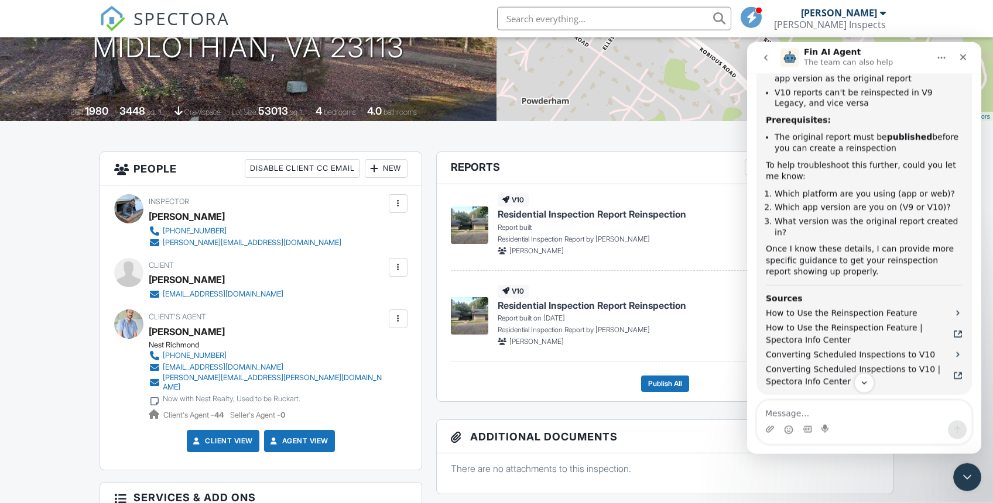
scroll to position [581, 0]
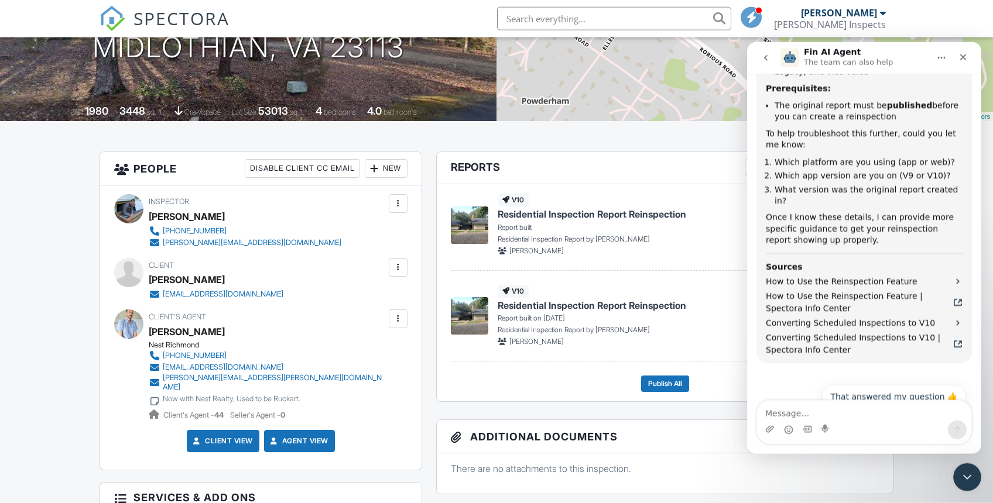
click at [967, 55] on icon "Close" at bounding box center [962, 56] width 9 height 9
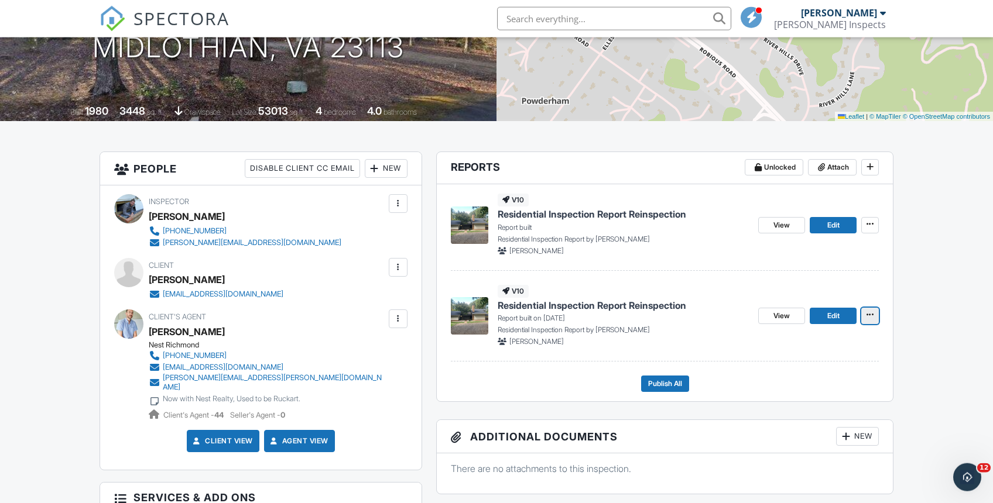
click at [873, 314] on icon at bounding box center [869, 315] width 7 height 8
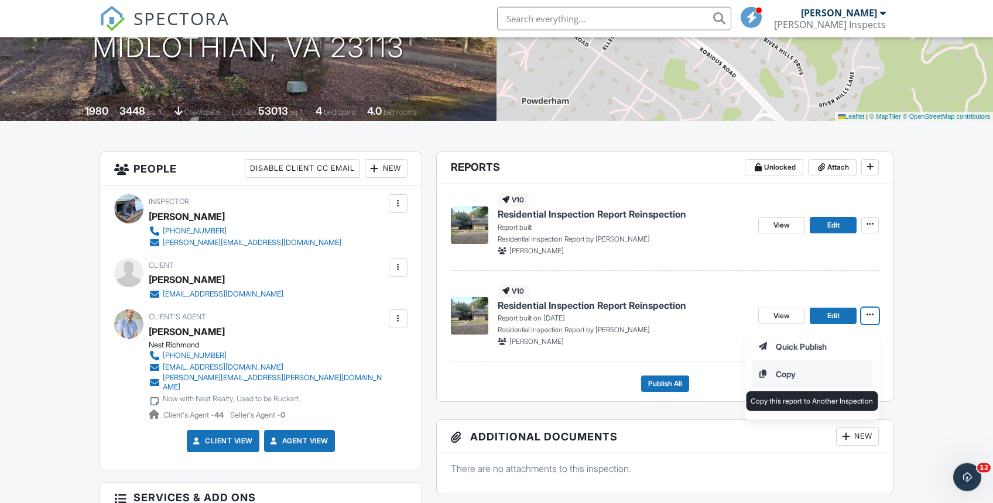
scroll to position [0, 0]
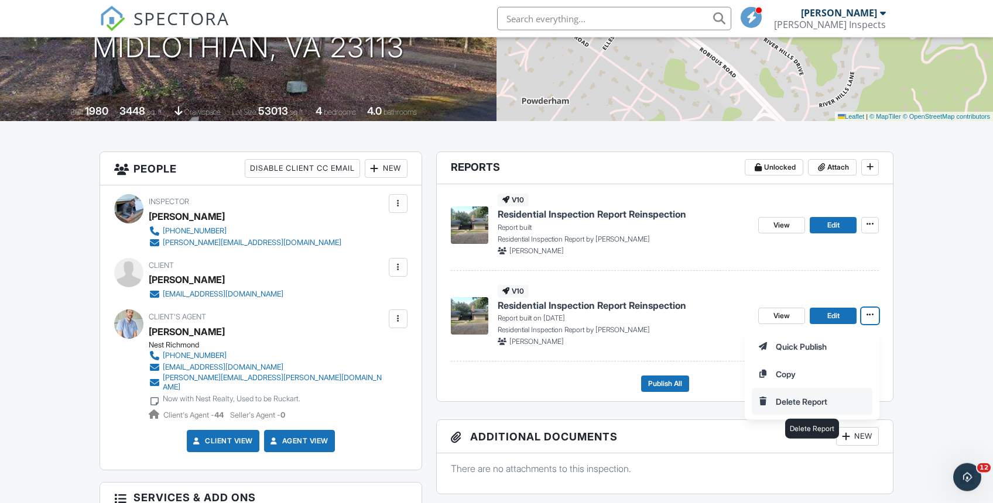
click at [811, 400] on input "Delete Report" at bounding box center [811, 402] width 119 height 26
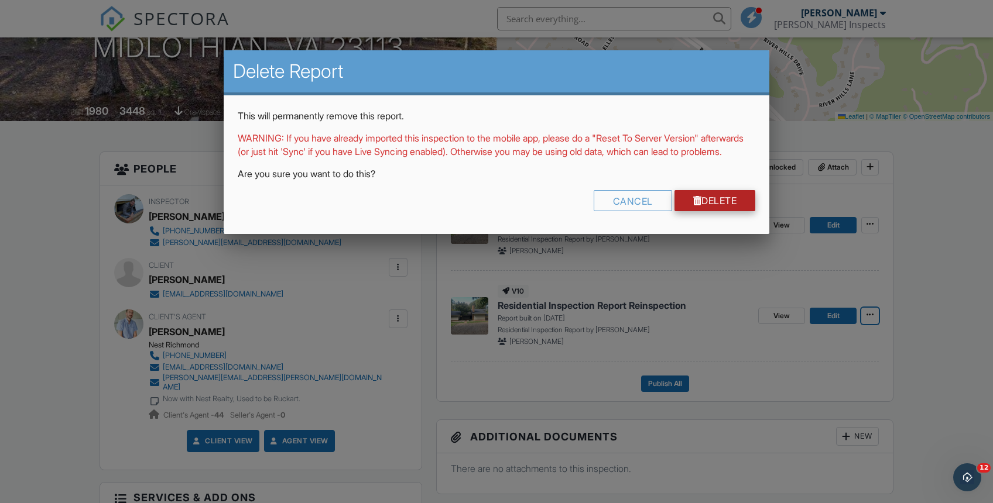
scroll to position [581, 0]
click at [718, 210] on link "Delete" at bounding box center [714, 200] width 81 height 21
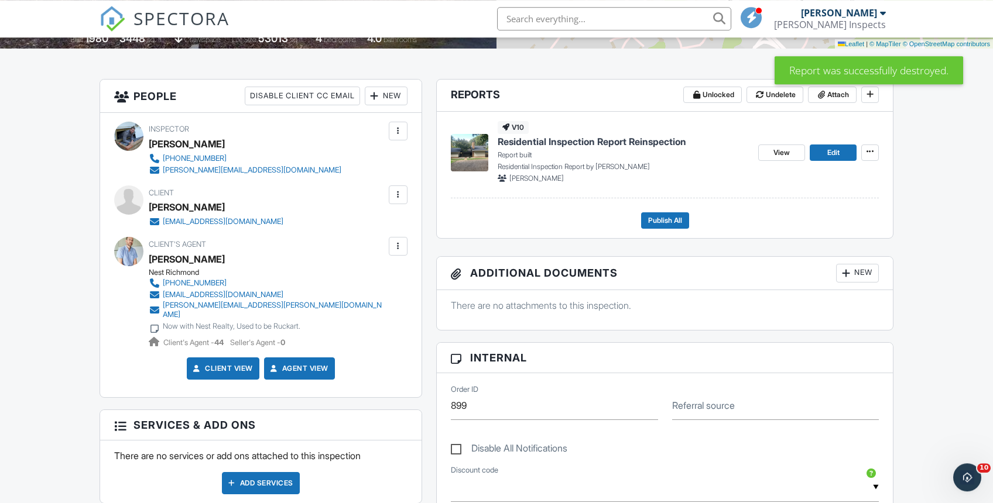
scroll to position [263, 0]
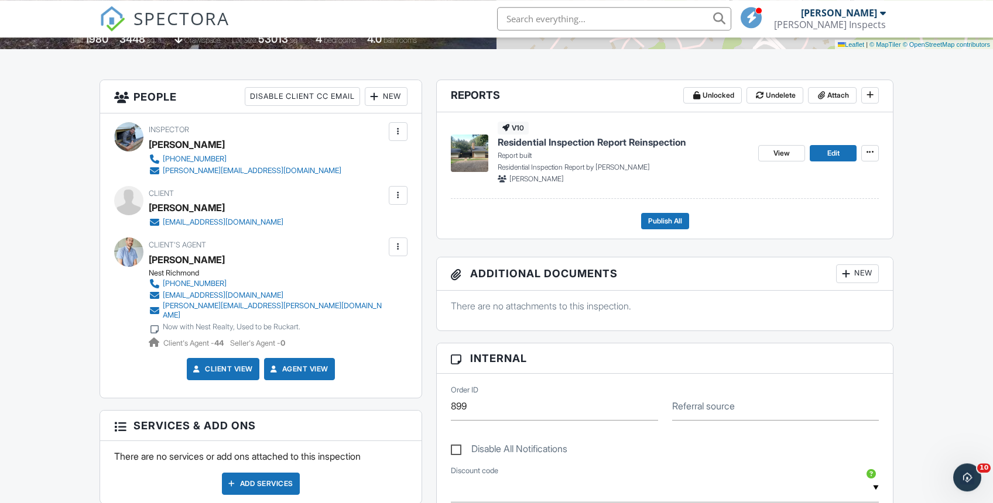
click at [178, 16] on span "SPECTORA" at bounding box center [181, 18] width 96 height 25
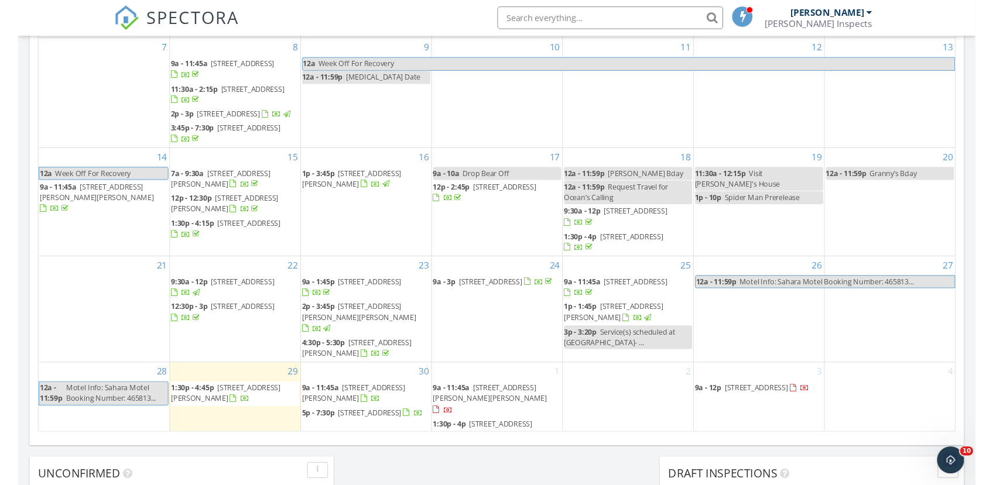
scroll to position [654, 0]
